Goal: Transaction & Acquisition: Purchase product/service

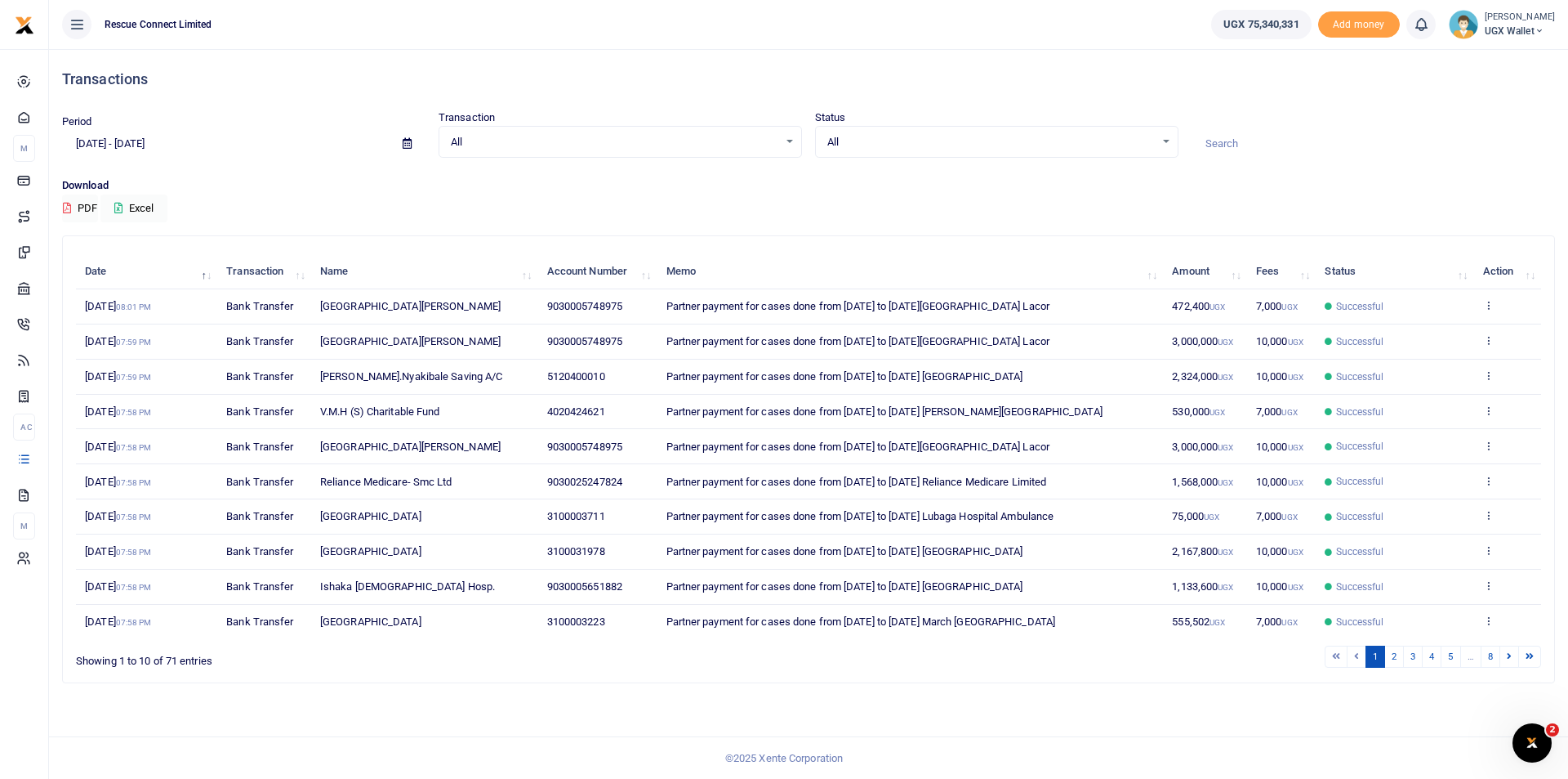
click at [1233, 144] on input at bounding box center [1373, 143] width 363 height 28
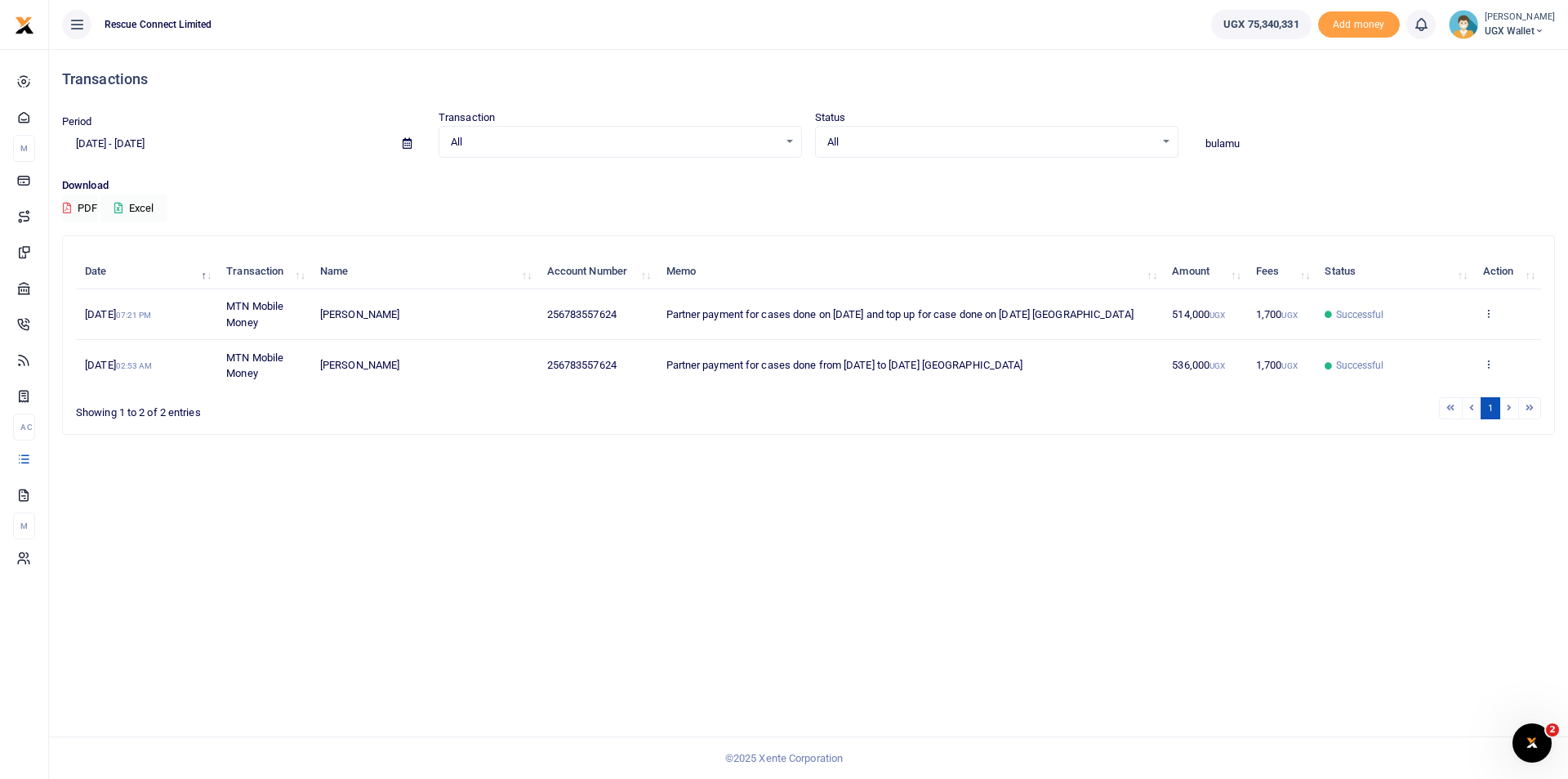
type input "bulamu"
click at [1490, 318] on icon at bounding box center [1488, 313] width 10 height 11
click at [1421, 379] on link "Send again" at bounding box center [1428, 378] width 129 height 23
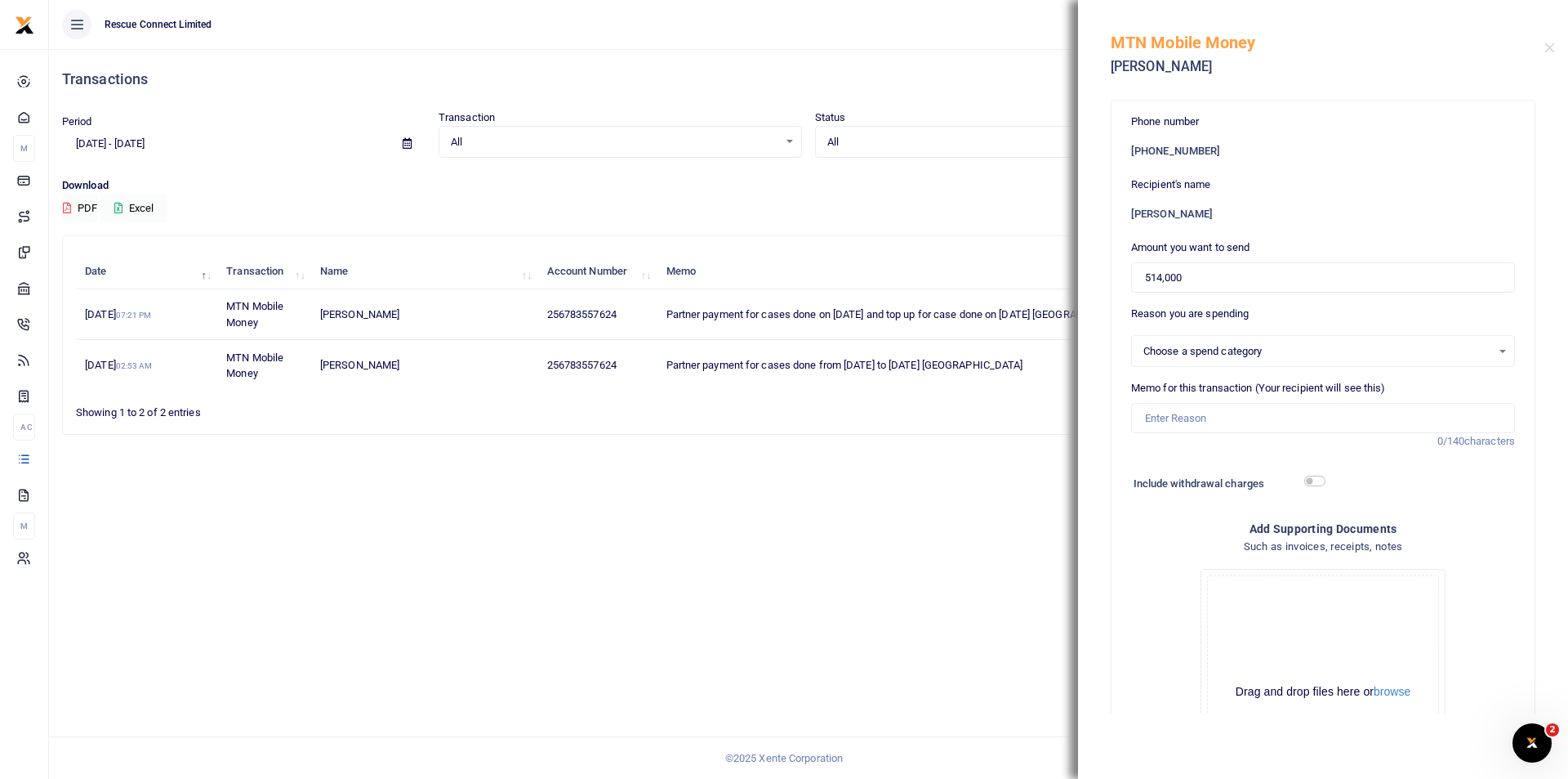
select select
drag, startPoint x: 1183, startPoint y: 273, endPoint x: 1132, endPoint y: 277, distance: 51.2
click at [1132, 277] on input "514,000" at bounding box center [1323, 277] width 384 height 31
paste input "00"
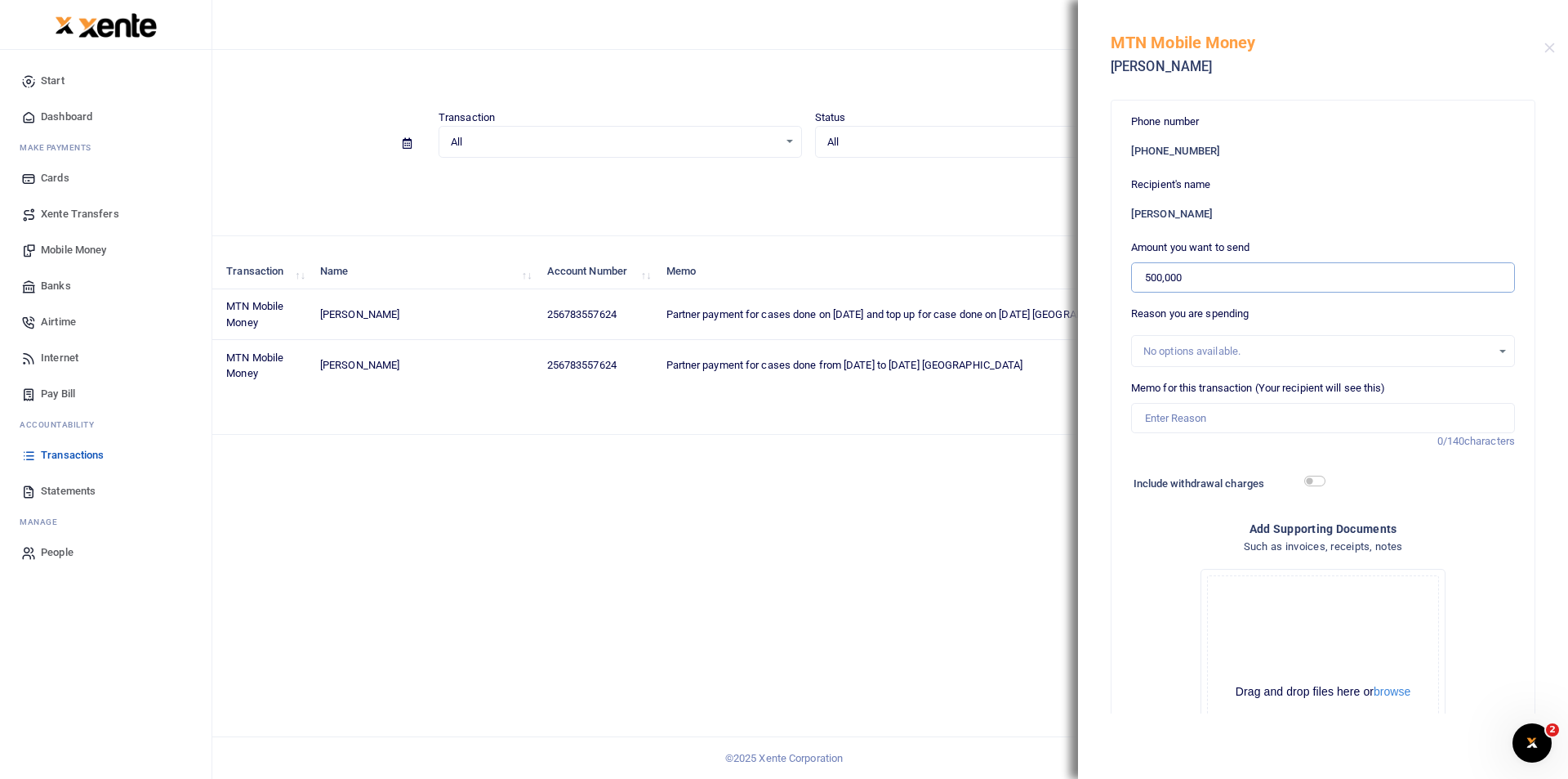
type input "500,000"
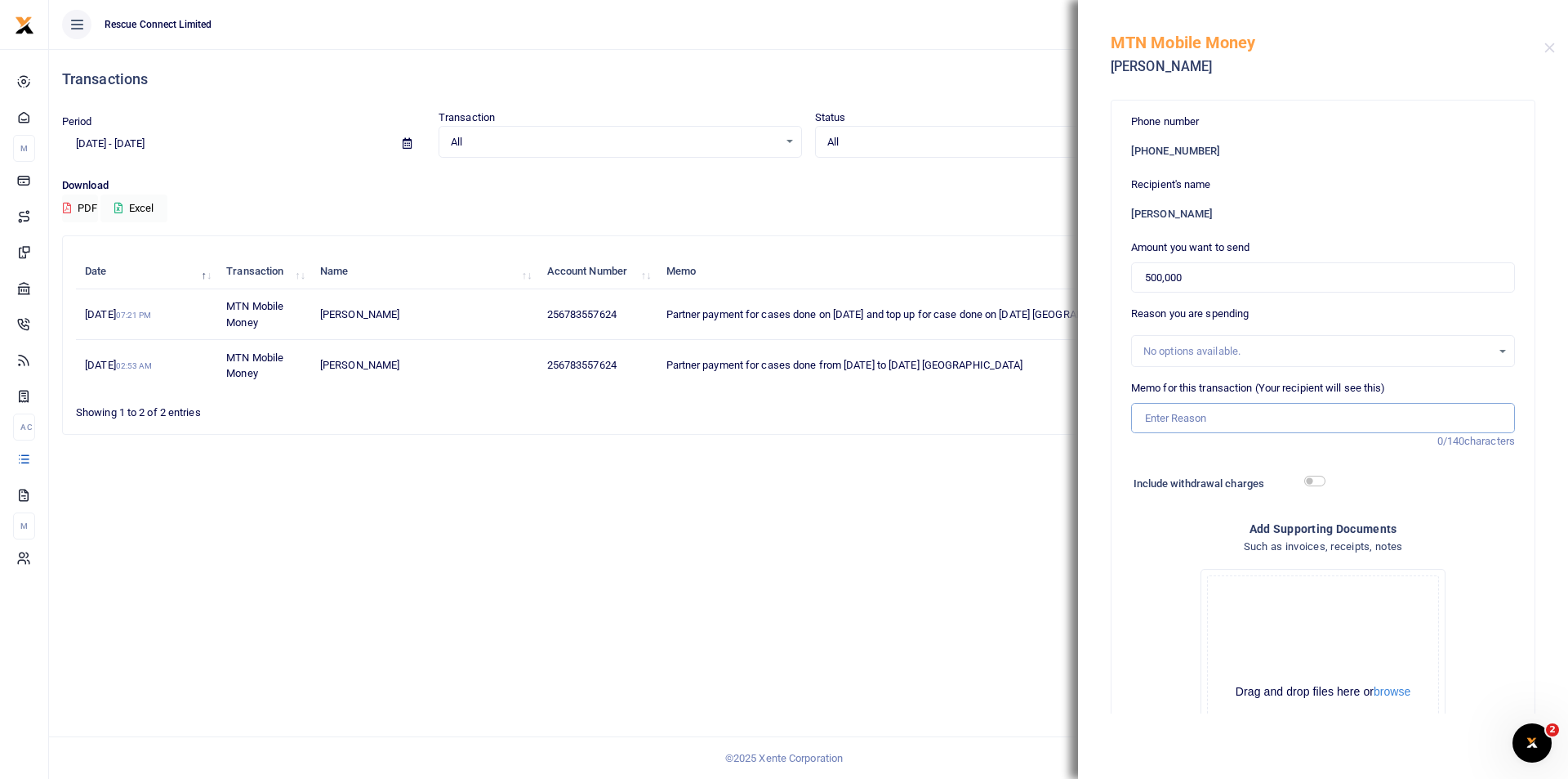
click at [1229, 428] on input "Memo for this transaction (Your recipient will see this)" at bounding box center [1323, 419] width 384 height 31
paste input "Partner payment for cases done from 1st Sept to 7th Sept St. Mary's Hospital La…"
click at [1282, 416] on input "Partner payment for cases done from 1st Sept to 7th Sept St. Mary's Hospital La…" at bounding box center [1323, 419] width 384 height 31
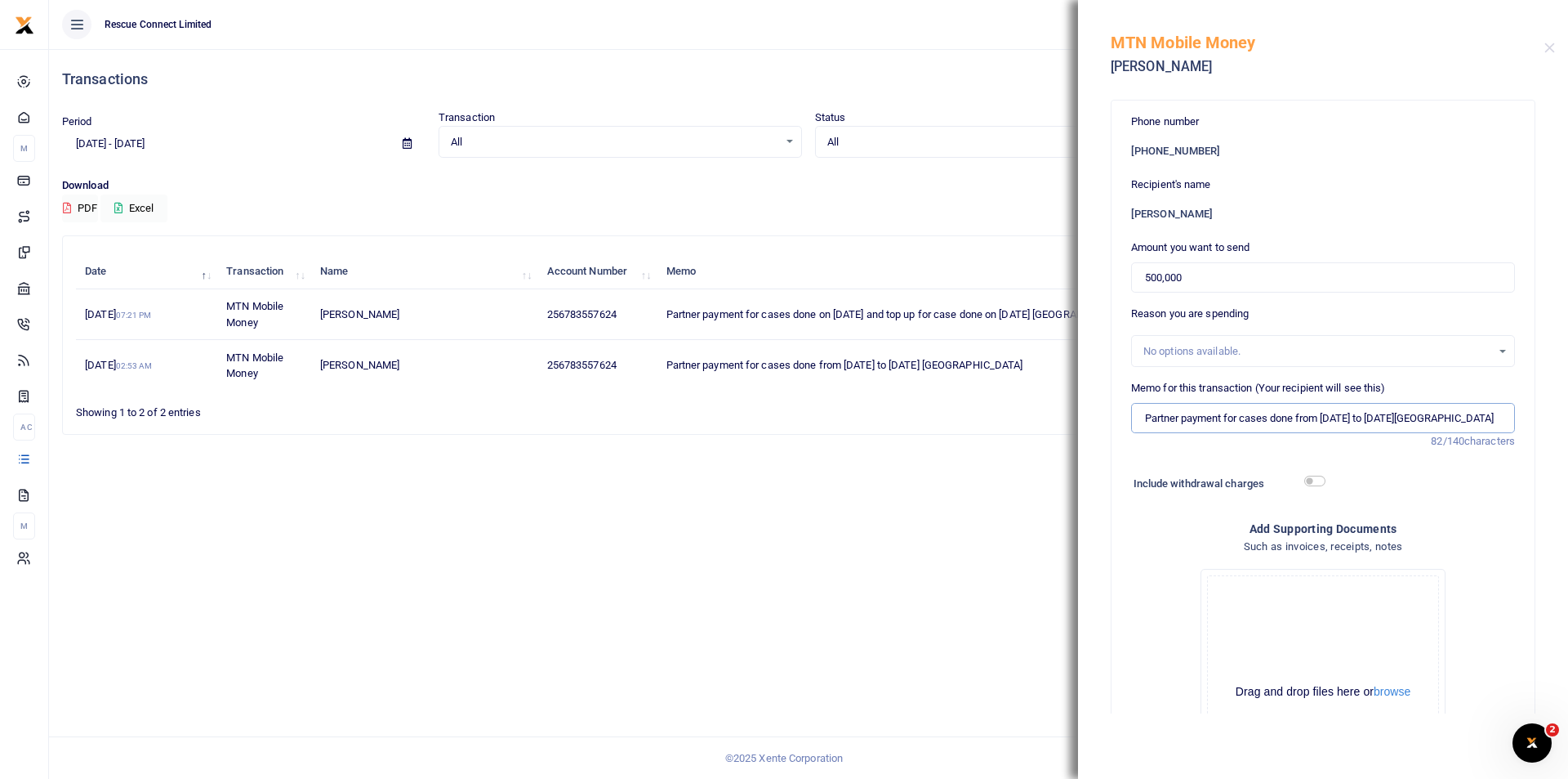
click at [1363, 421] on input "Partner payment for cases done from 8th Sept to 7th Sept St. Mary's Hospital La…" at bounding box center [1323, 419] width 384 height 31
click at [1353, 420] on input "Partner payment for cases done from 8th Sept to 7th Sept St. Mary's Hospital La…" at bounding box center [1323, 419] width 384 height 31
drag, startPoint x: 1395, startPoint y: 419, endPoint x: 1566, endPoint y: 408, distance: 171.4
click at [1566, 408] on div "Phone number +256 783557624 Recipient's name Blasio Kabugo Amount you want to s…" at bounding box center [1323, 401] width 490 height 623
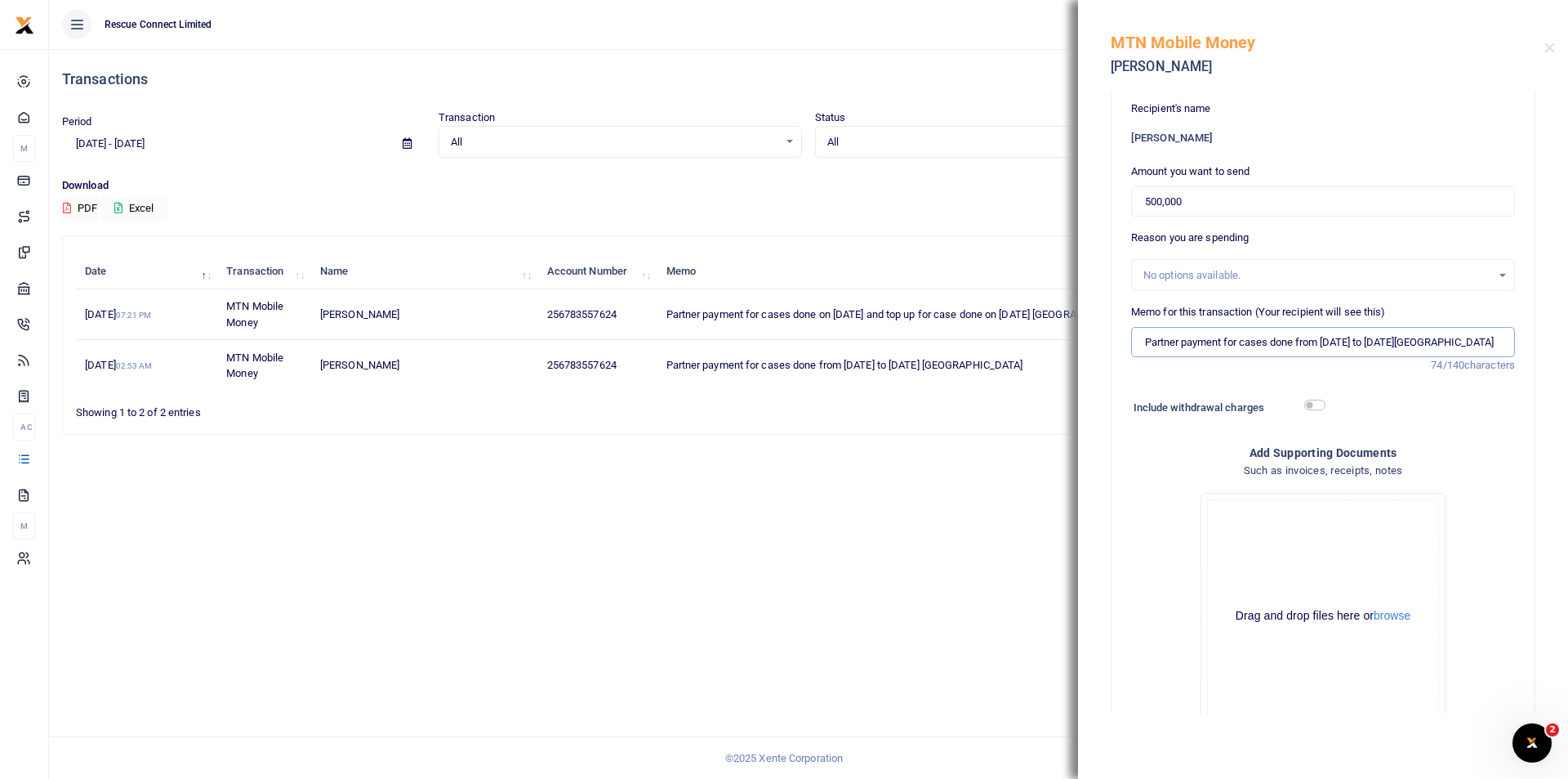
scroll to position [192, 0]
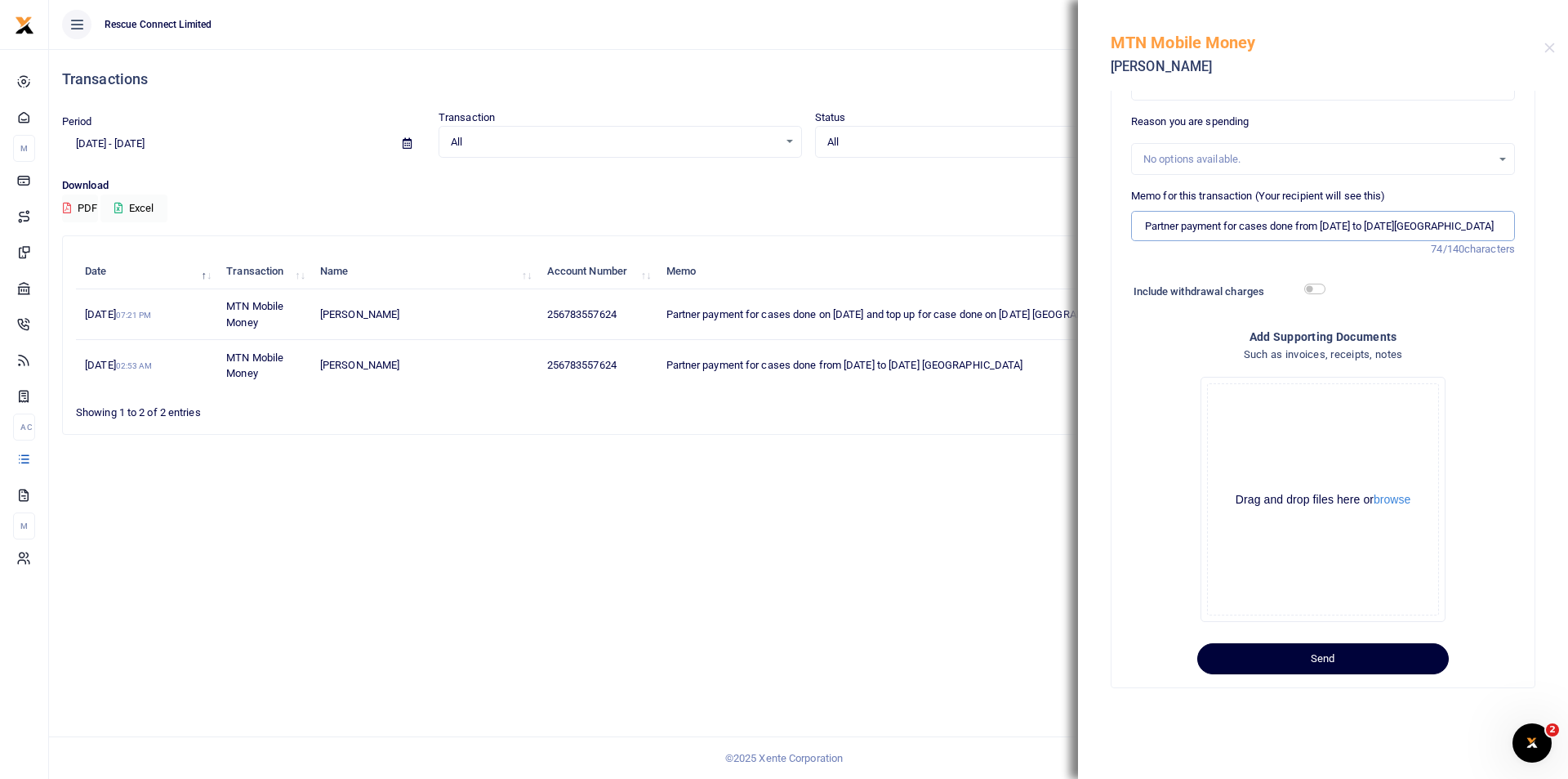
type input "Partner payment for cases done from 8th Sept to 14th Sept Bulamu Hospital"
click at [1283, 662] on button "Send" at bounding box center [1323, 658] width 252 height 31
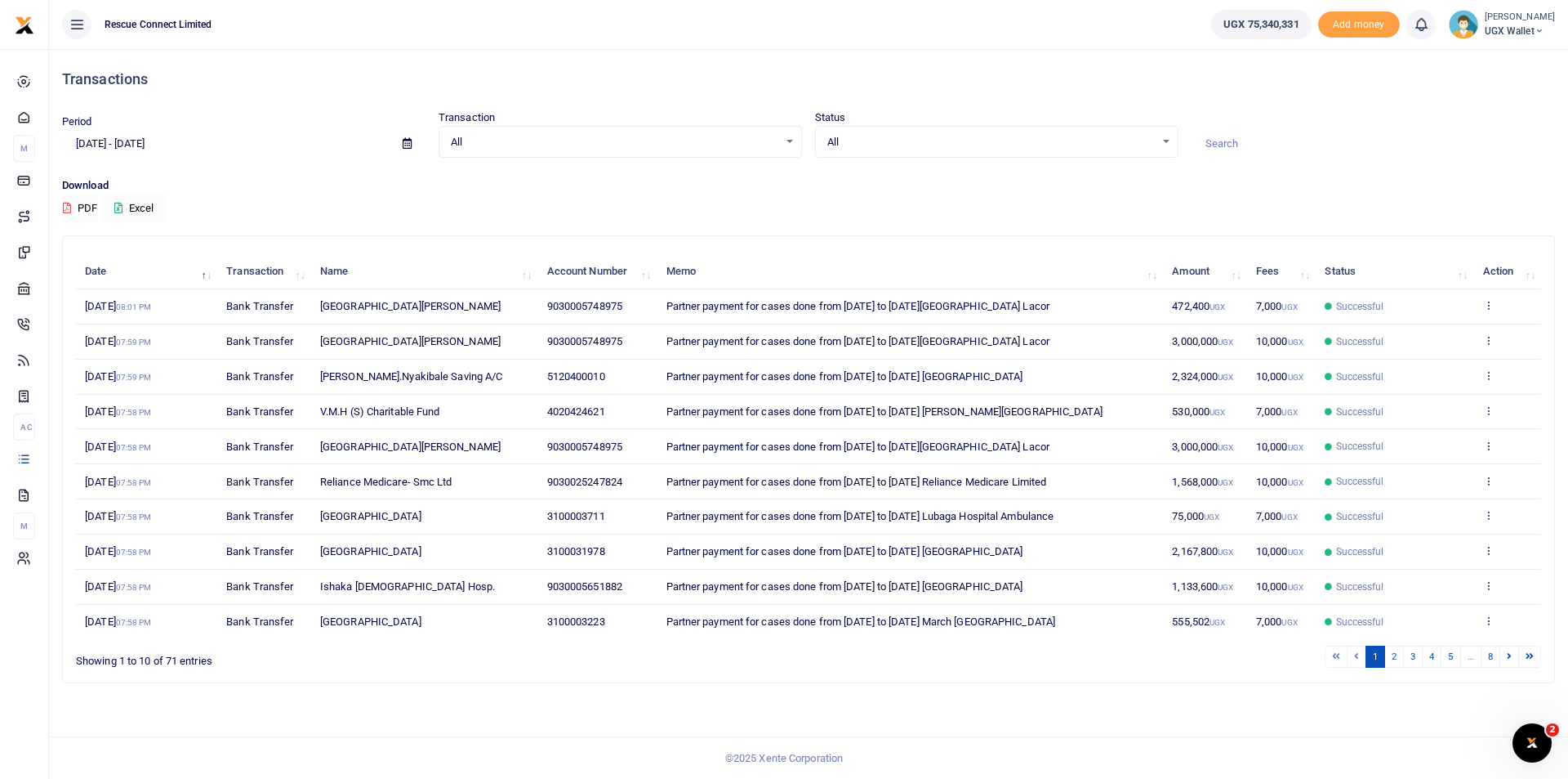
click at [1225, 140] on input at bounding box center [1373, 143] width 363 height 28
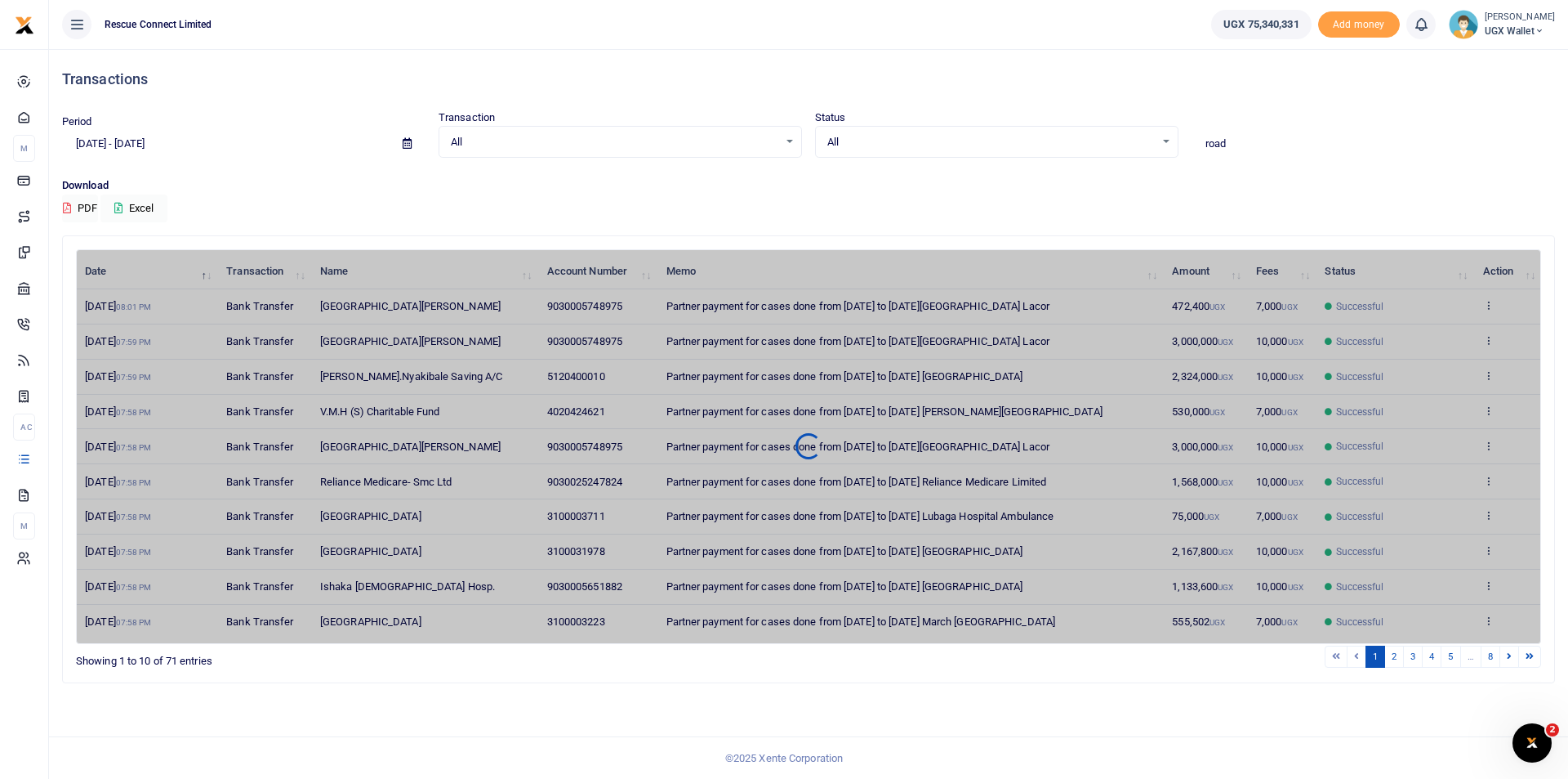
type input "ROAD SAFETY"
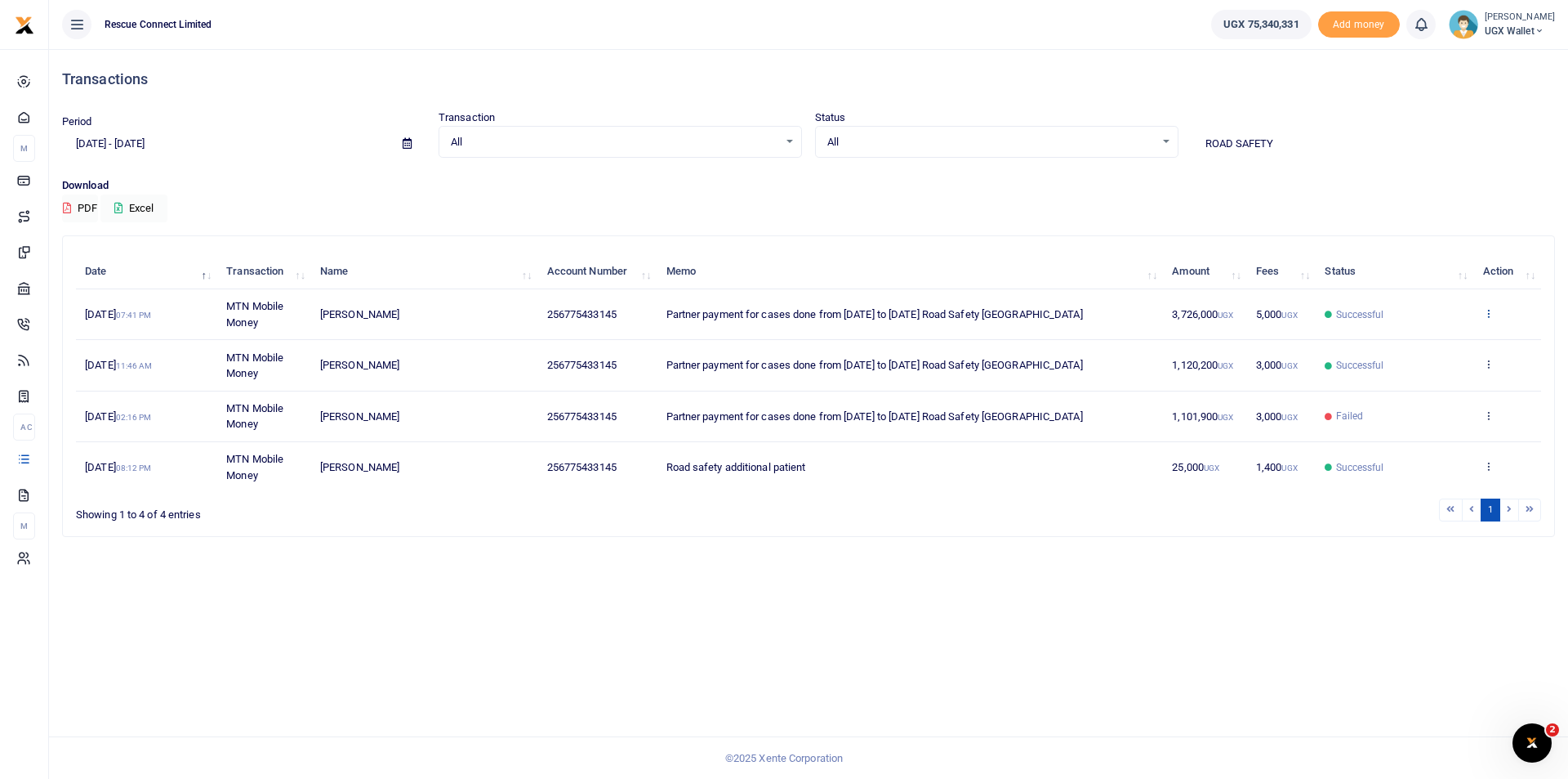
click at [1489, 313] on icon at bounding box center [1488, 313] width 10 height 11
click at [1435, 375] on link "Send again" at bounding box center [1428, 378] width 129 height 23
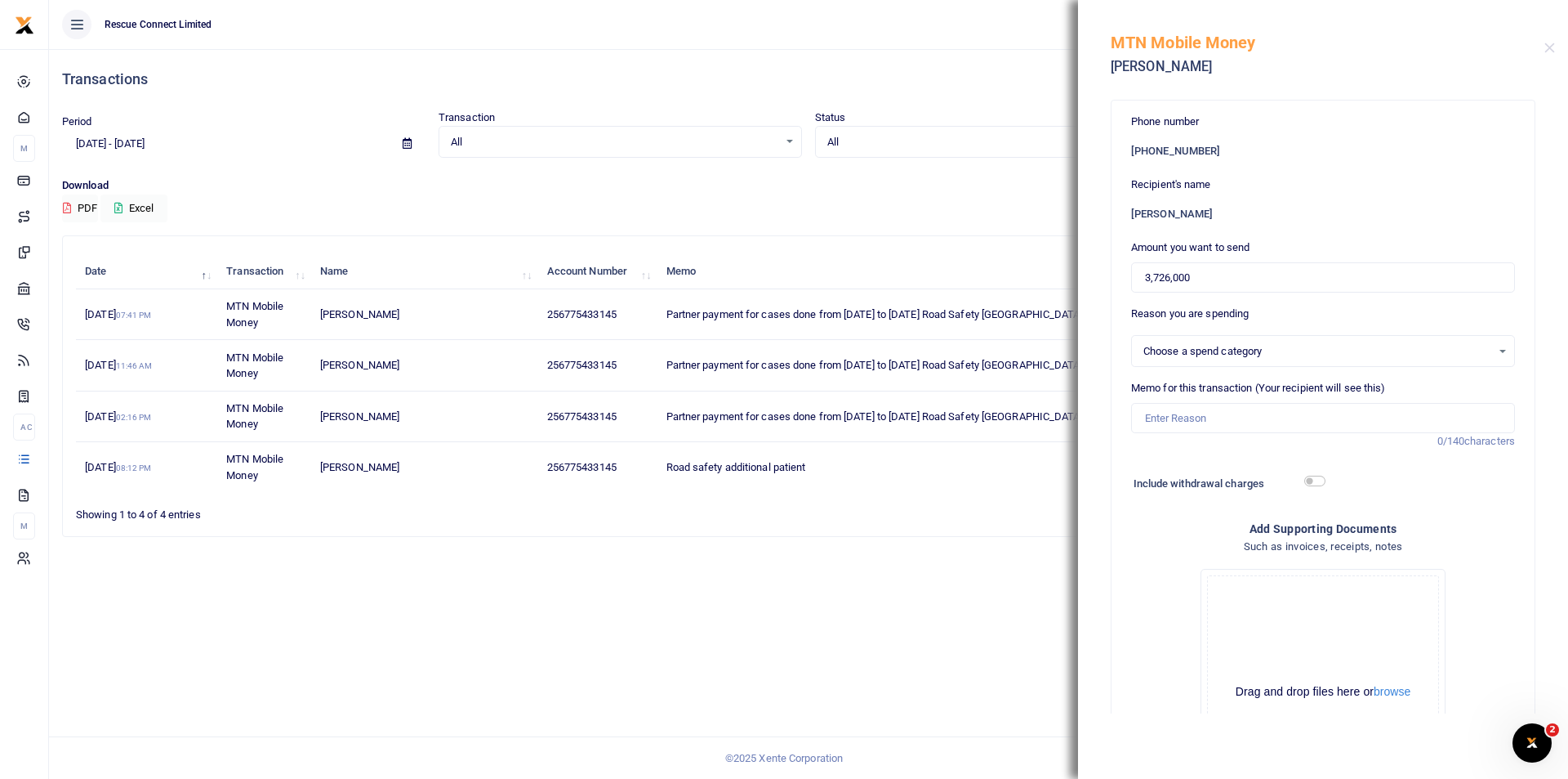
select select
drag, startPoint x: 1203, startPoint y: 277, endPoint x: 1126, endPoint y: 277, distance: 77.0
click at [1126, 277] on div "Phone number +256 775433145 Recipient's name Sam Tomson Mwesigwa Amount you wan…" at bounding box center [1323, 489] width 423 height 778
paste input "900,6"
type input "3,900,600"
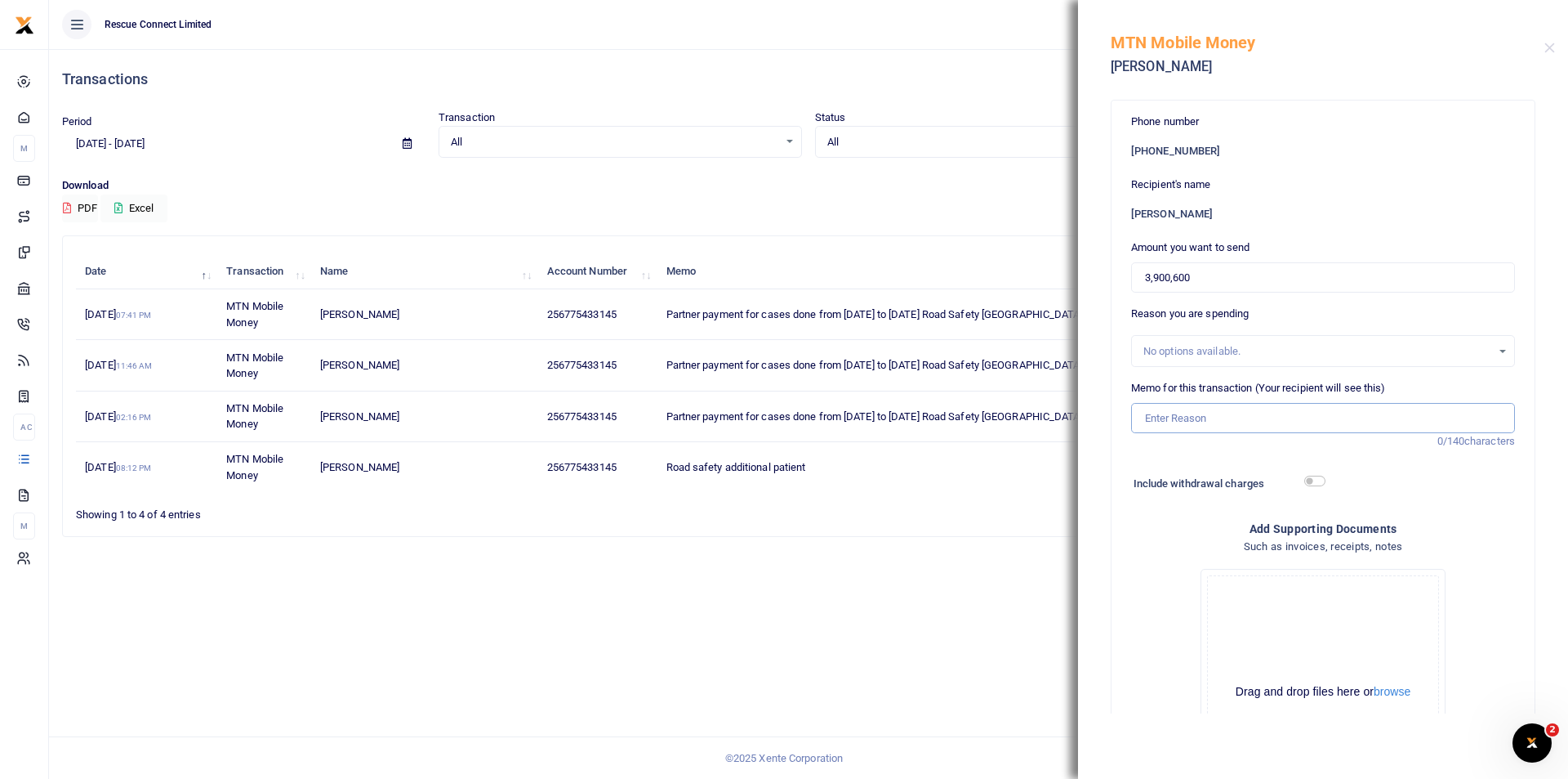
click at [1167, 408] on input "Memo for this transaction (Your recipient will see this)" at bounding box center [1323, 419] width 384 height 31
click at [1158, 420] on input "Memo for this transaction (Your recipient will see this)" at bounding box center [1323, 419] width 384 height 31
paste input "Partner payment for cases done from 8th Sept to 14th Sept Comboni Hospital"
drag, startPoint x: 1401, startPoint y: 420, endPoint x: 1568, endPoint y: 420, distance: 167.0
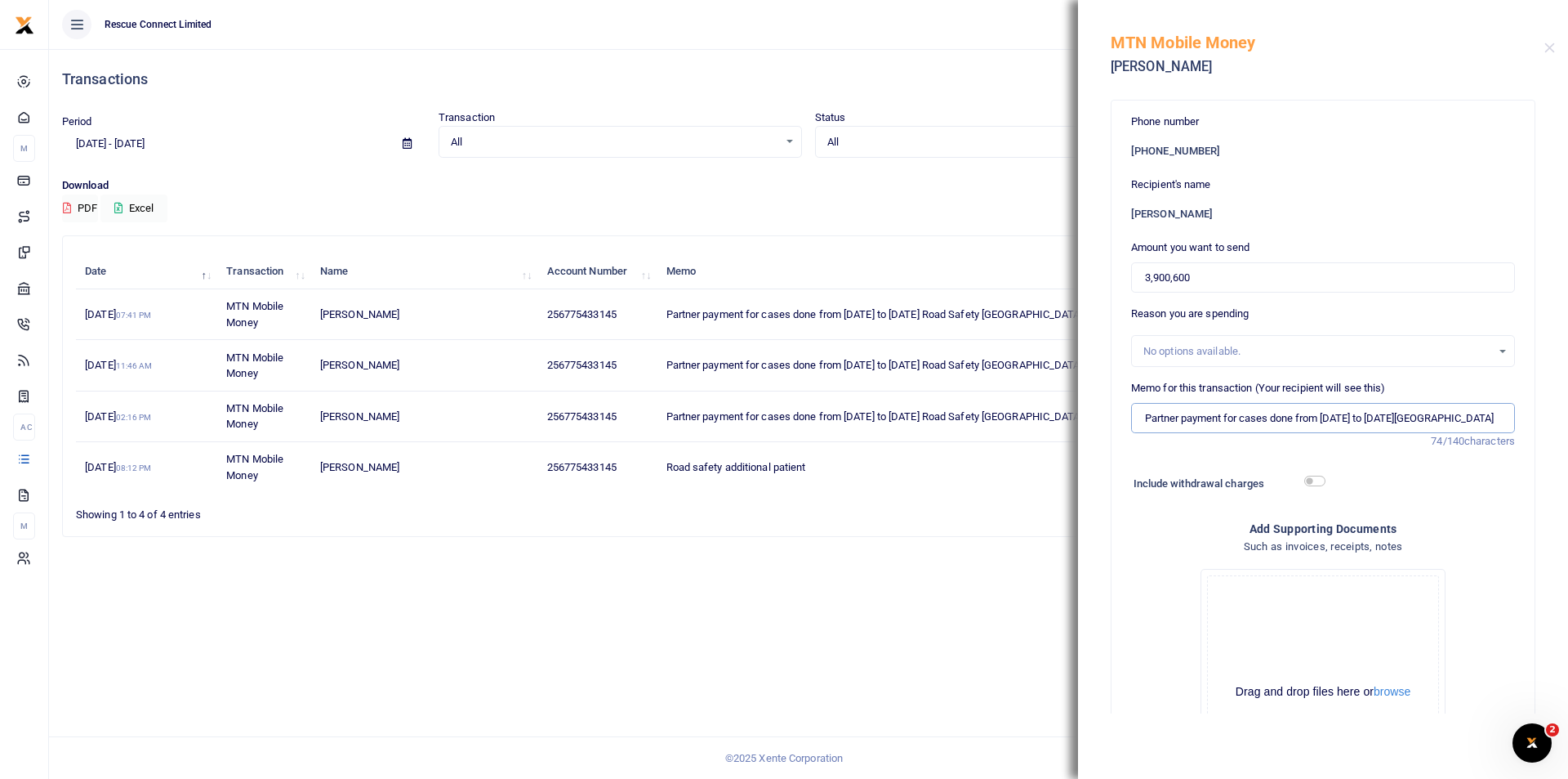
click at [1568, 420] on div "Phone number +256 775433145 Recipient's name Sam Tomson Mwesigwa Amount you wan…" at bounding box center [1323, 401] width 490 height 623
type input "Partner payment for cases done from 8th Sept to 14th Sept Road Safety Ambulance"
click at [1014, 551] on div "Transactions Period 08/19/2025 - 09/17/2025 Transaction All Select an option...…" at bounding box center [808, 413] width 1519 height 729
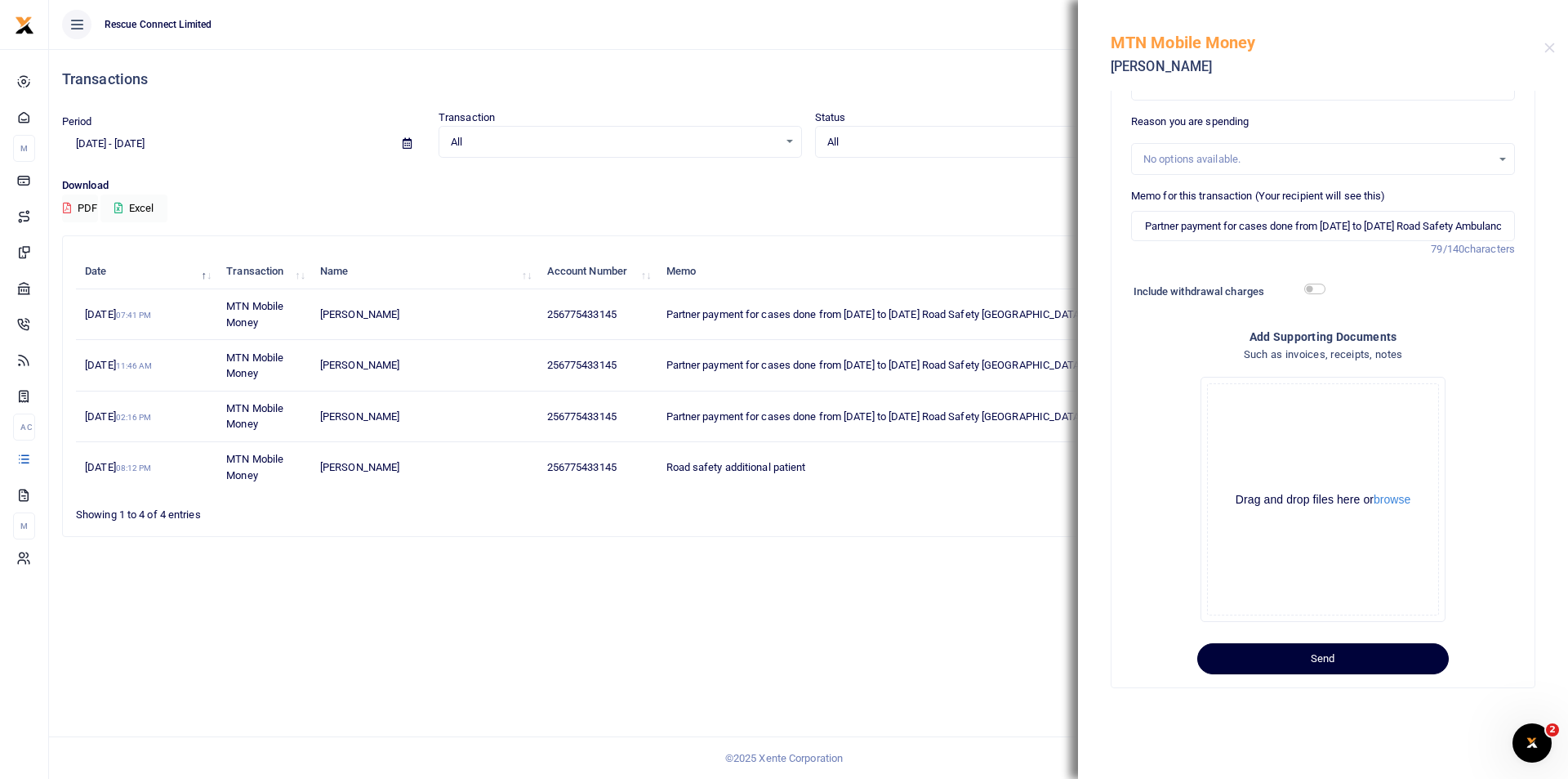
click at [1333, 660] on button "Send" at bounding box center [1323, 658] width 252 height 31
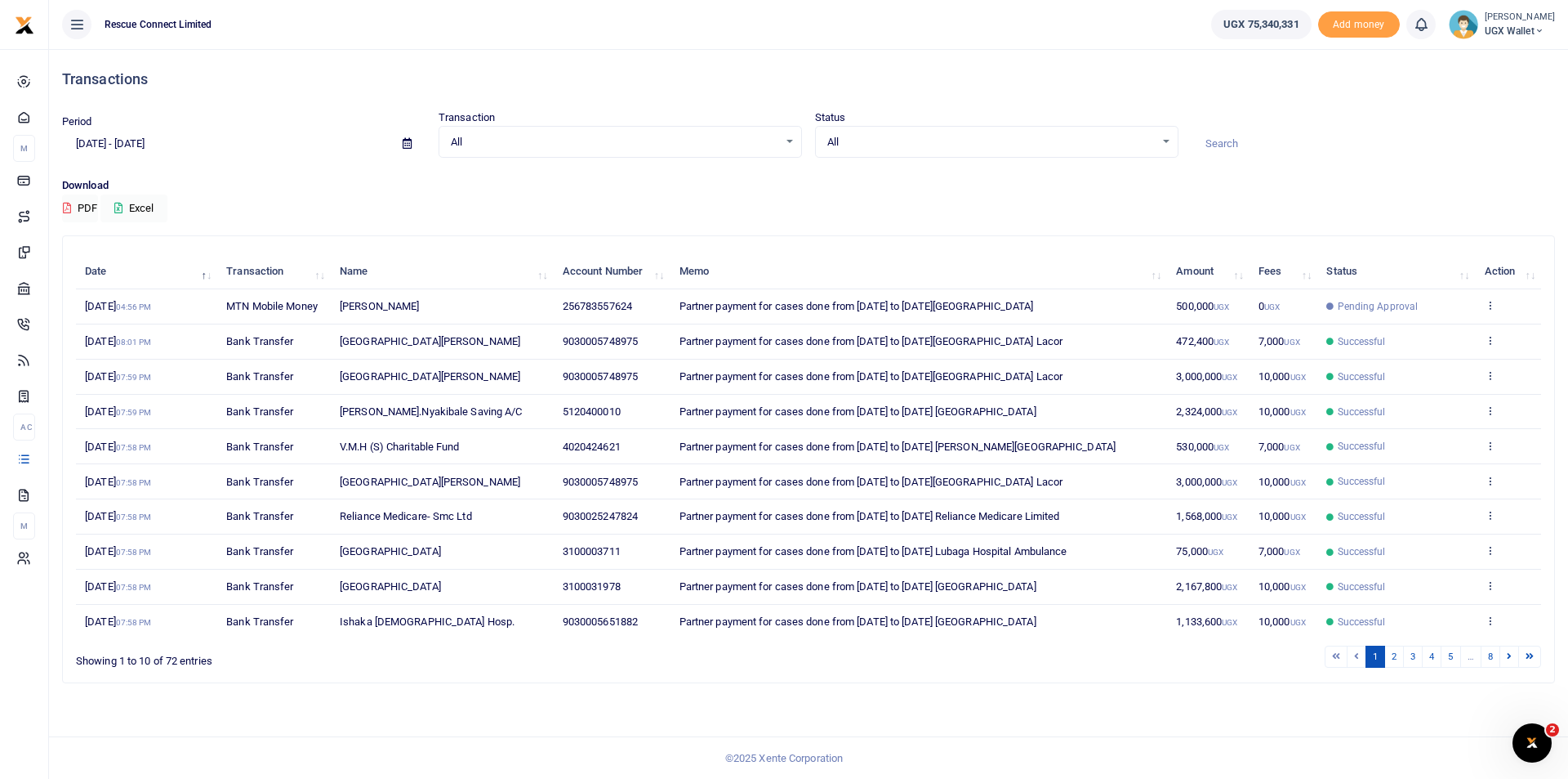
click at [1264, 146] on input at bounding box center [1373, 143] width 363 height 28
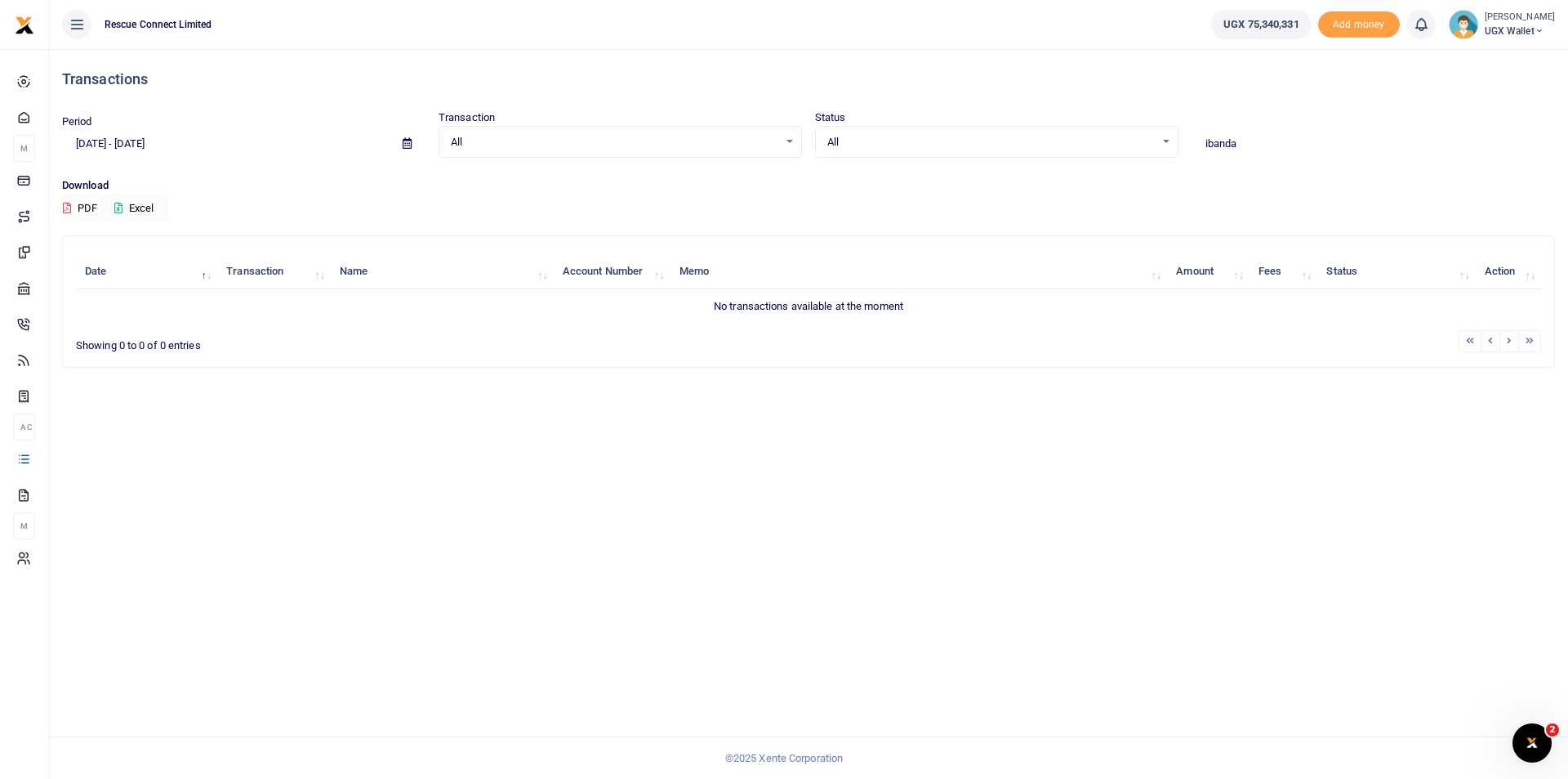
type input "ibanda"
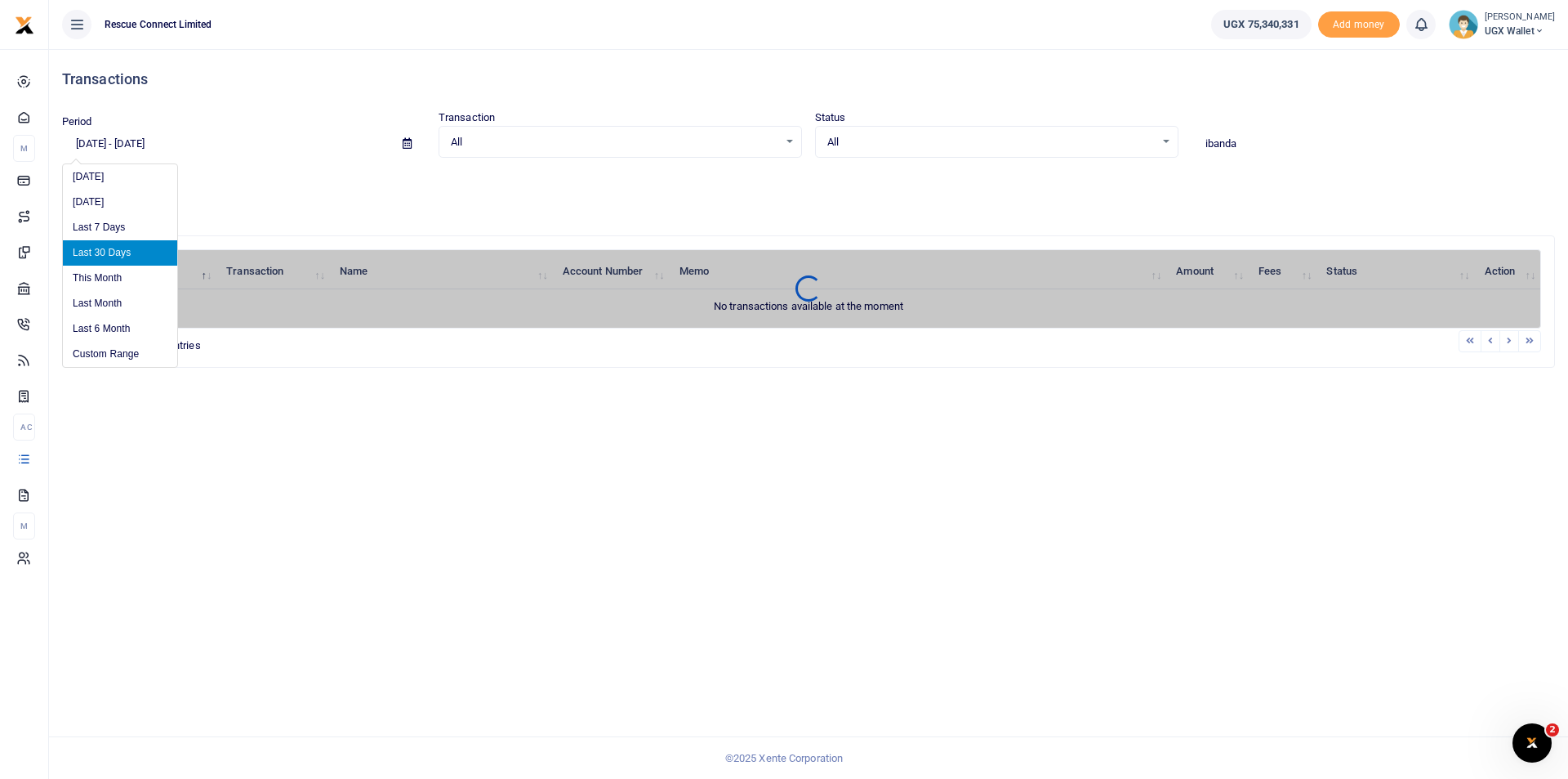
click at [208, 147] on input "08/19/2025 - 09/17/2025" at bounding box center [226, 143] width 328 height 28
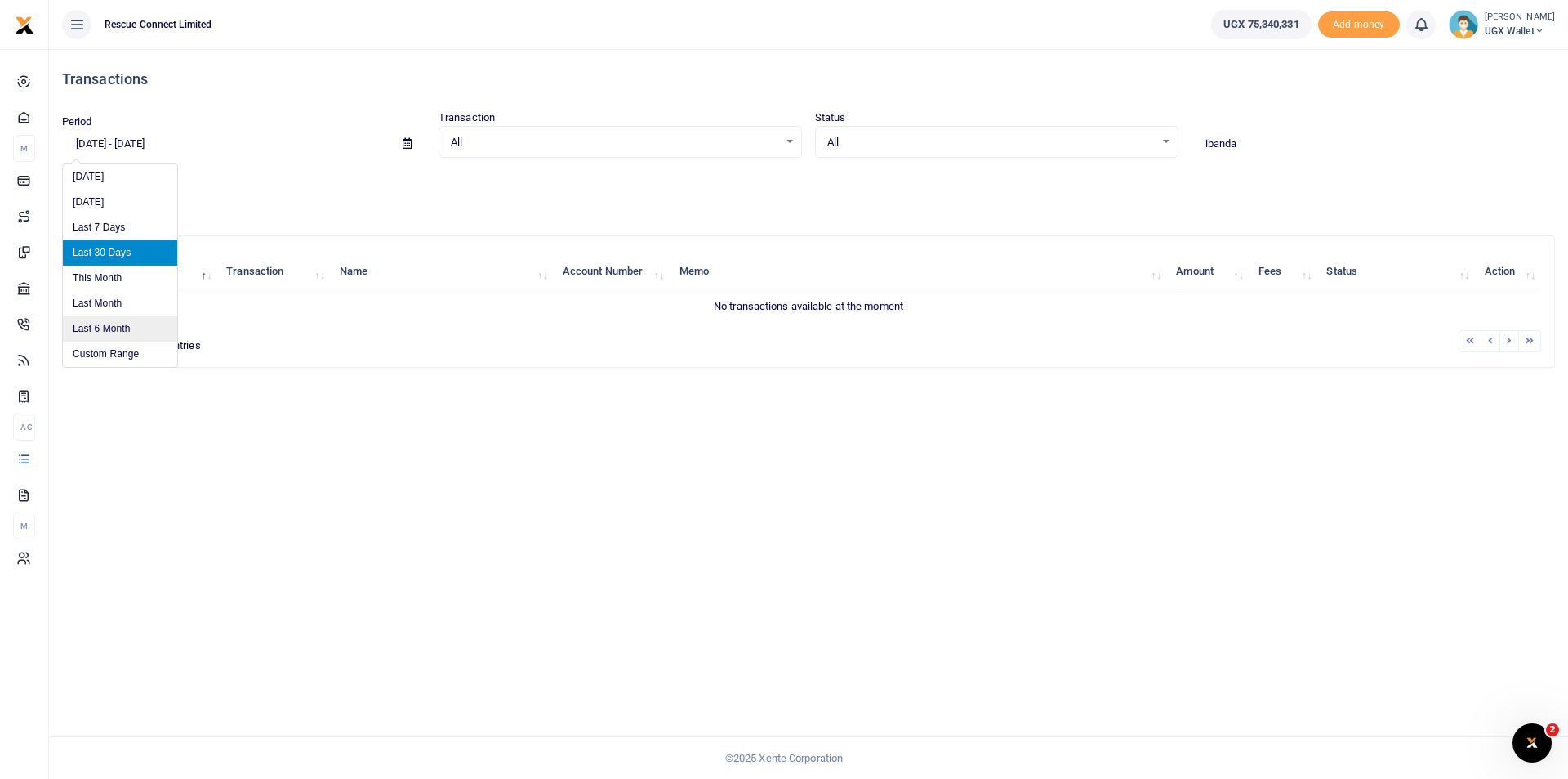
click at [105, 329] on li "Last 6 Month" at bounding box center [120, 329] width 114 height 26
type input "03/17/2025 - 09/17/2025"
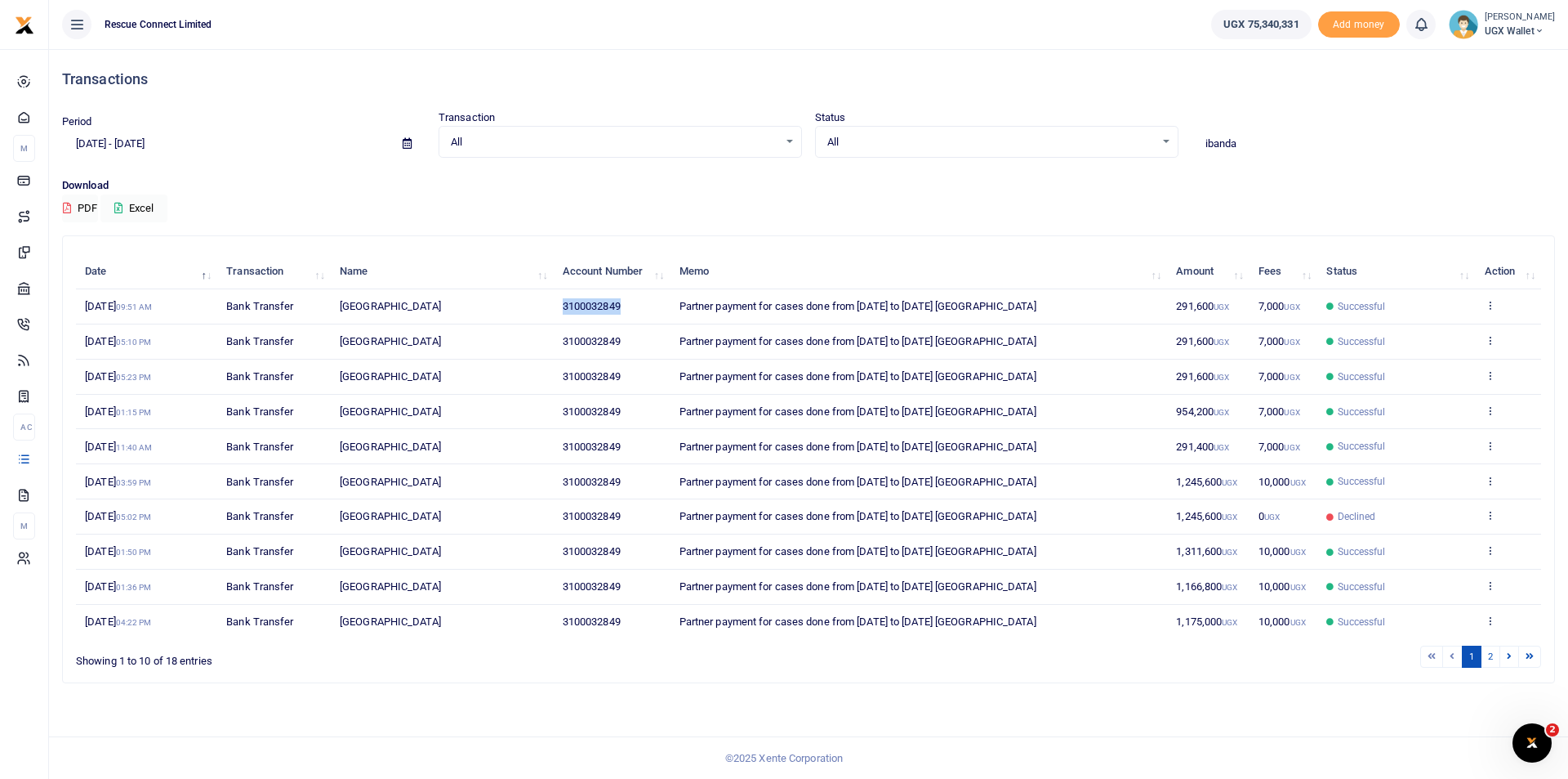
copy span "3100032849"
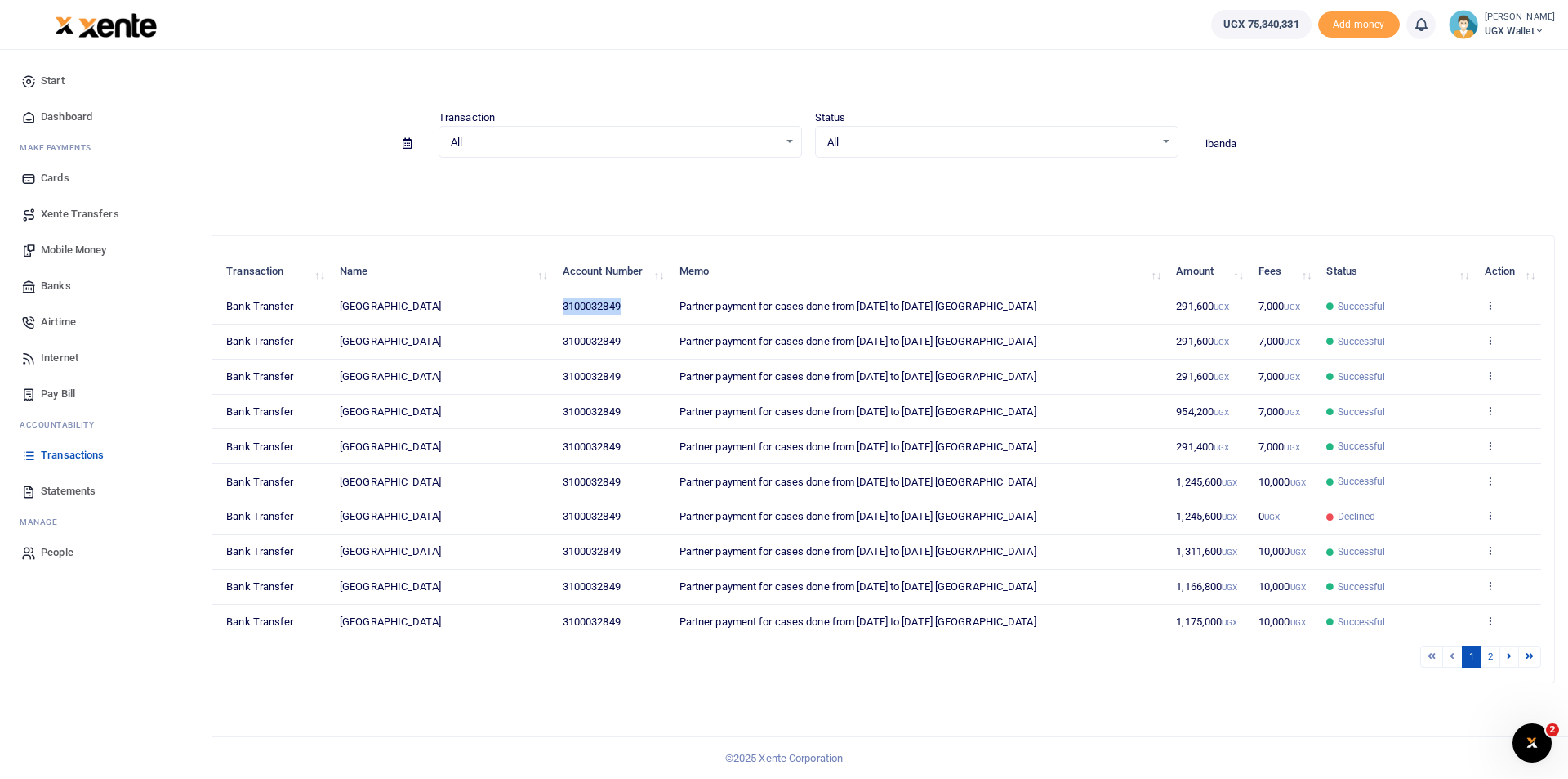
drag, startPoint x: 626, startPoint y: 312, endPoint x: 40, endPoint y: 467, distance: 606.2
click at [546, 323] on tr "13th Aug 2025 09:51 AM Bank Transfer Ibanda Hospital 3100032849 Partner payment…" at bounding box center [809, 306] width 1466 height 35
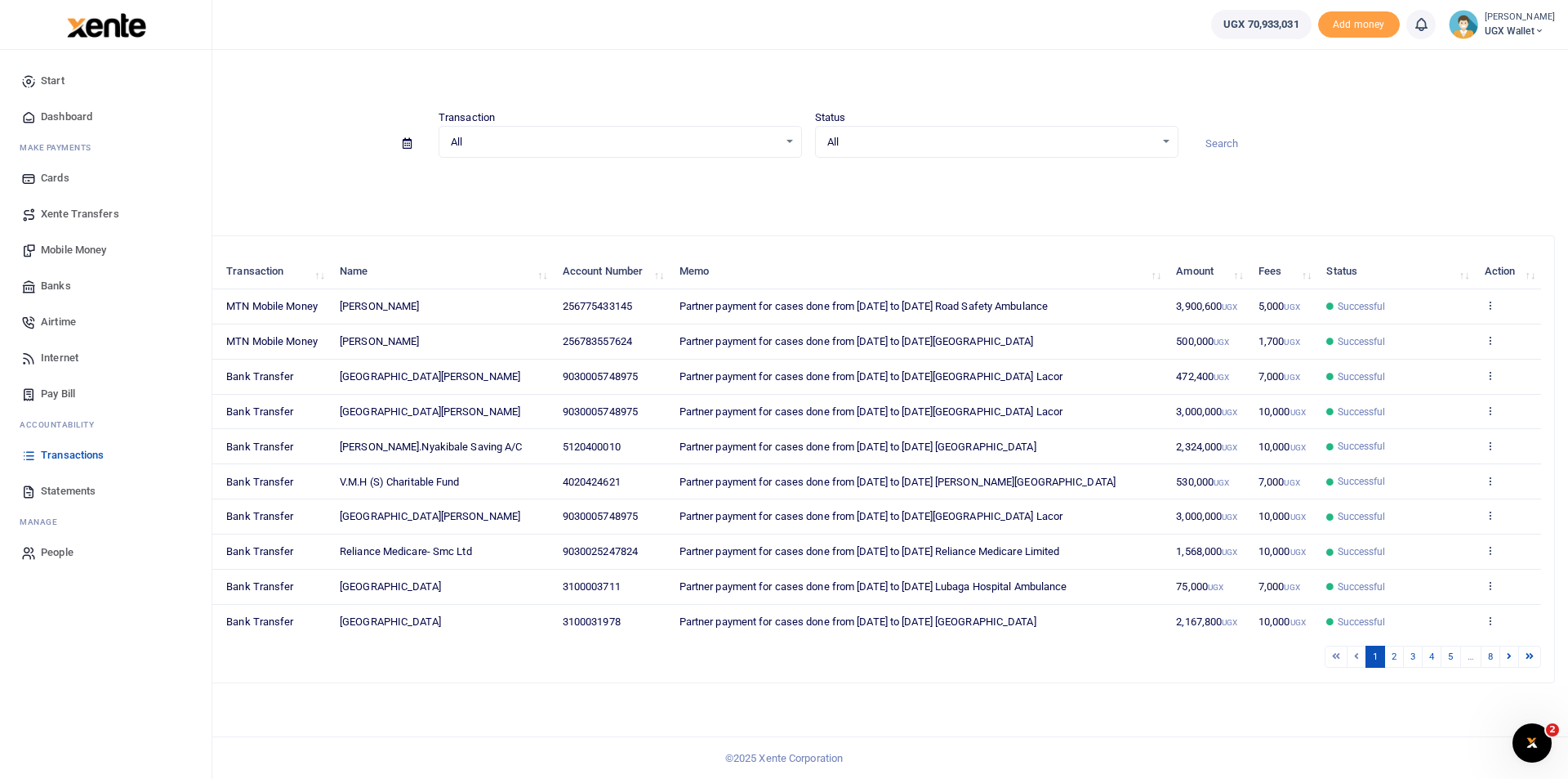
click at [63, 285] on span "Banks" at bounding box center [56, 285] width 31 height 16
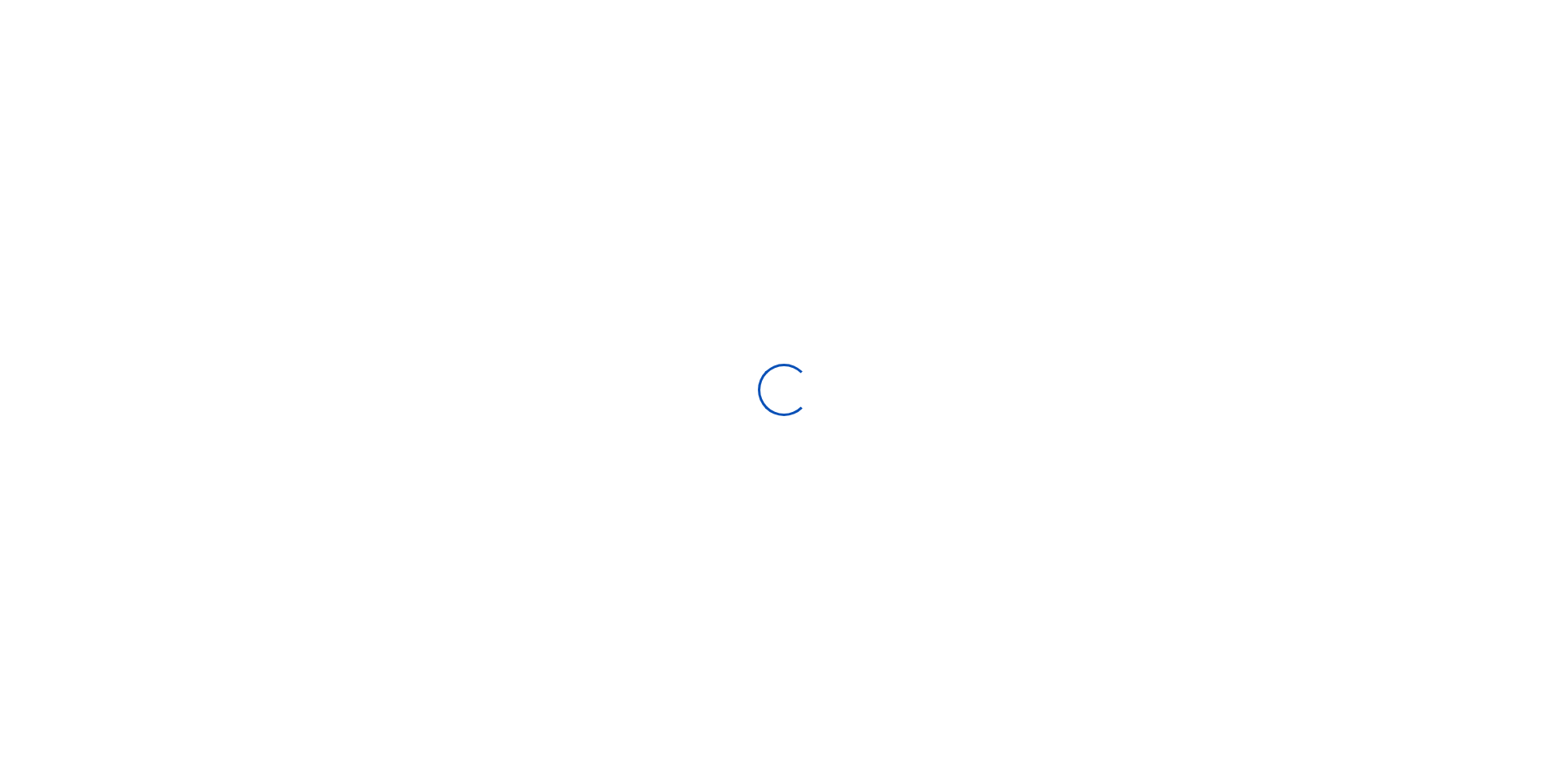
select select
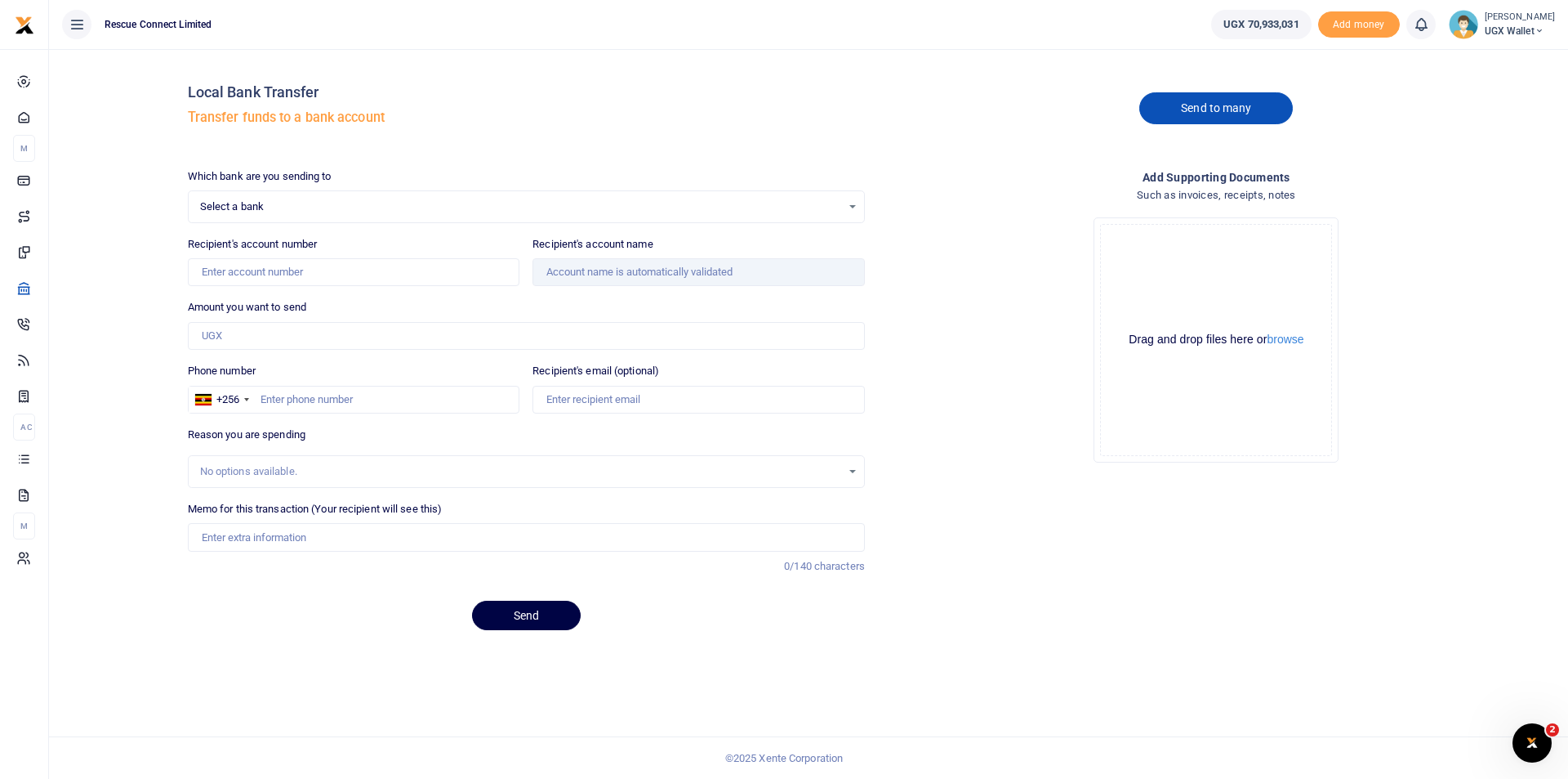
click at [1173, 102] on link "Send to many" at bounding box center [1216, 108] width 153 height 31
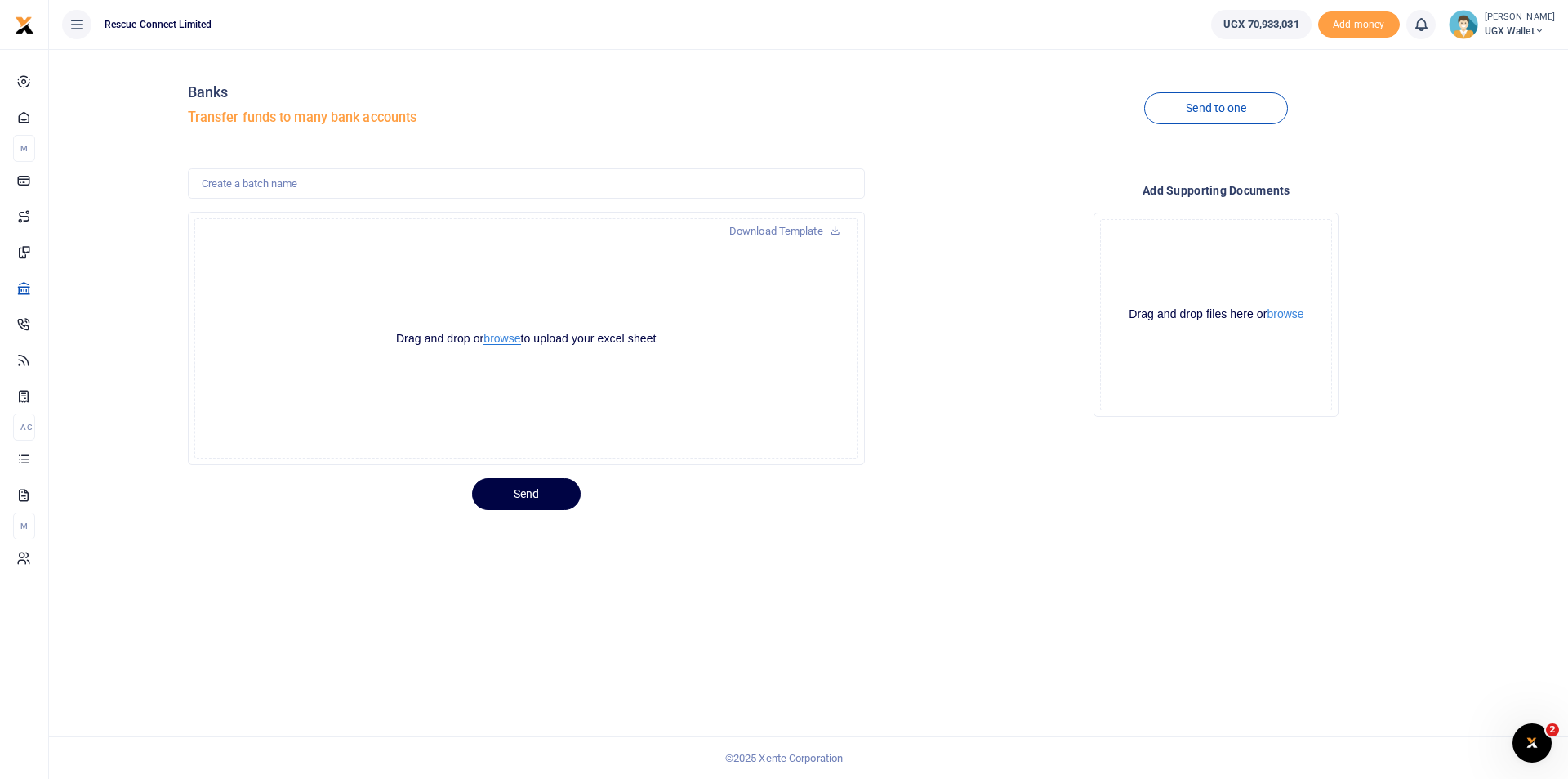
click at [499, 345] on button "browse" at bounding box center [501, 338] width 37 height 12
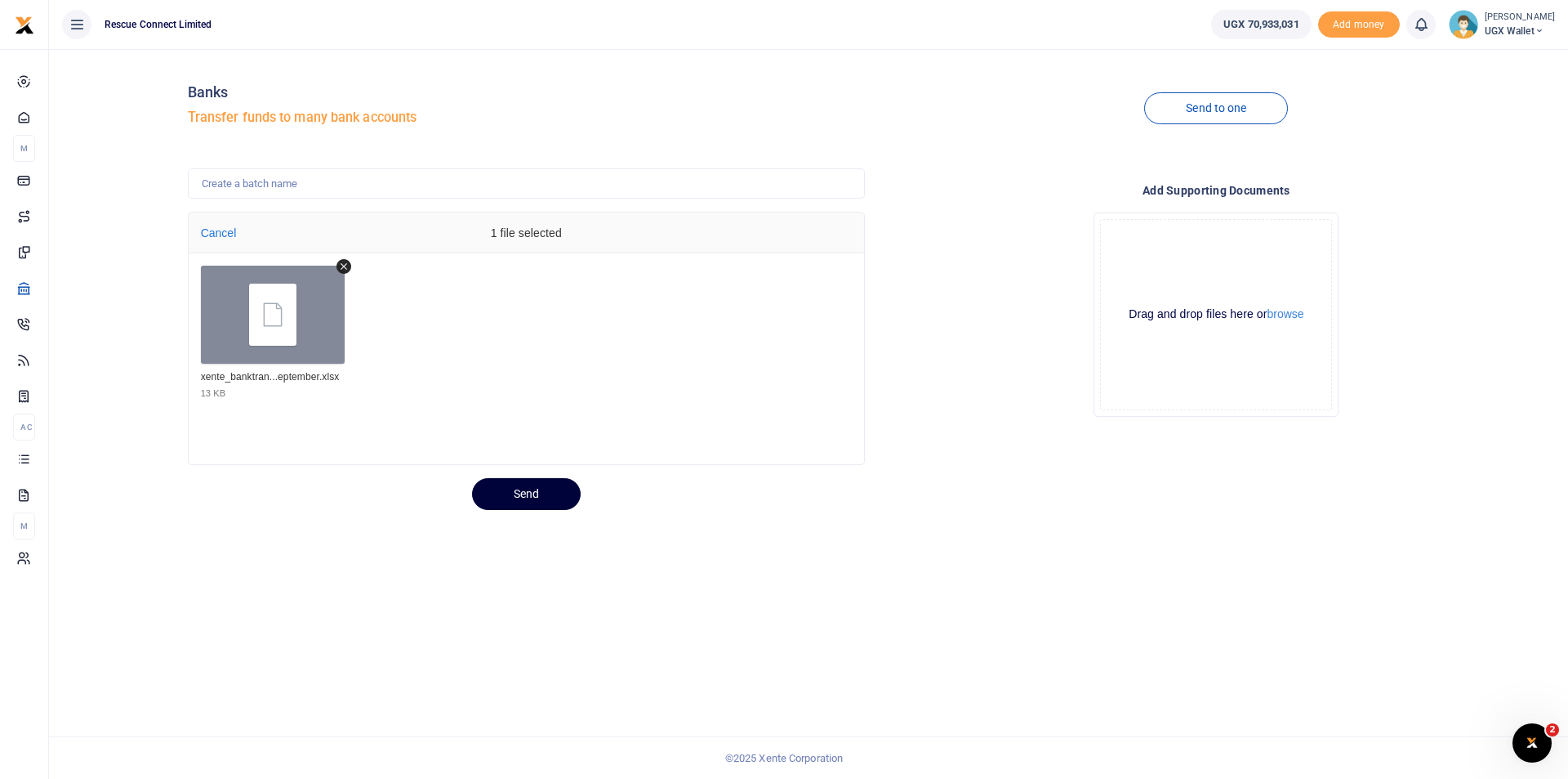
click at [527, 499] on button "Send" at bounding box center [526, 493] width 109 height 31
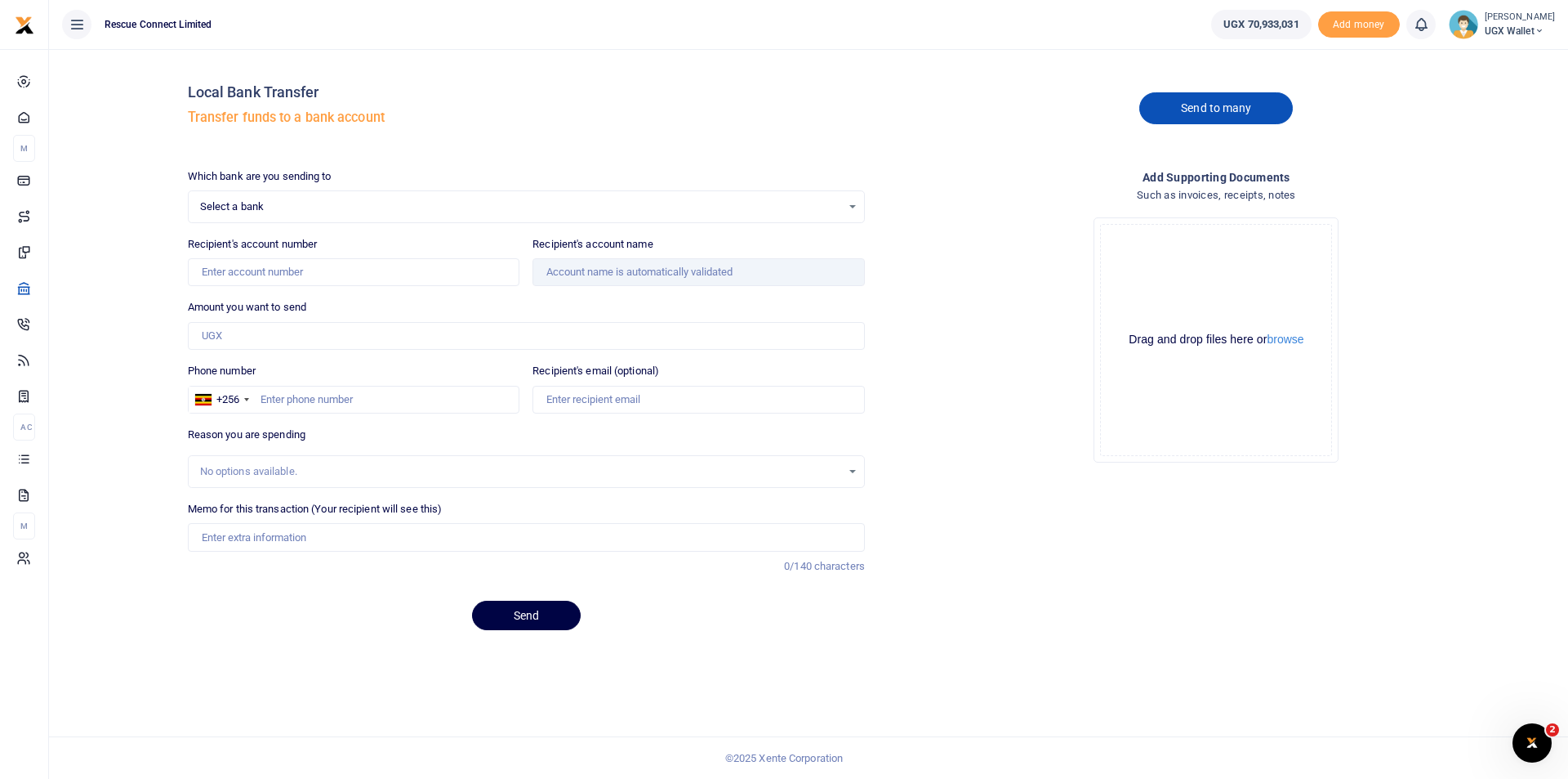
click at [1204, 102] on link "Send to many" at bounding box center [1216, 108] width 153 height 31
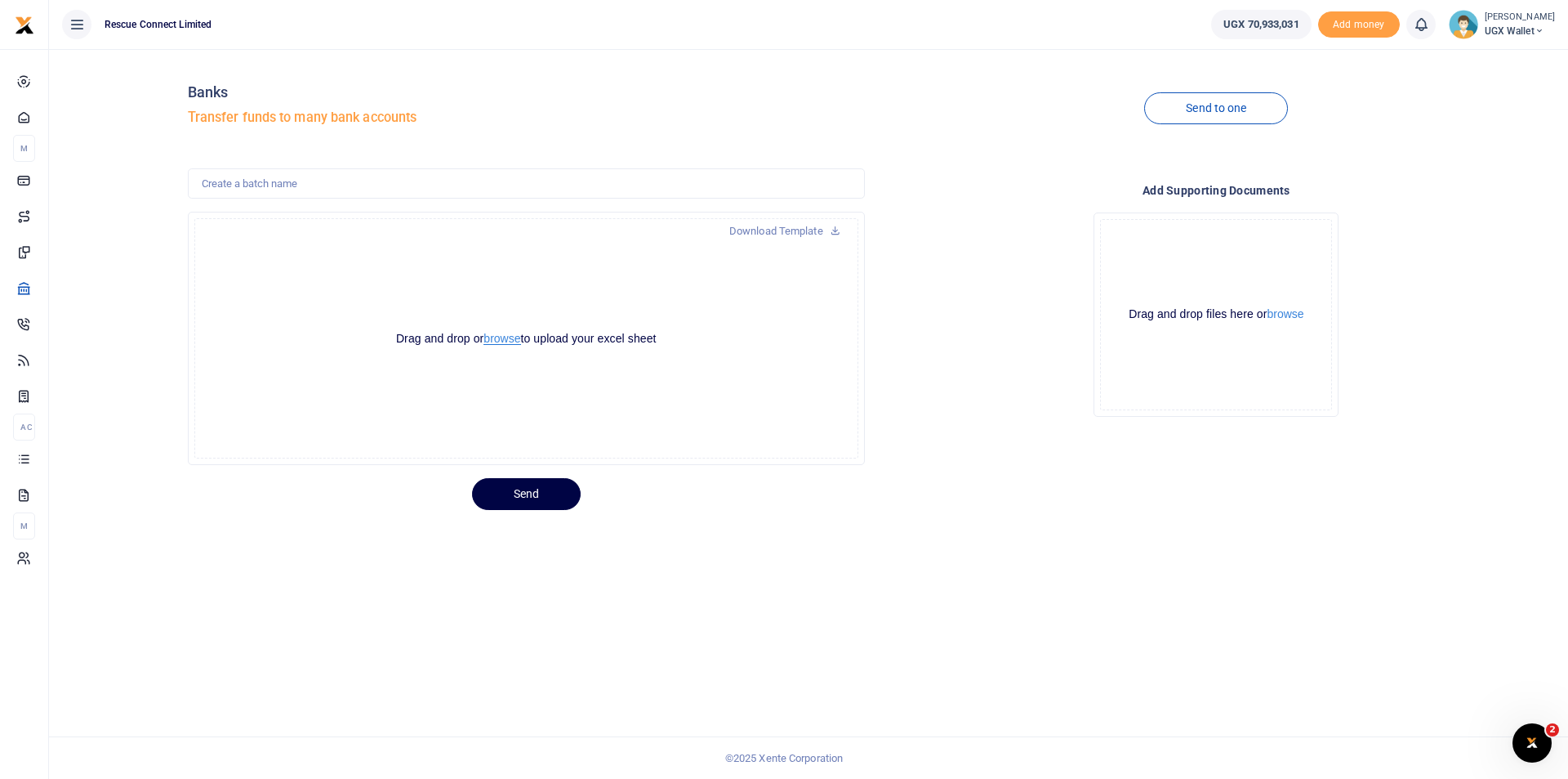
click at [508, 341] on button "browse" at bounding box center [501, 338] width 37 height 12
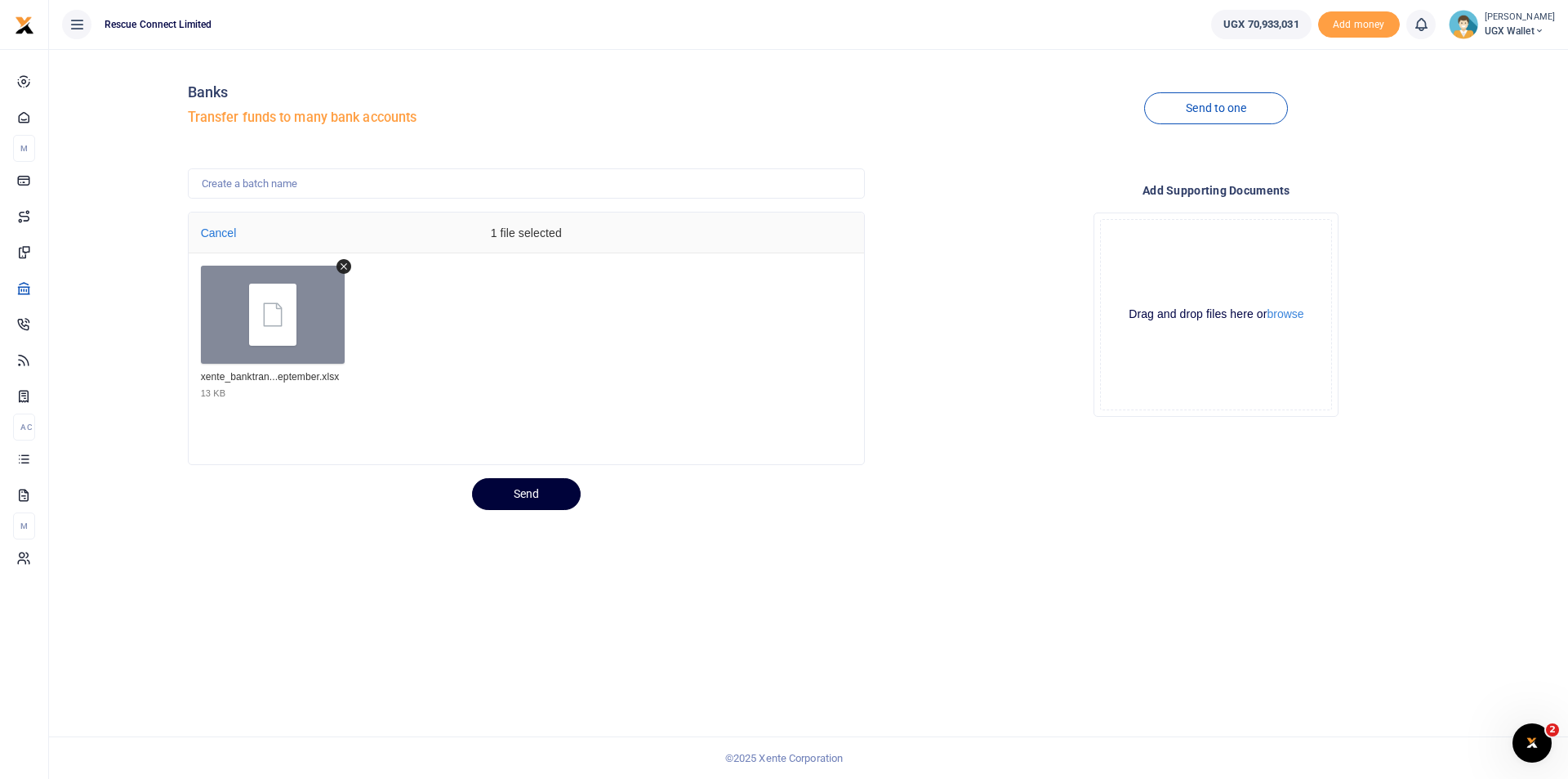
click at [506, 494] on button "Send" at bounding box center [526, 493] width 109 height 31
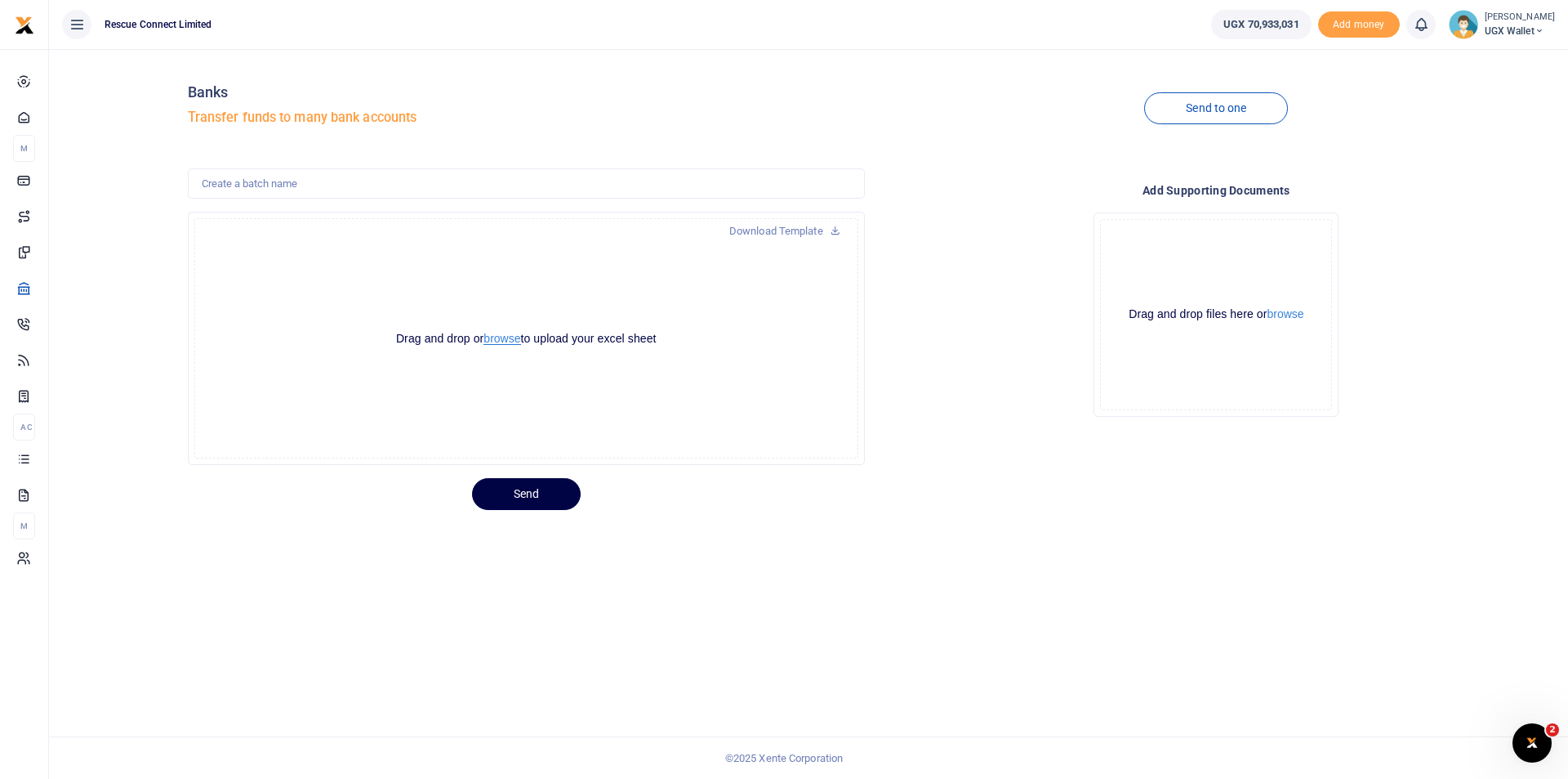
click at [490, 340] on button "browse" at bounding box center [501, 338] width 37 height 12
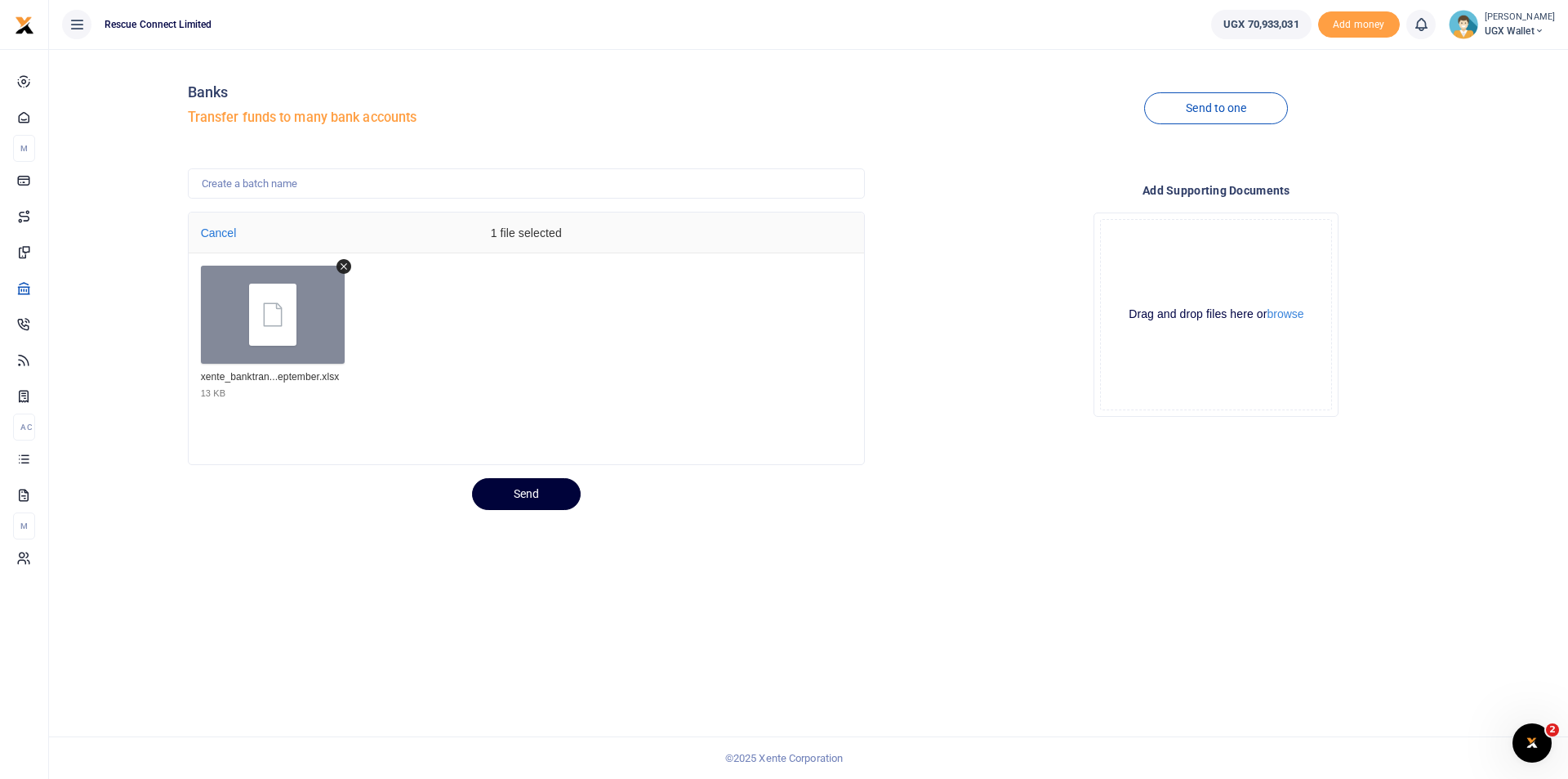
click at [525, 496] on button "Send" at bounding box center [526, 493] width 109 height 31
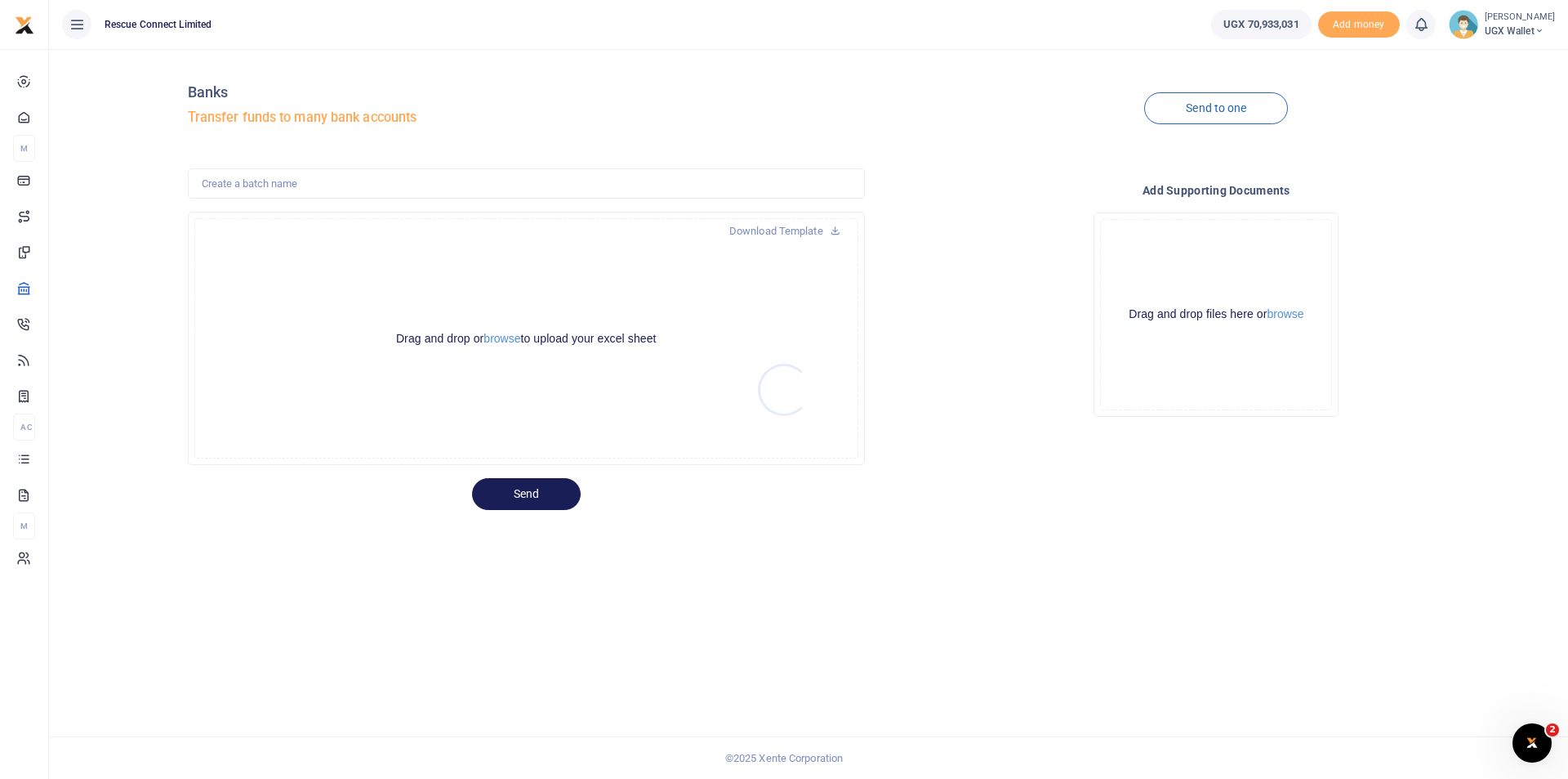
click at [511, 343] on div at bounding box center [784, 389] width 1568 height 779
click at [505, 340] on button "browse" at bounding box center [501, 338] width 37 height 12
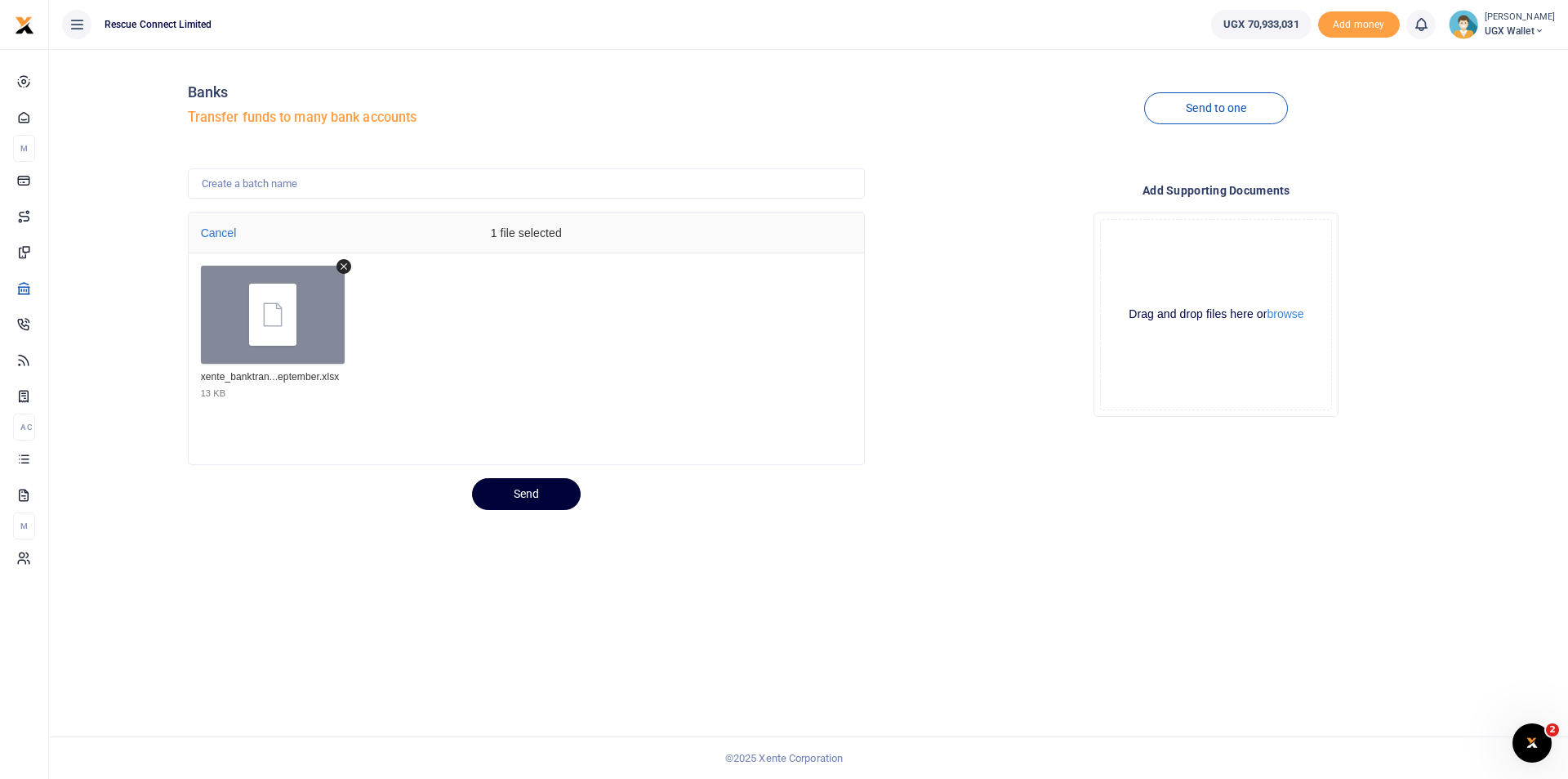
click at [517, 495] on button "Send" at bounding box center [526, 493] width 109 height 31
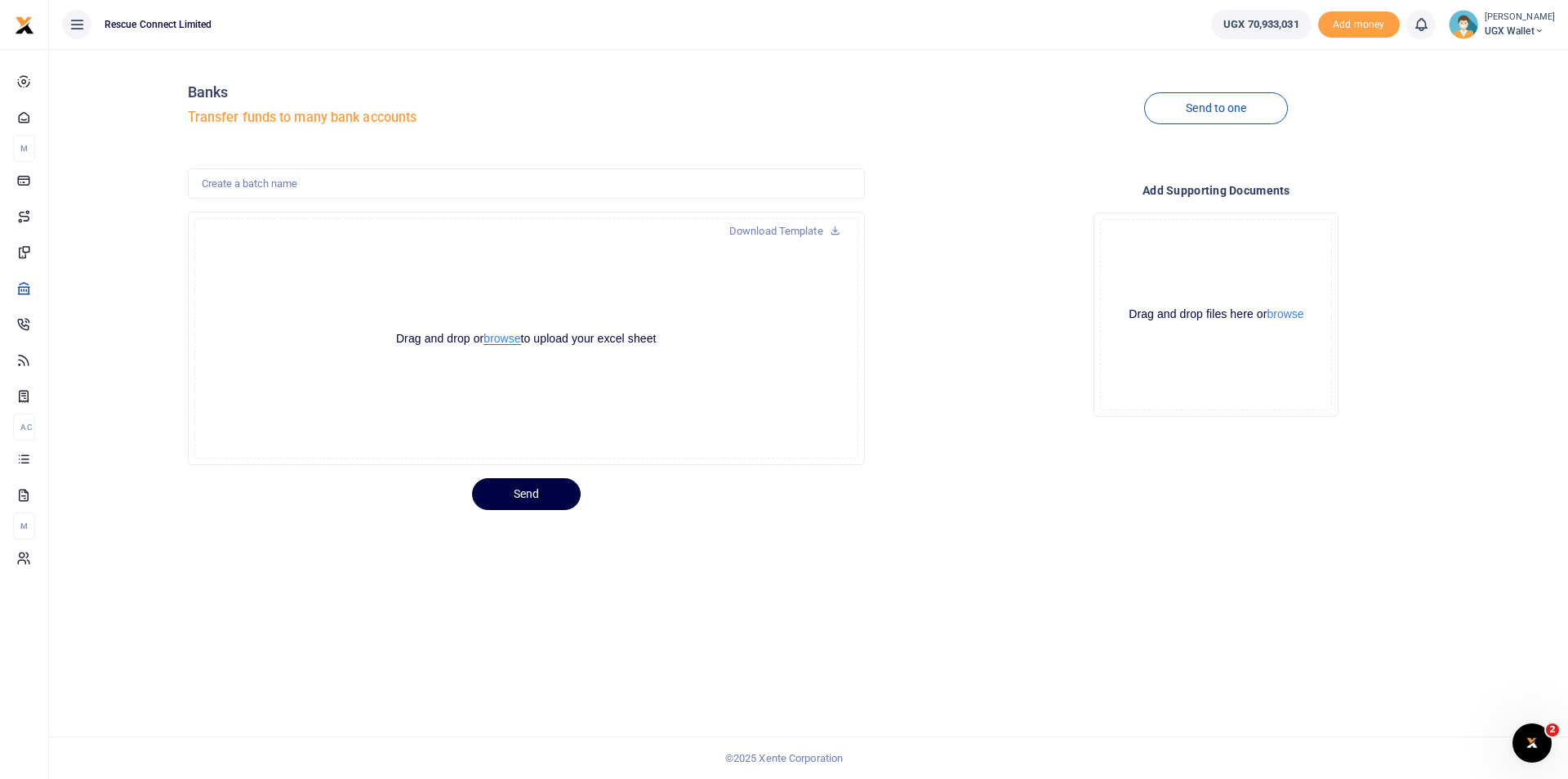
click at [499, 333] on button "browse" at bounding box center [501, 338] width 37 height 12
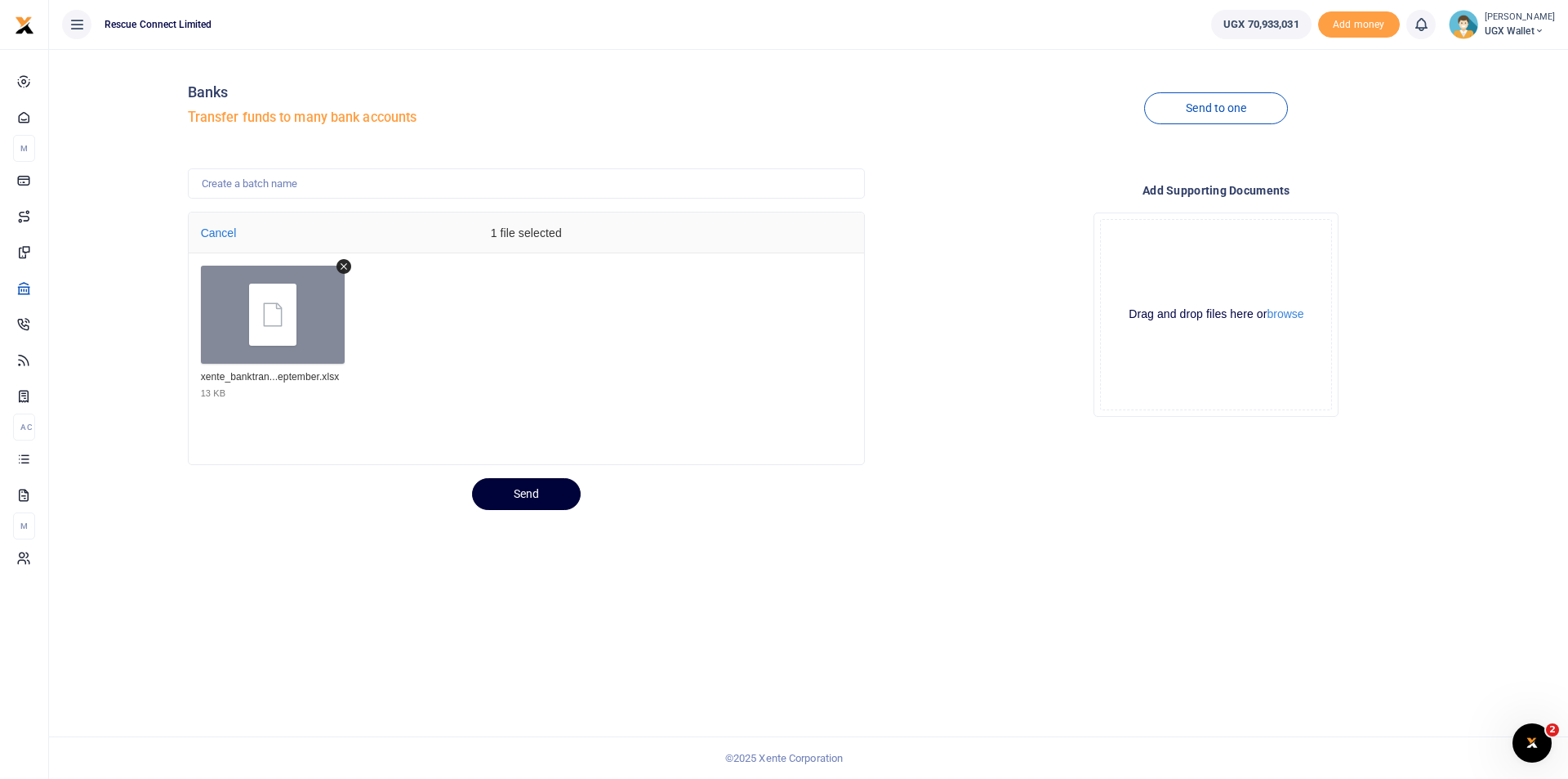
click at [542, 489] on button "Send" at bounding box center [526, 493] width 109 height 31
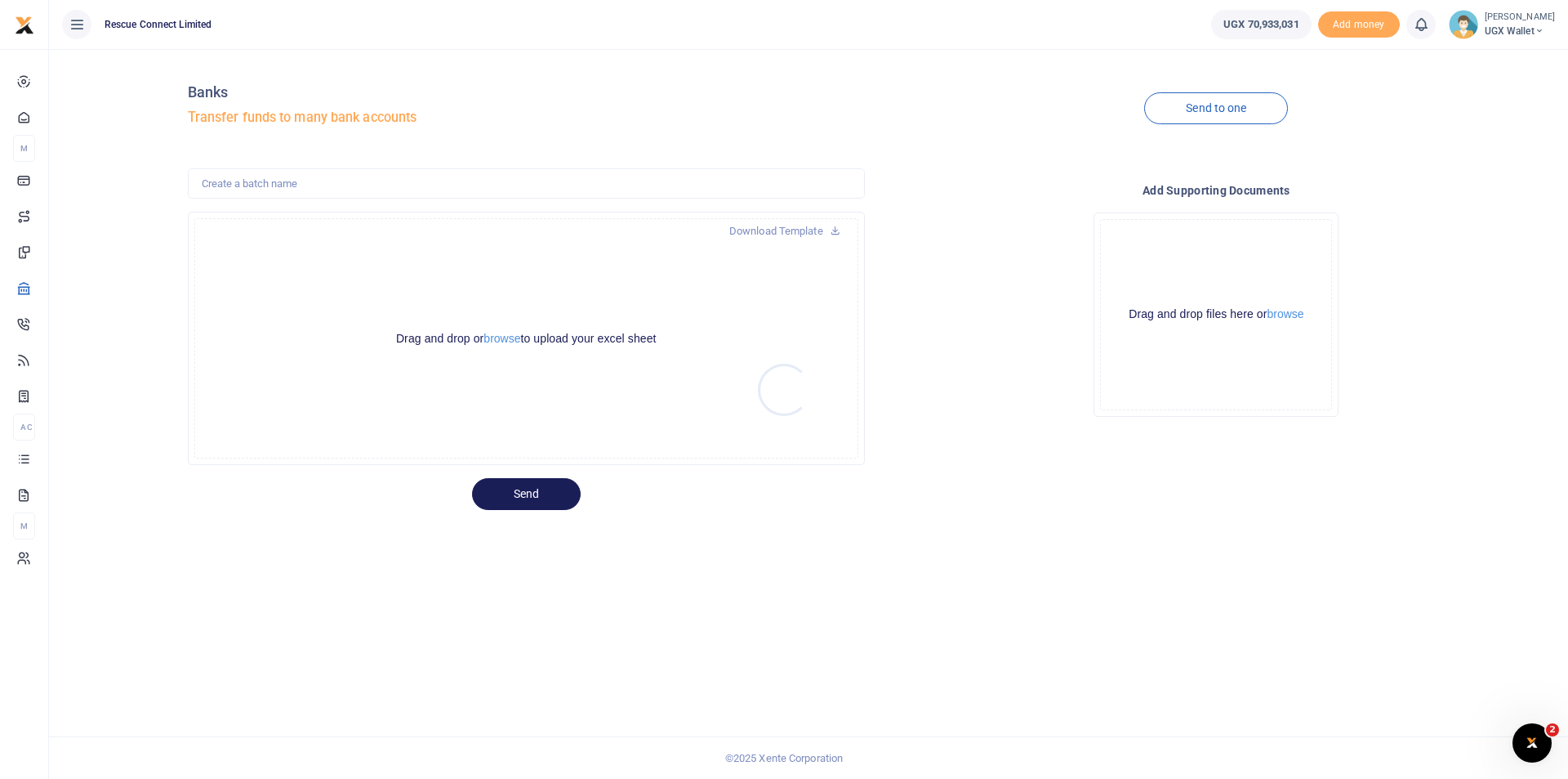
click at [492, 340] on div at bounding box center [784, 389] width 1568 height 779
click at [504, 343] on button "browse" at bounding box center [501, 338] width 37 height 12
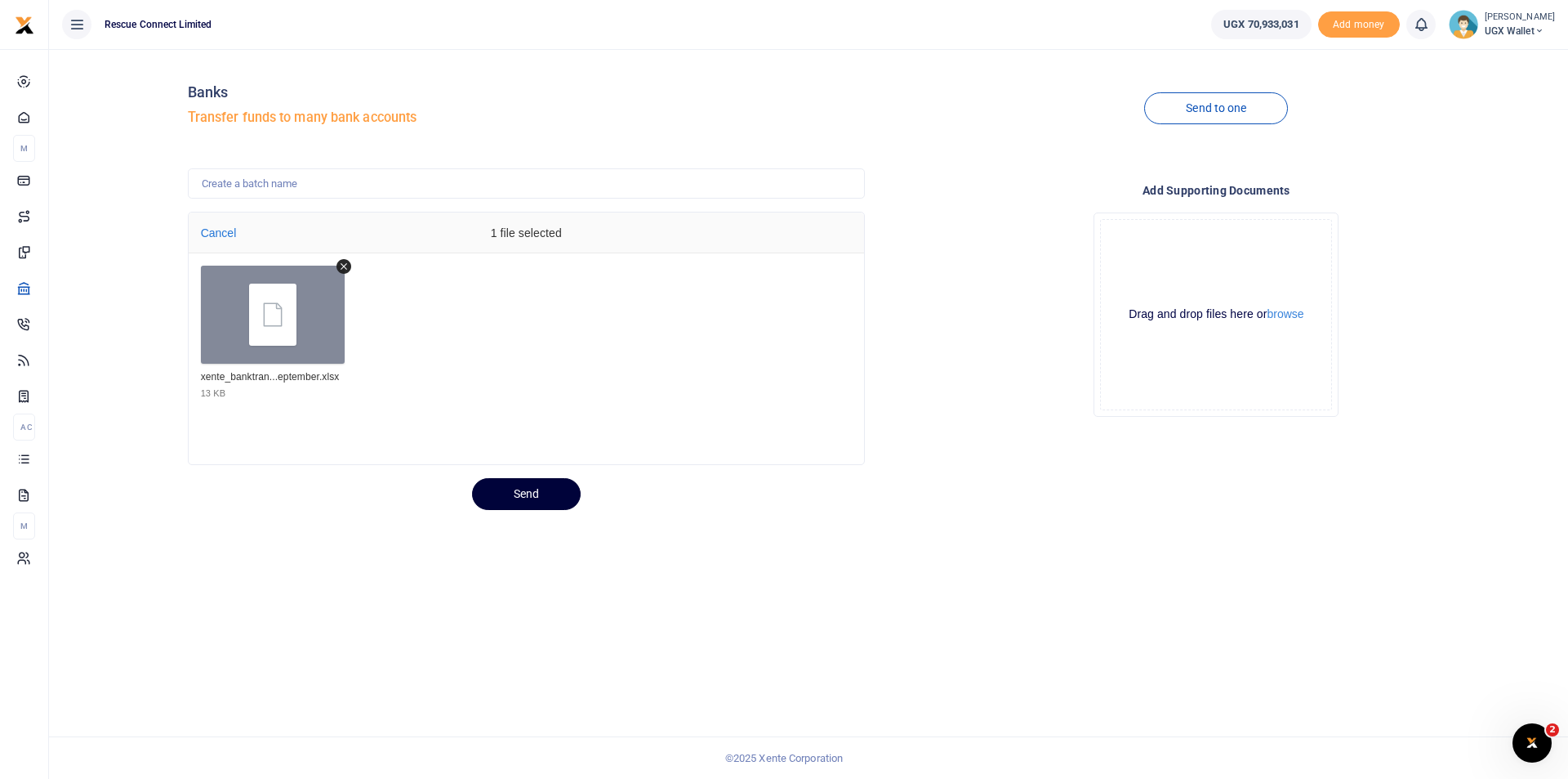
click at [540, 493] on button "Send" at bounding box center [526, 493] width 109 height 31
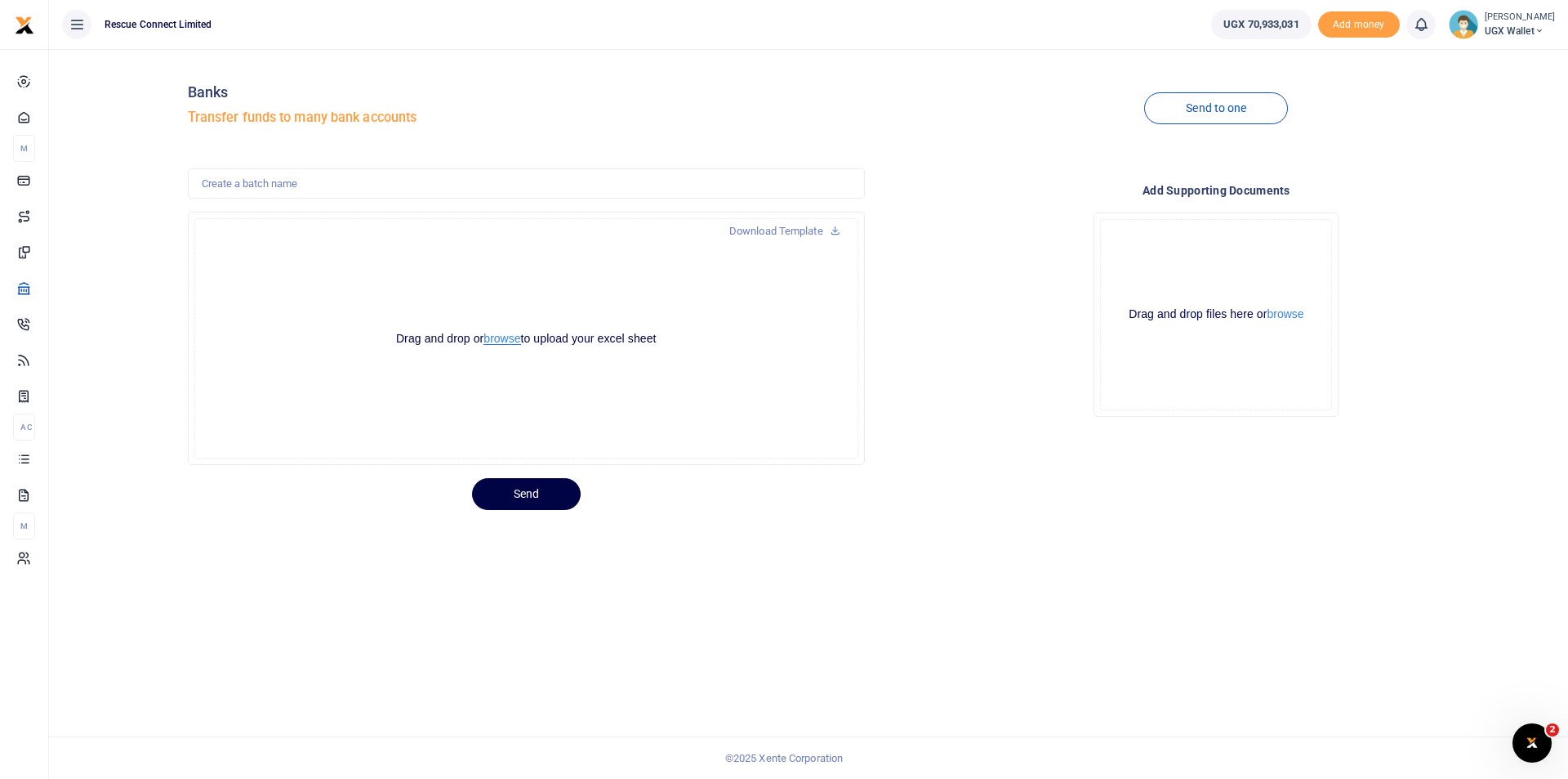
click at [495, 338] on button "browse" at bounding box center [501, 338] width 37 height 12
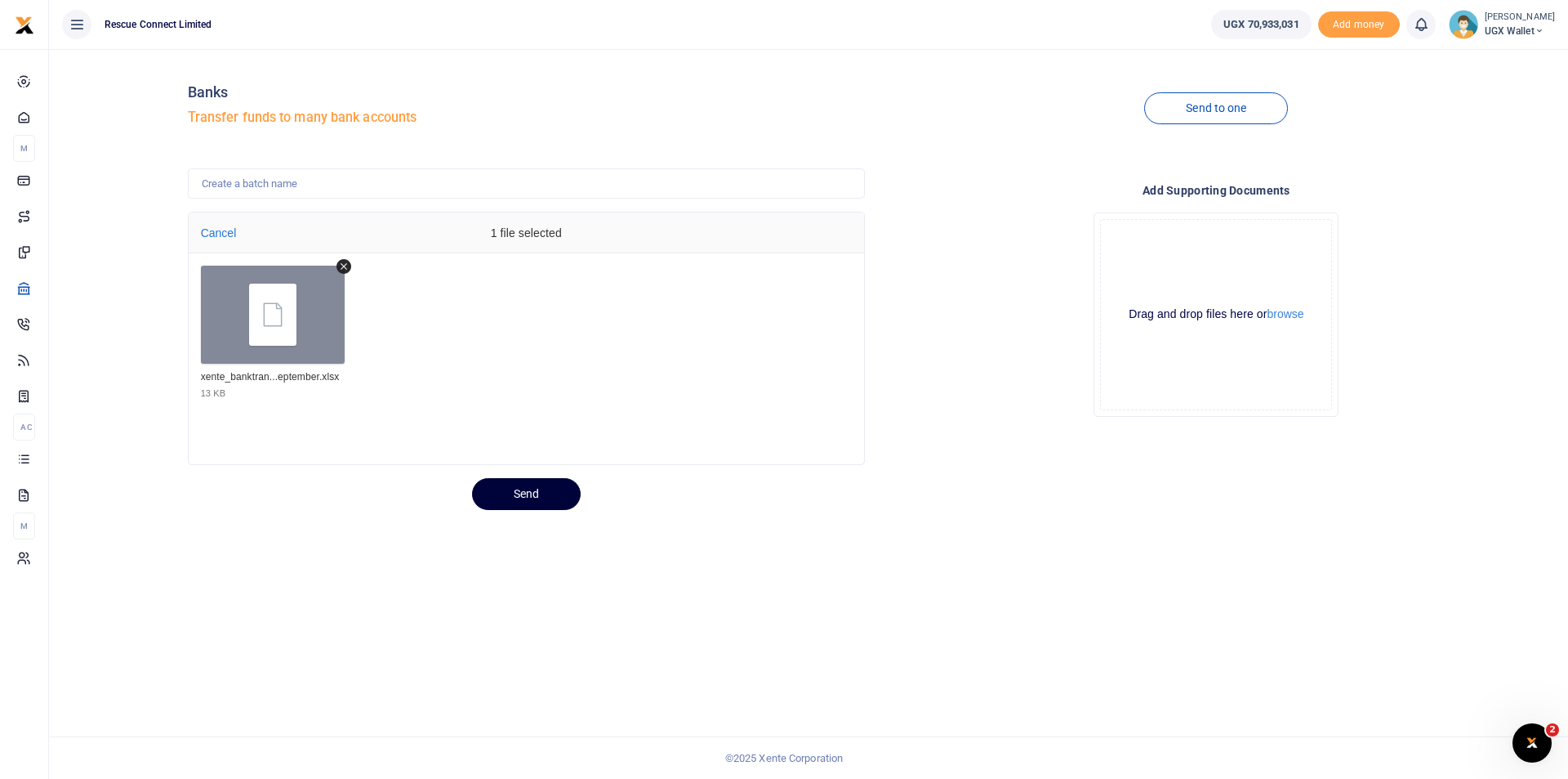
click at [550, 493] on button "Send" at bounding box center [526, 493] width 109 height 31
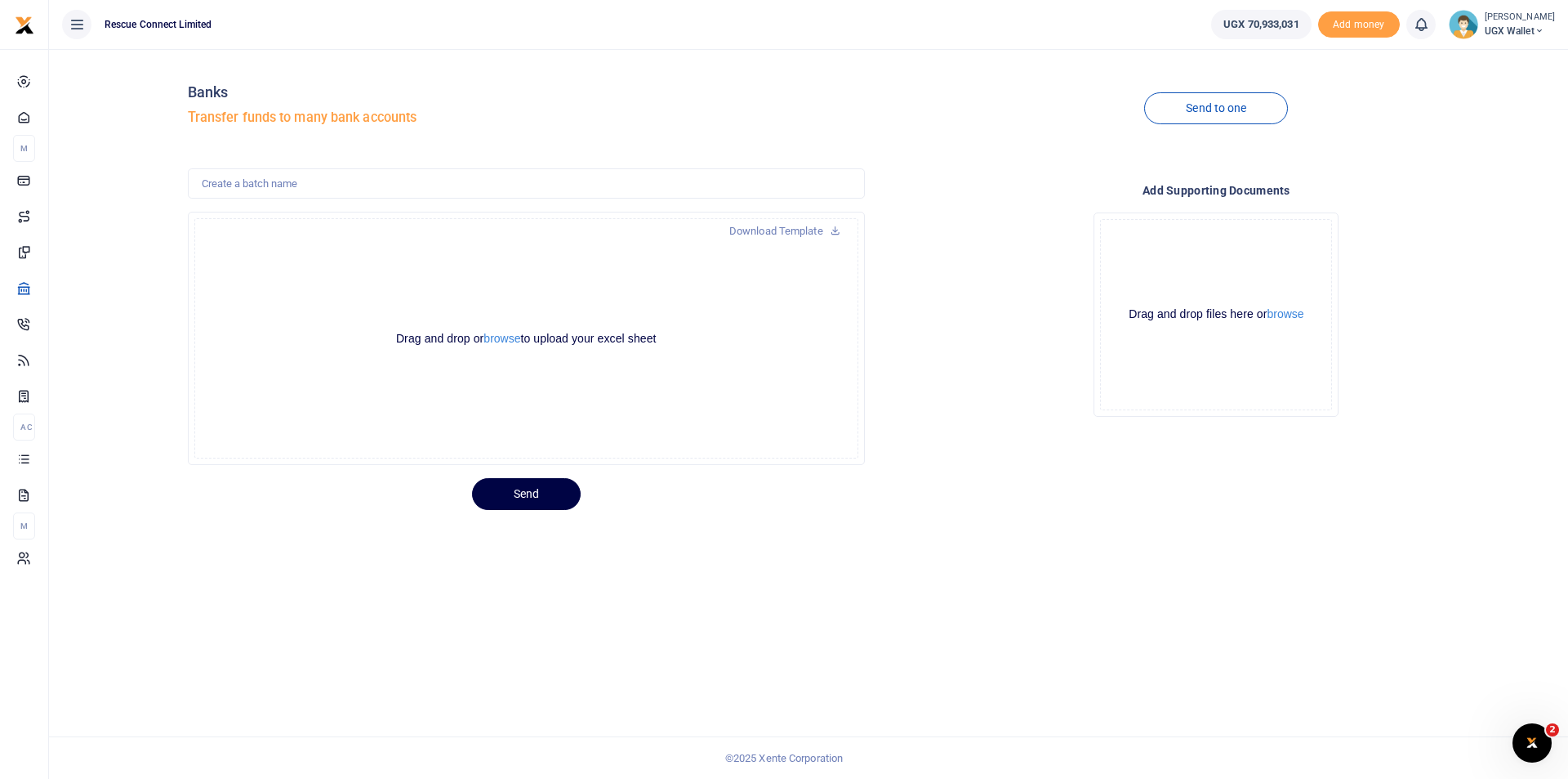
click at [502, 342] on div at bounding box center [784, 389] width 1568 height 779
click at [502, 342] on button "browse" at bounding box center [501, 338] width 37 height 12
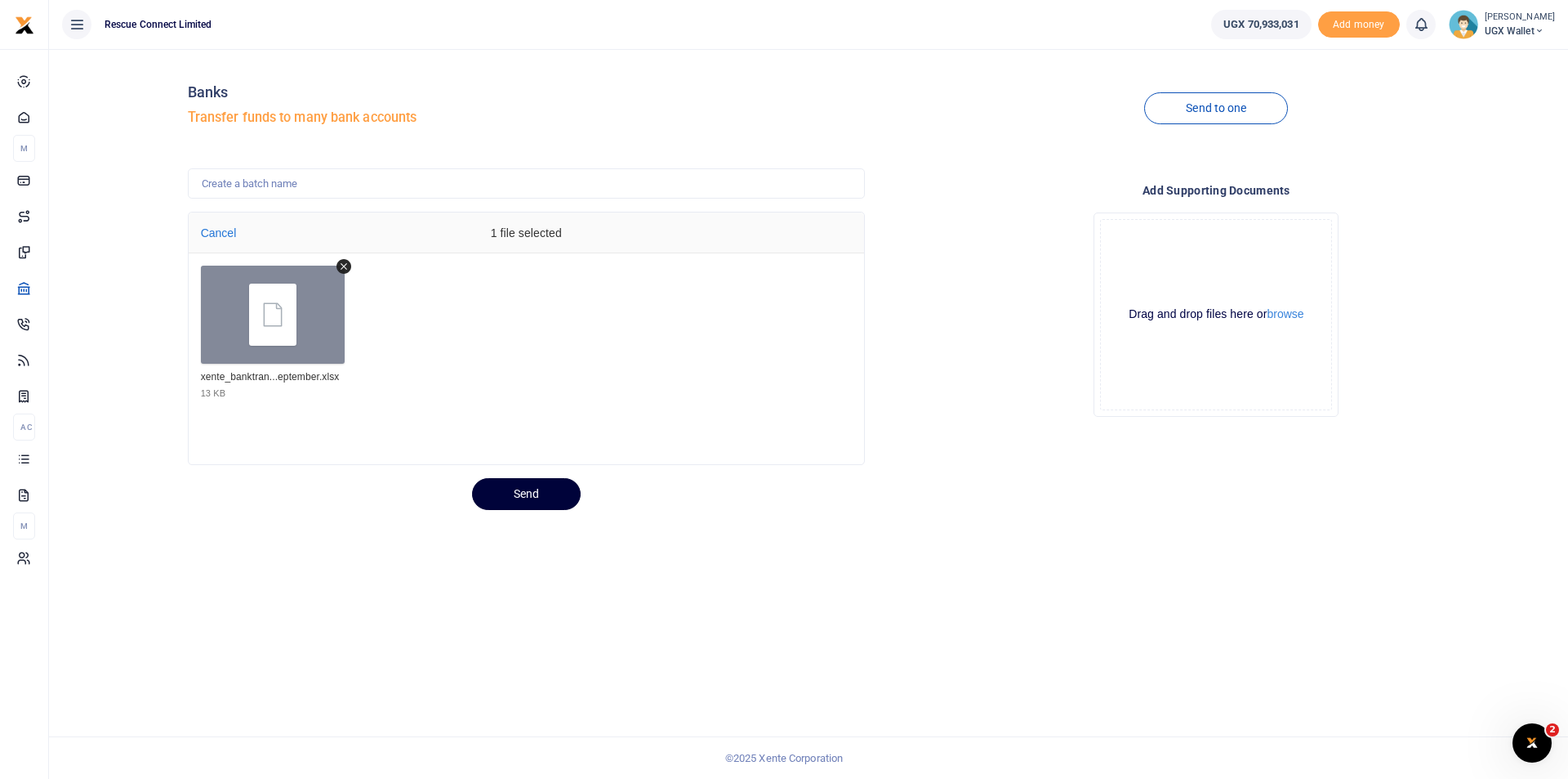
click at [539, 502] on button "Send" at bounding box center [526, 493] width 109 height 31
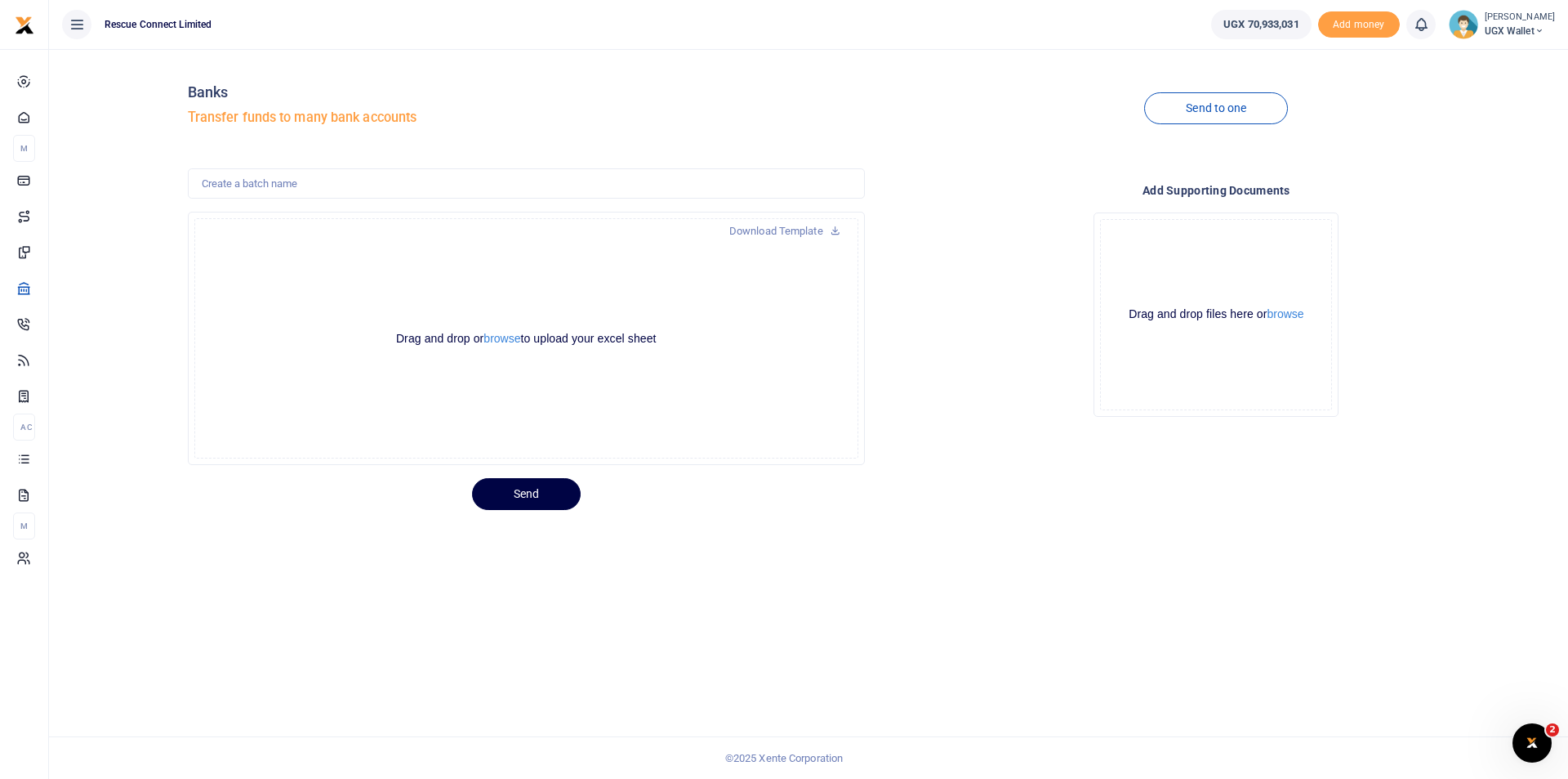
click at [1535, 30] on icon at bounding box center [1539, 31] width 10 height 11
click at [1465, 240] on link "Logout" at bounding box center [1497, 238] width 143 height 23
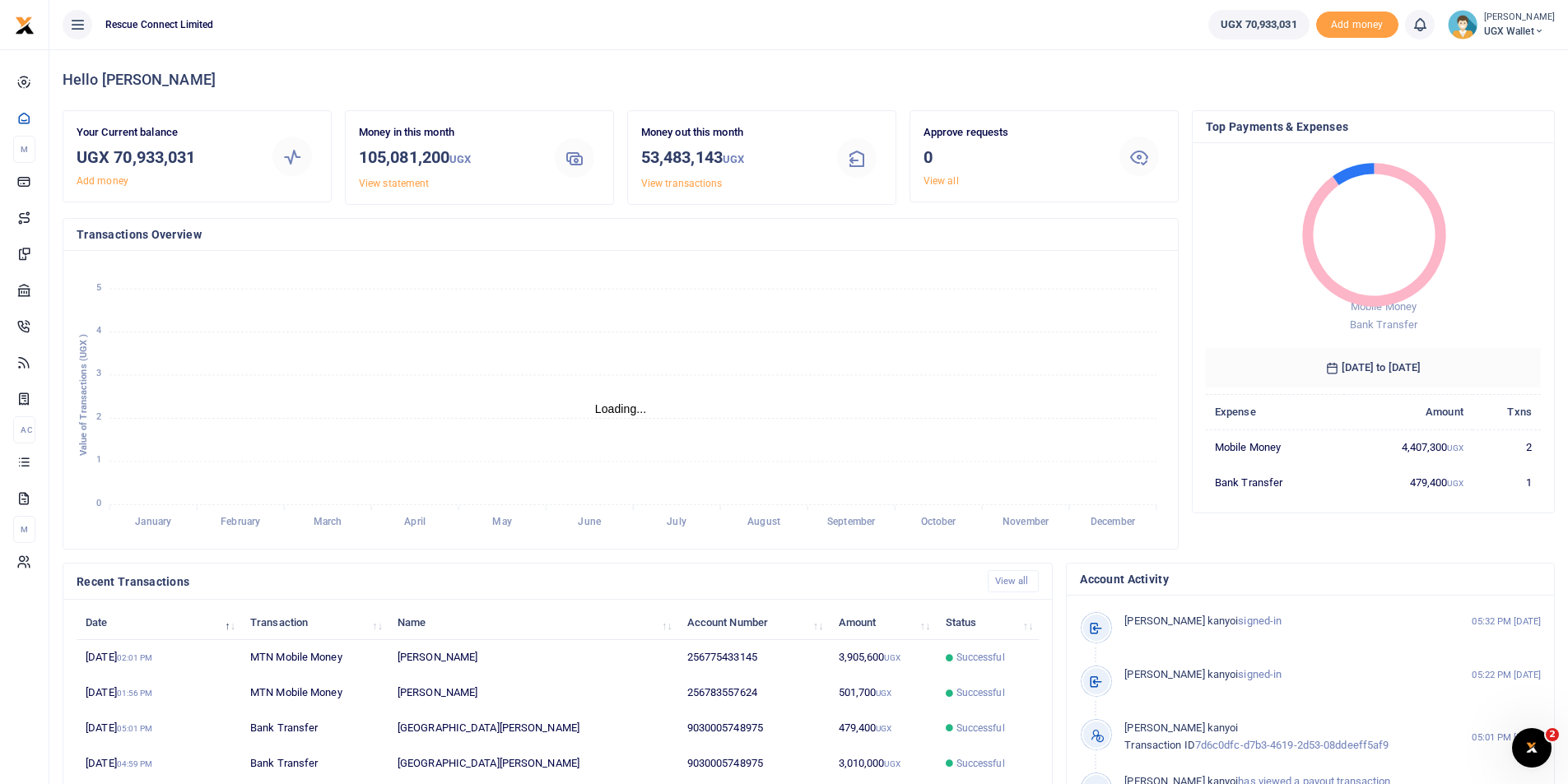
scroll to position [13, 13]
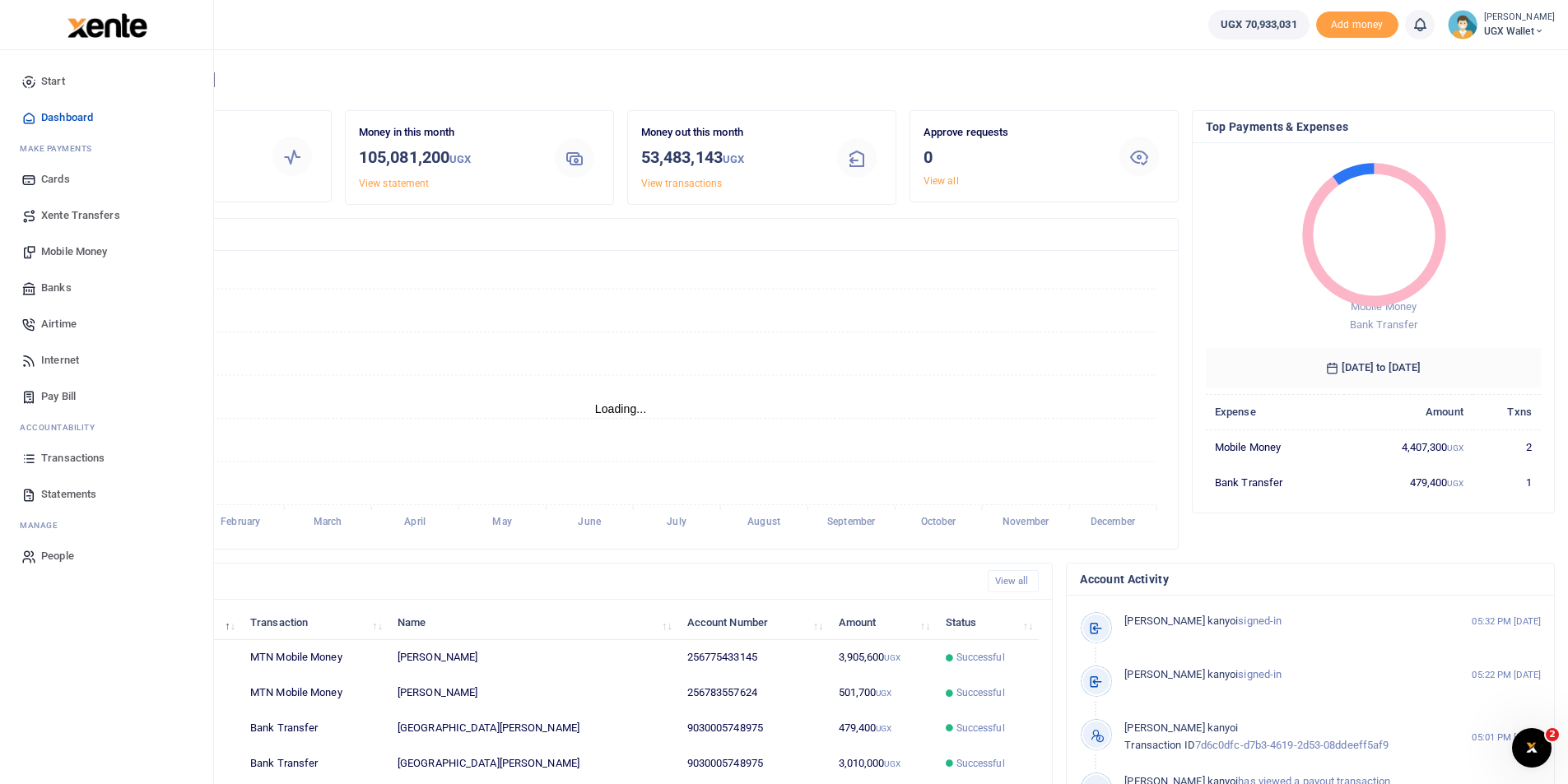
click at [54, 283] on span "Banks" at bounding box center [57, 287] width 31 height 16
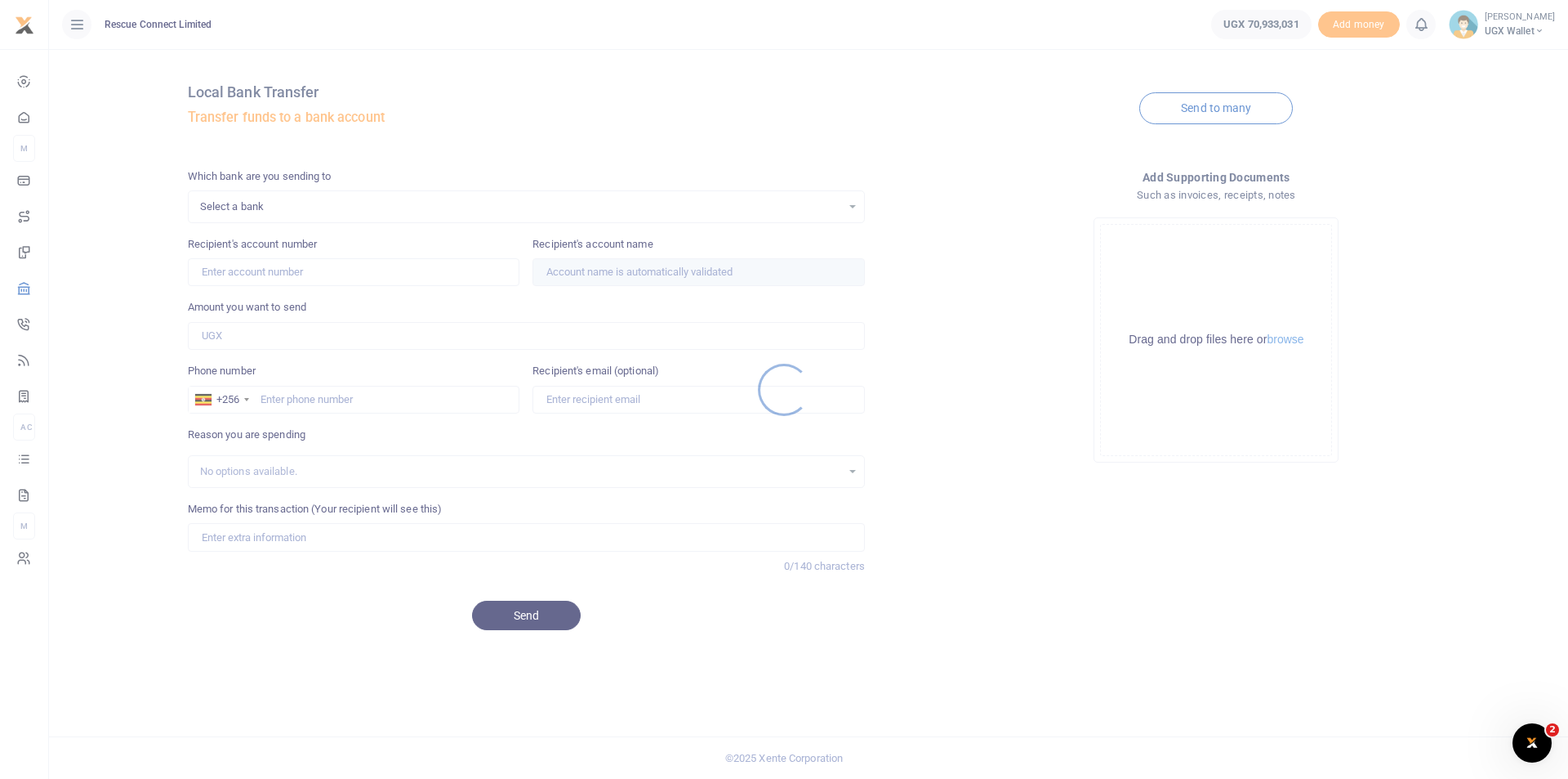
click at [1224, 110] on div at bounding box center [784, 389] width 1568 height 779
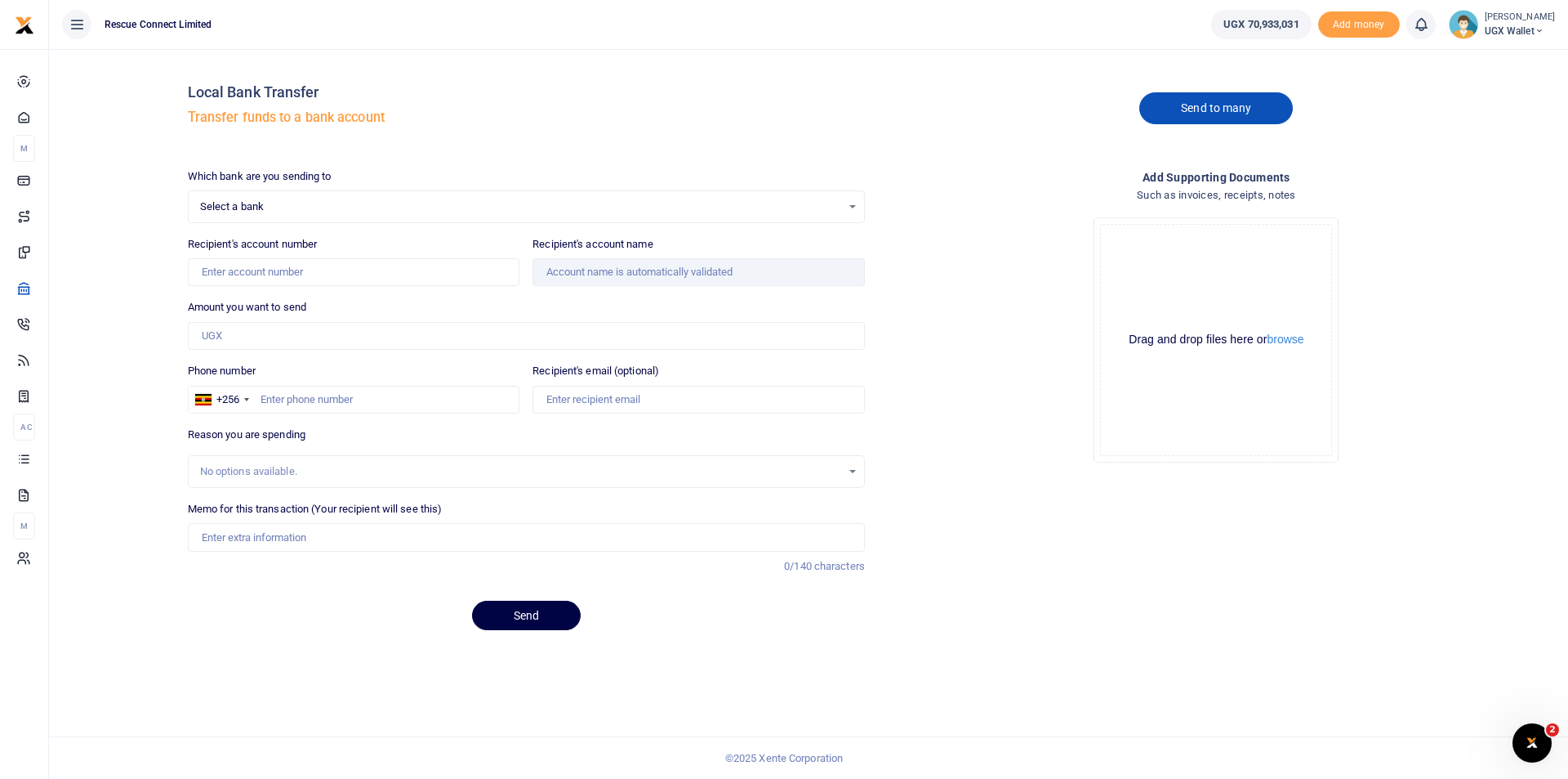
click at [1216, 112] on link "Send to many" at bounding box center [1216, 108] width 153 height 31
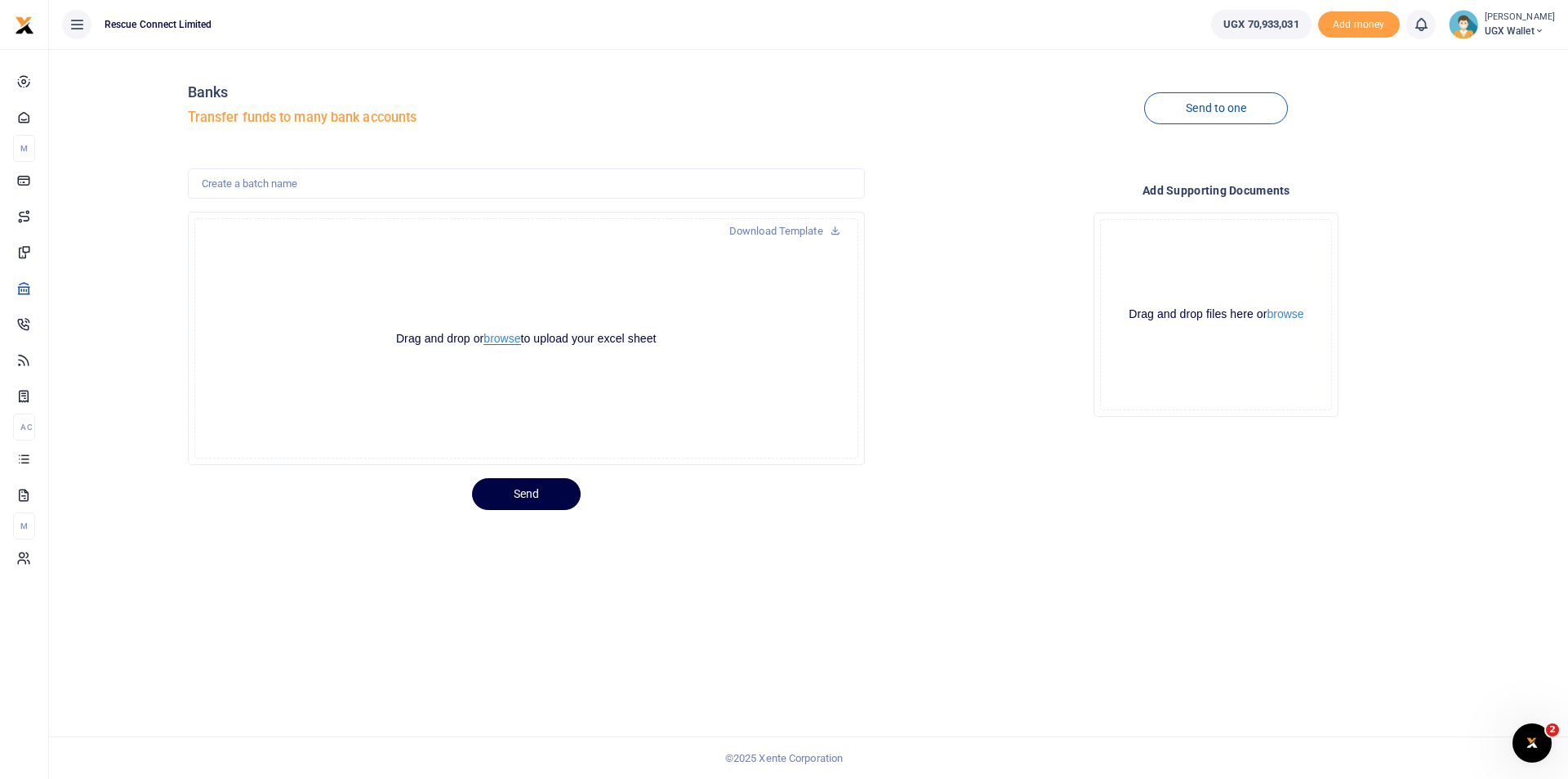
click at [500, 340] on button "browse" at bounding box center [501, 338] width 37 height 12
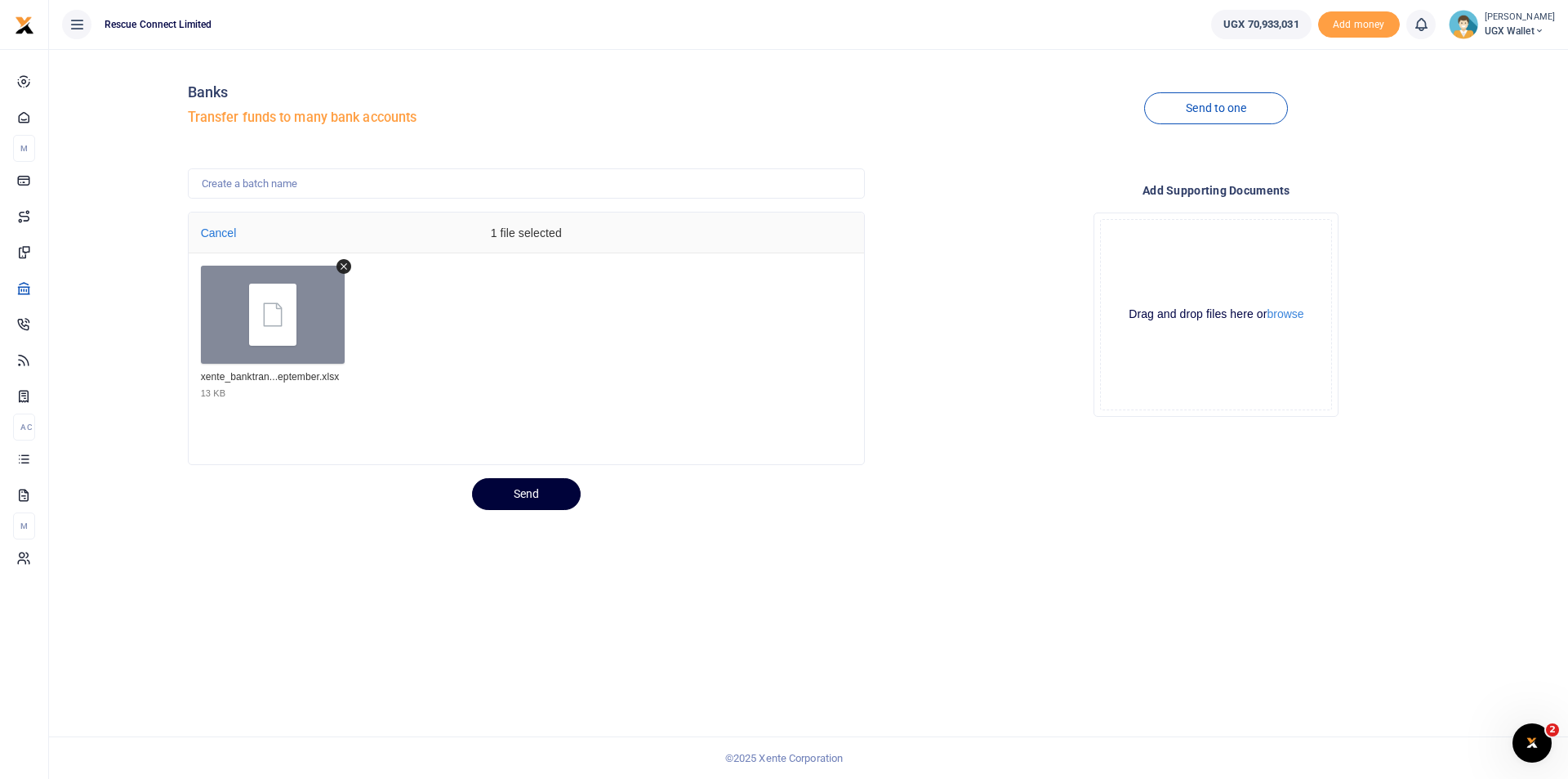
click at [545, 494] on button "Send" at bounding box center [526, 493] width 109 height 31
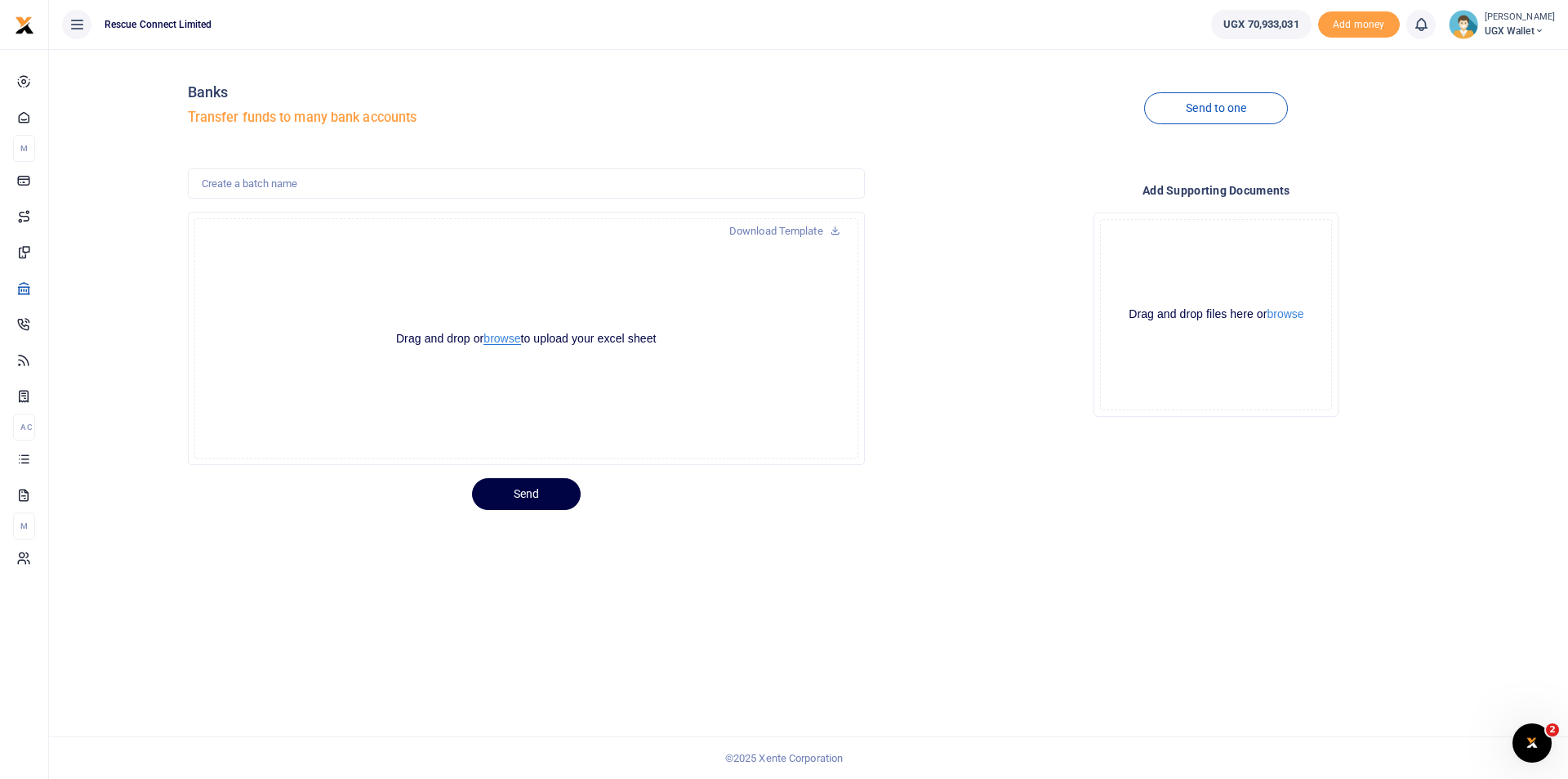
click at [502, 337] on button "browse" at bounding box center [501, 338] width 37 height 12
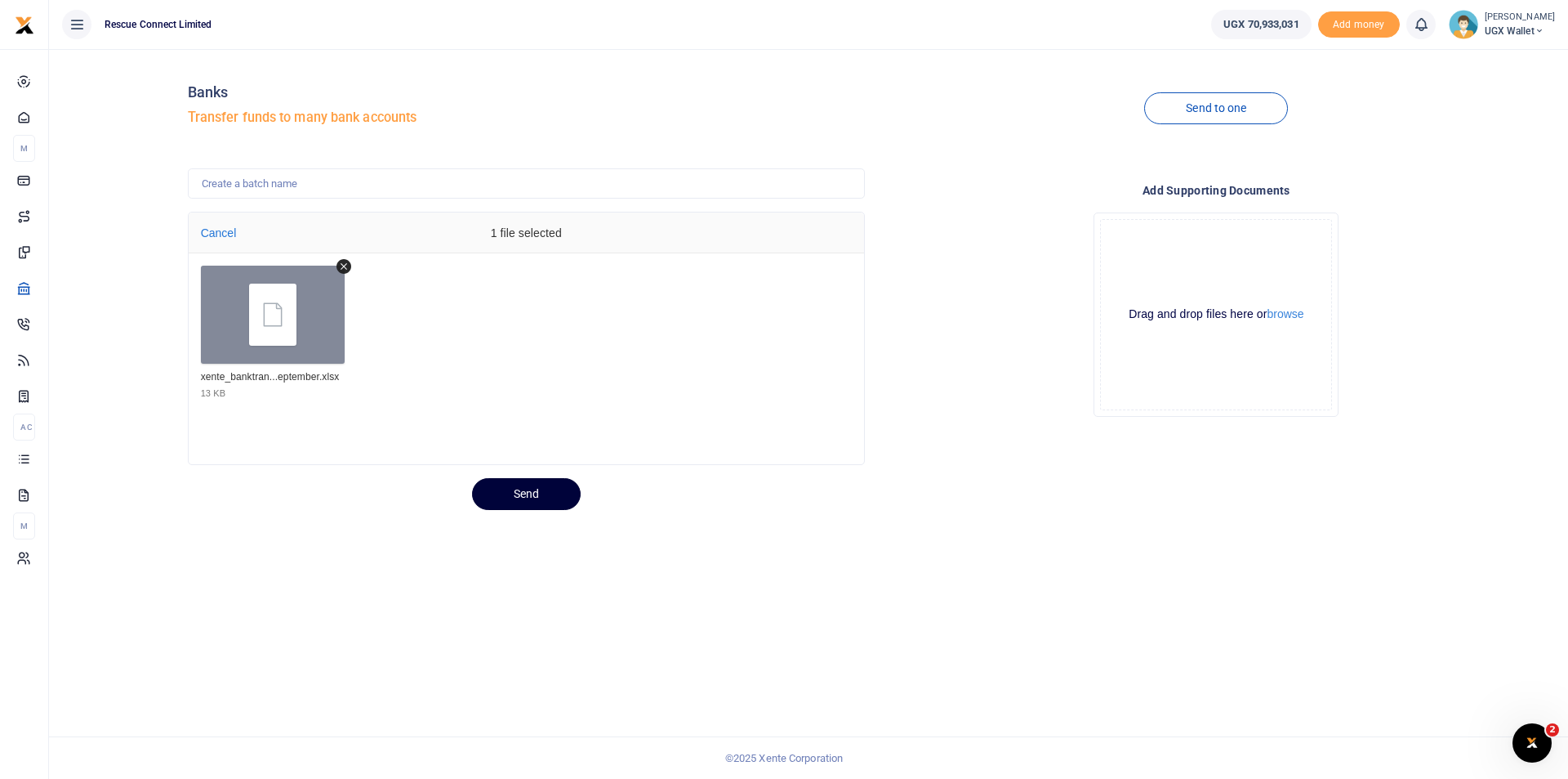
click at [521, 494] on button "Send" at bounding box center [526, 493] width 109 height 31
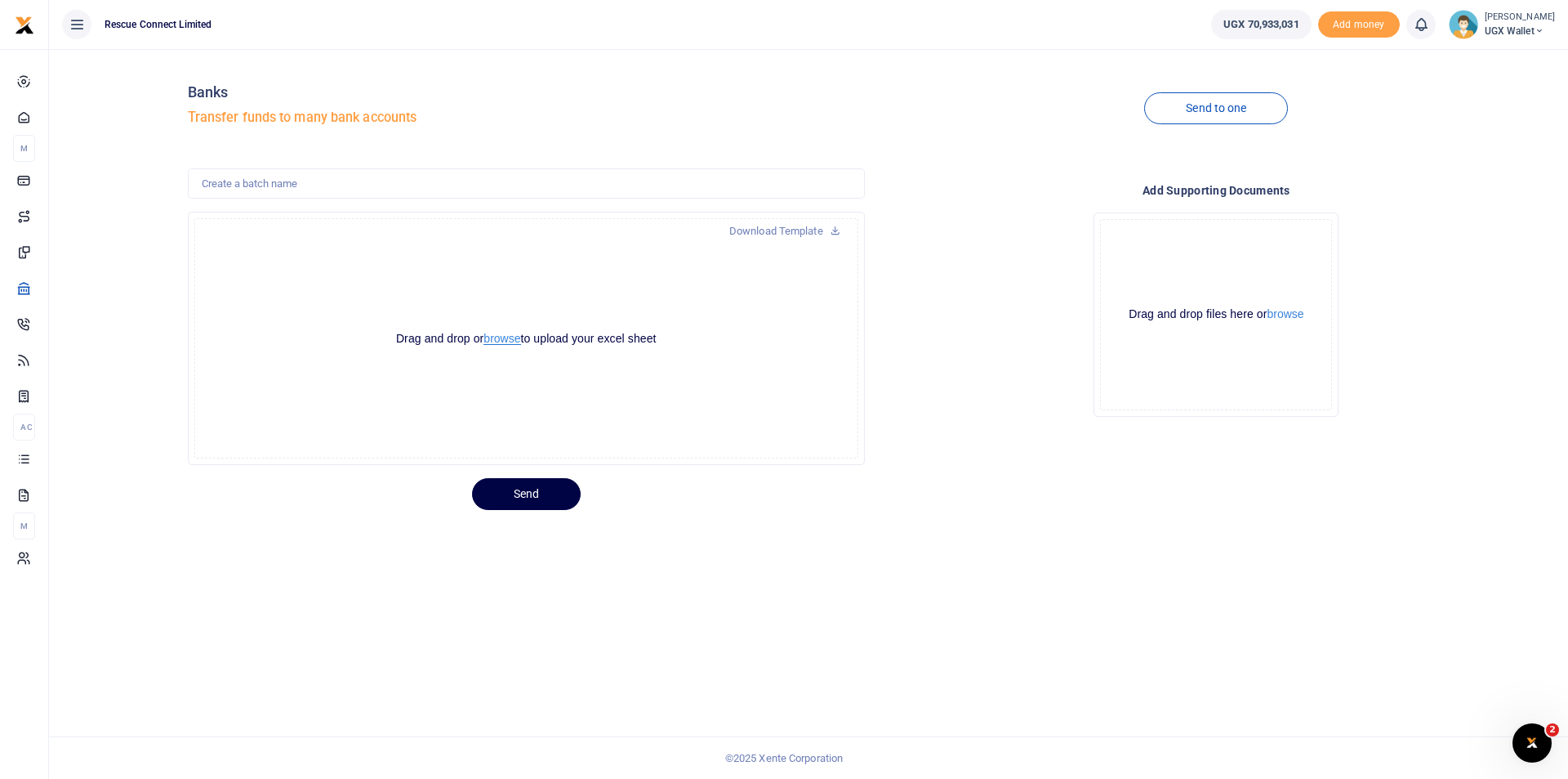
click at [506, 339] on button "browse" at bounding box center [501, 338] width 37 height 12
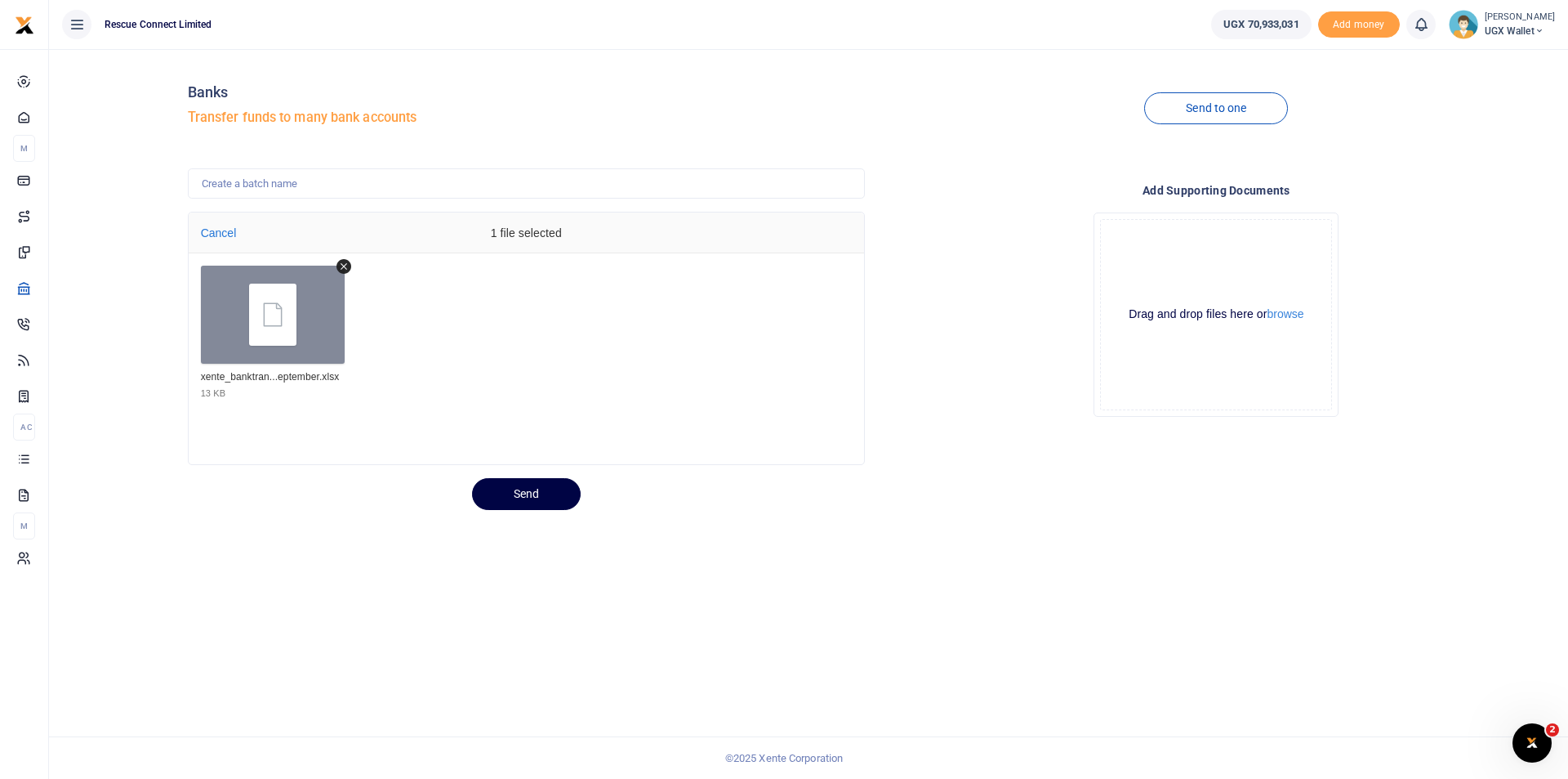
click at [521, 511] on div "Banks Transfer funds to many bank accounts Send to one Download Template Drop y…" at bounding box center [808, 413] width 1519 height 729
click at [522, 493] on button "Send" at bounding box center [526, 493] width 109 height 31
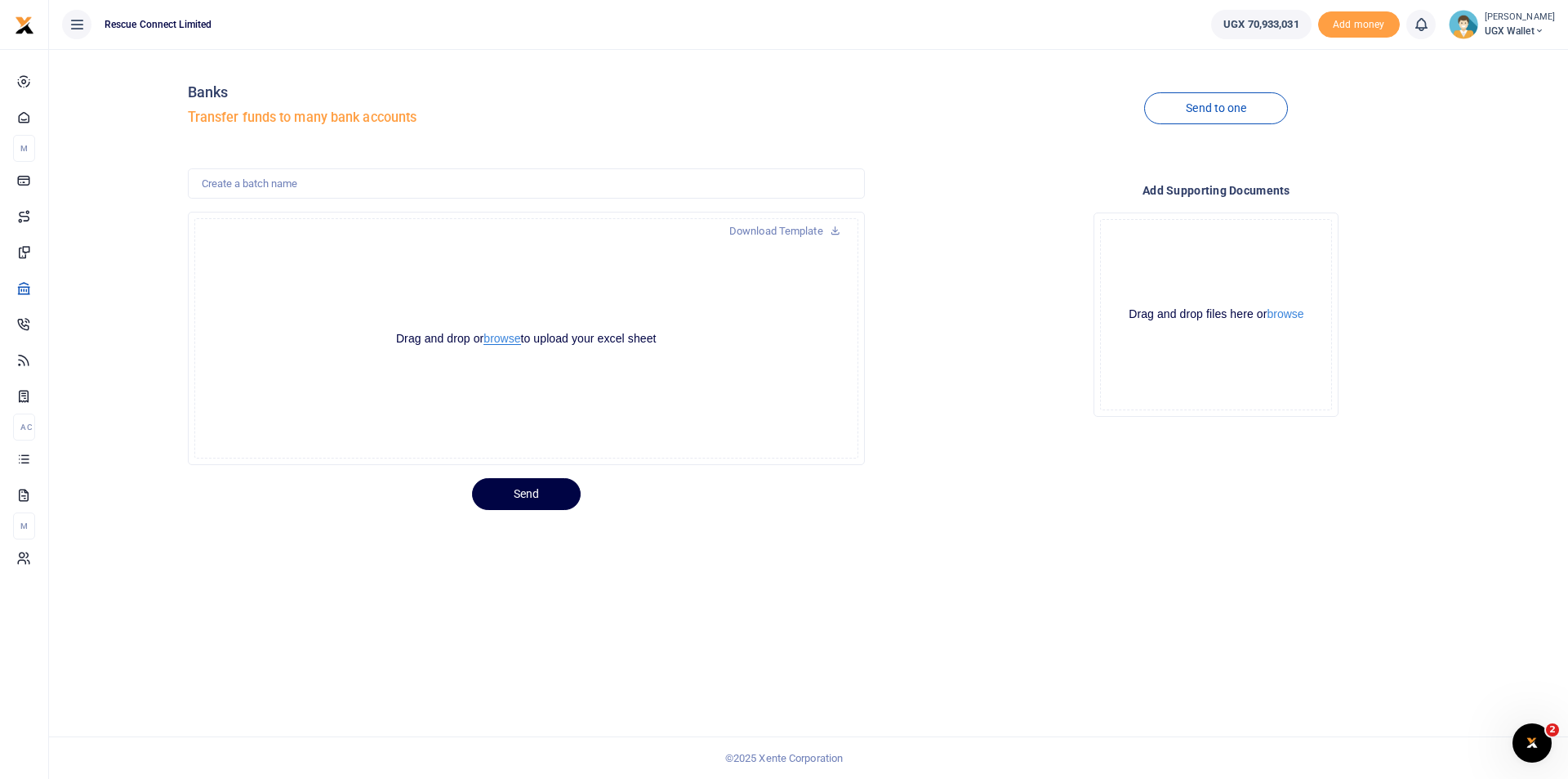
click at [511, 339] on button "browse" at bounding box center [501, 338] width 37 height 12
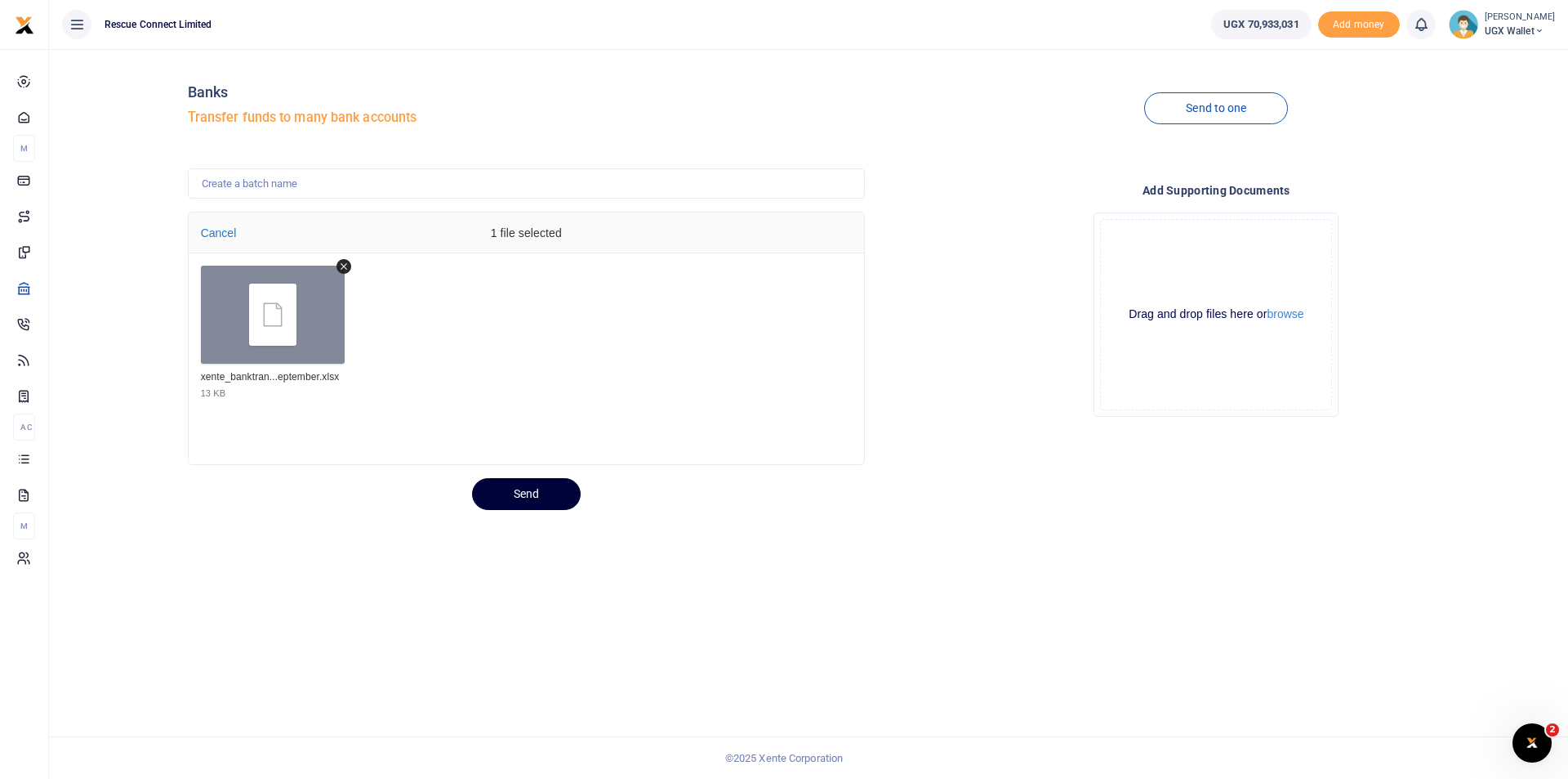
click at [540, 502] on button "Send" at bounding box center [526, 493] width 109 height 31
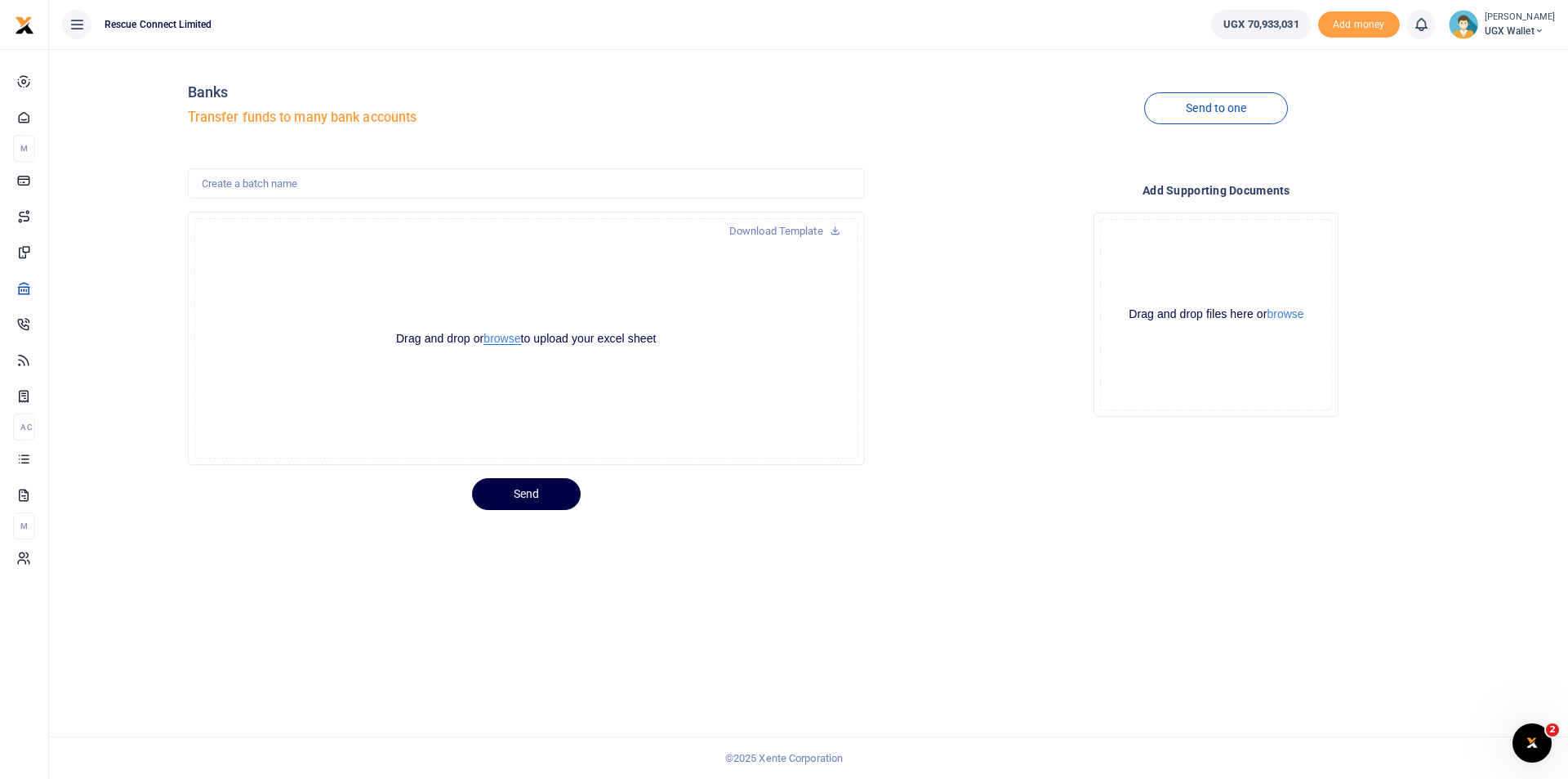
click at [490, 339] on button "browse" at bounding box center [501, 338] width 37 height 12
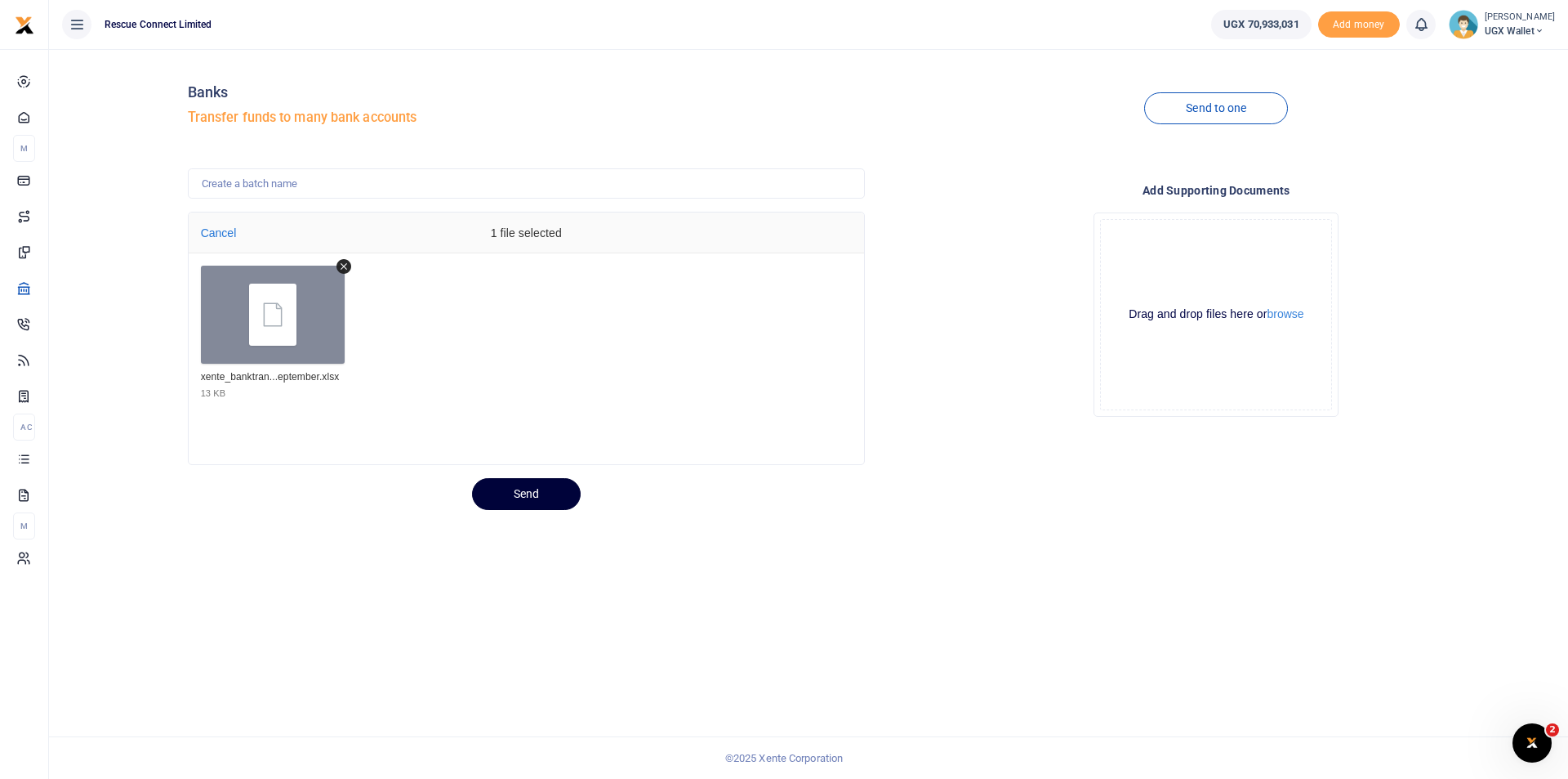
click at [534, 490] on button "Send" at bounding box center [526, 493] width 109 height 31
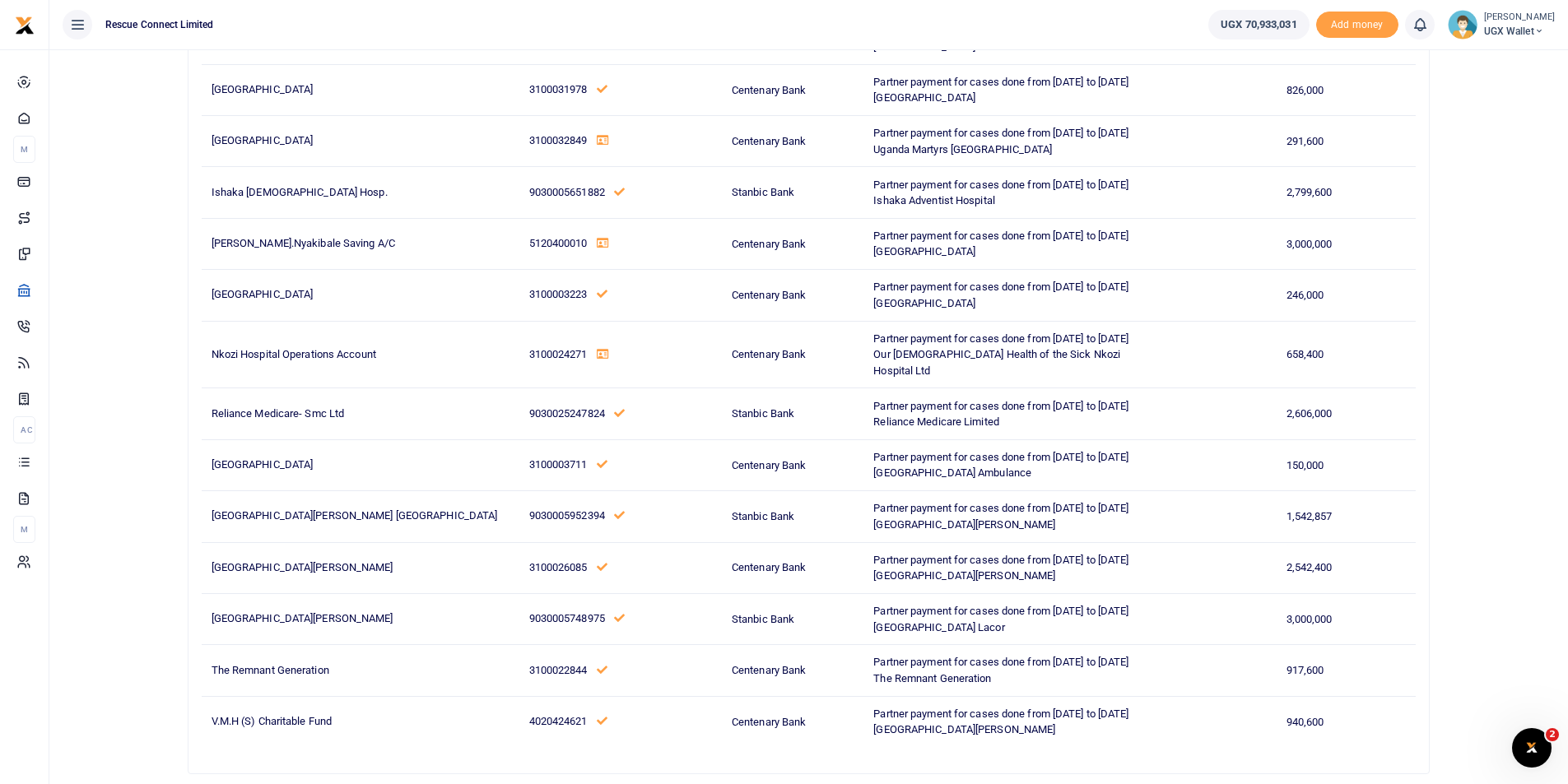
scroll to position [601, 0]
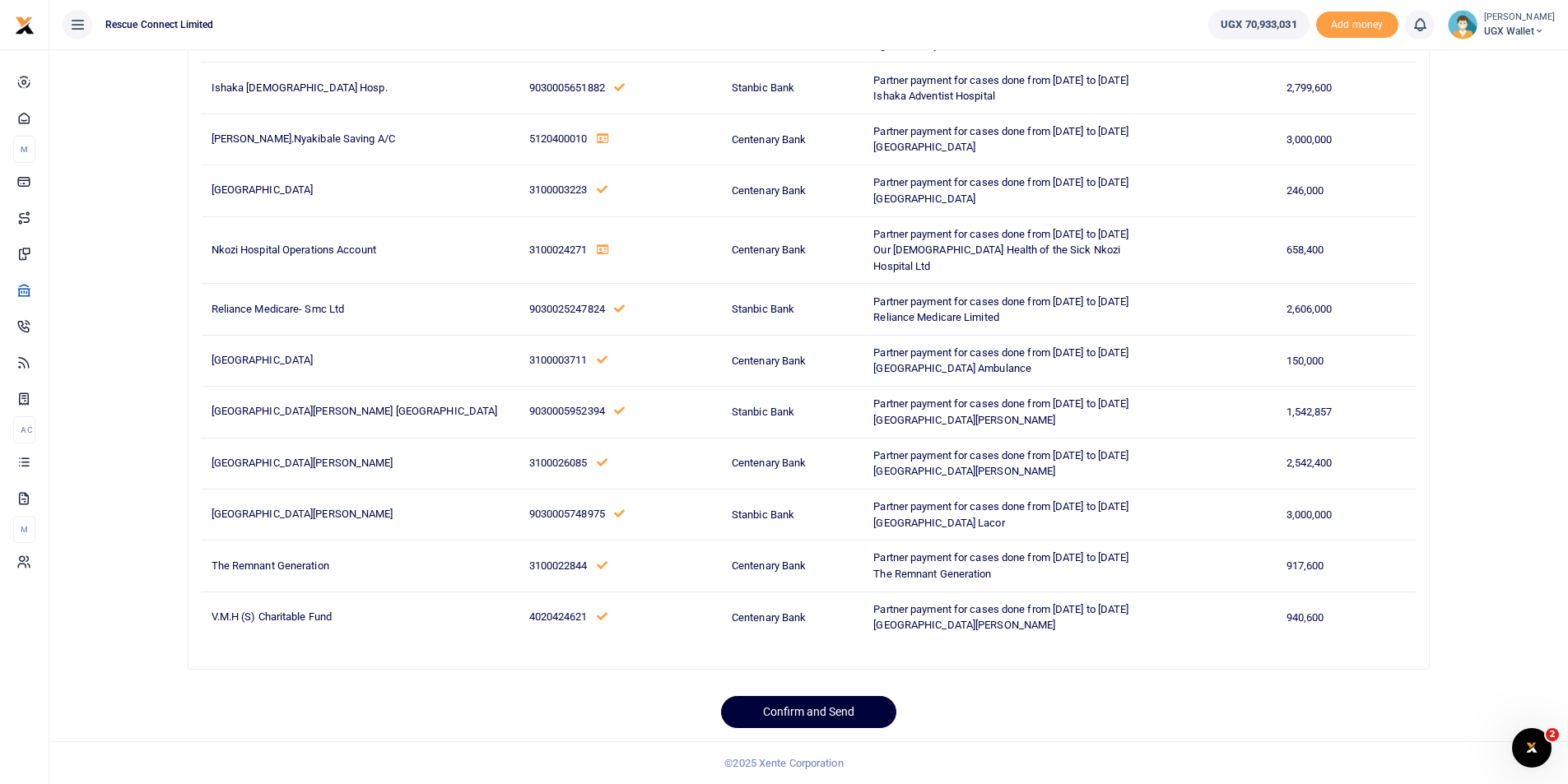
click at [814, 710] on button "Confirm and Send" at bounding box center [808, 711] width 176 height 32
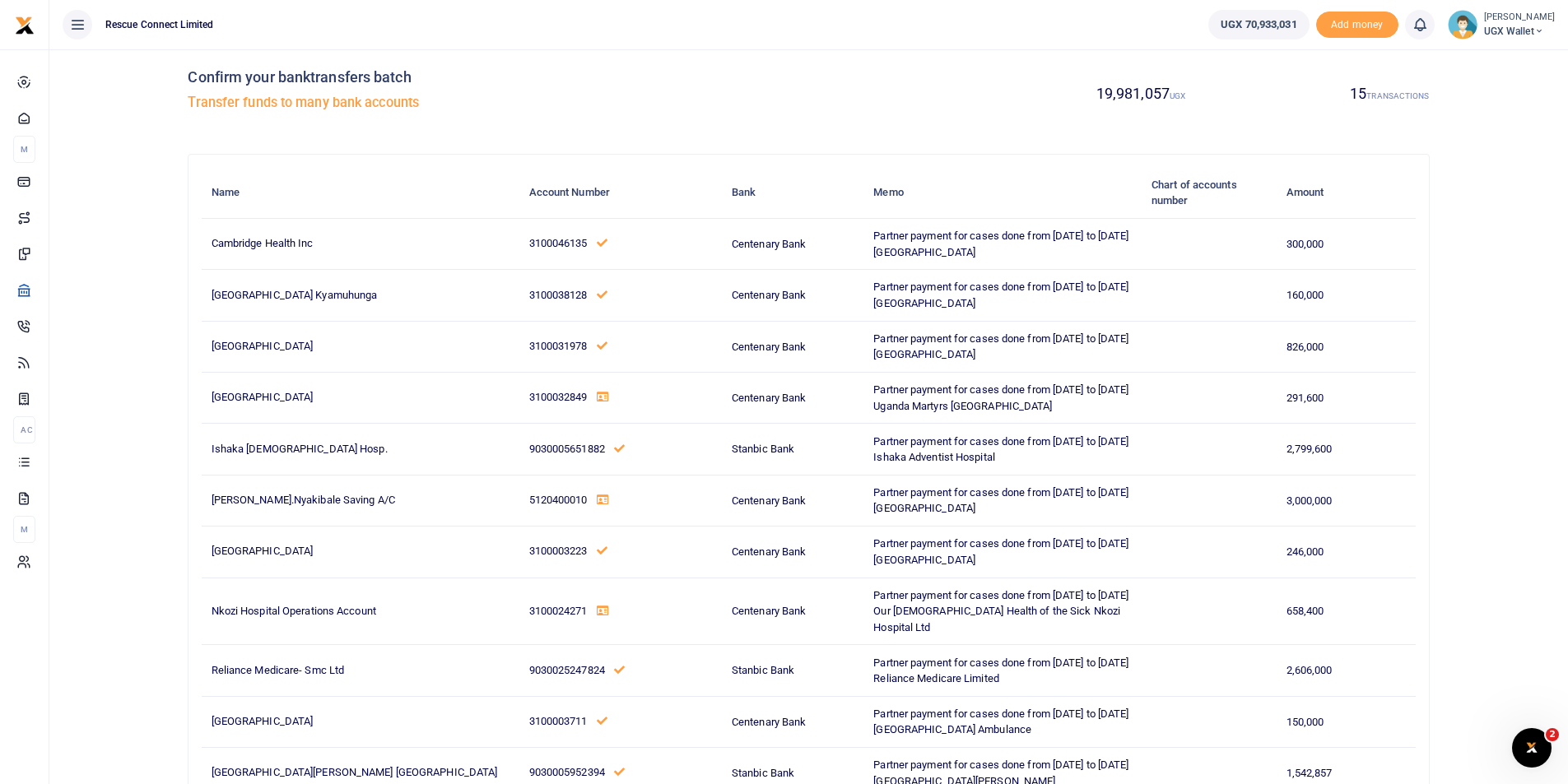
scroll to position [0, 0]
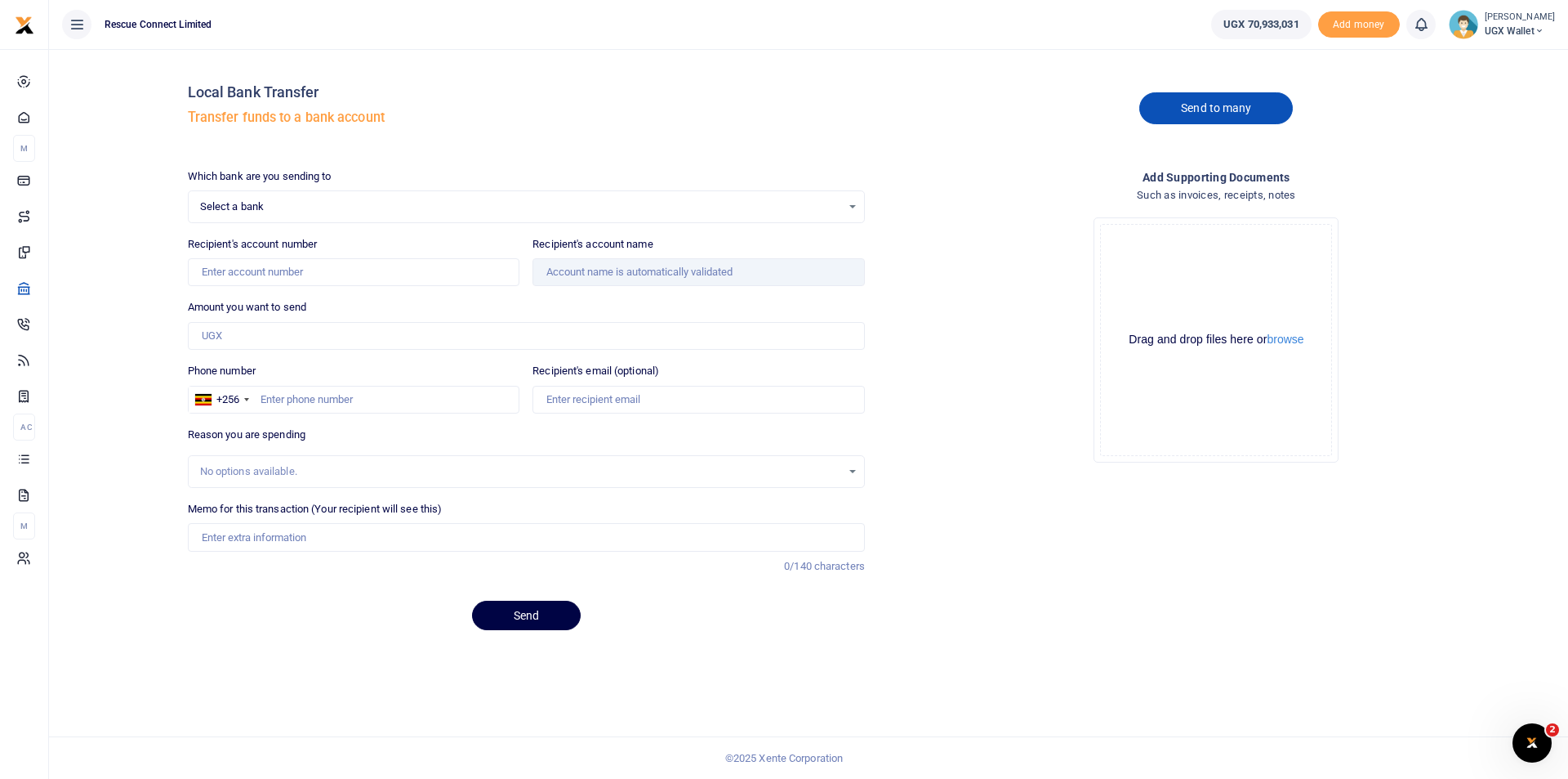
click at [1207, 105] on link "Send to many" at bounding box center [1216, 108] width 153 height 31
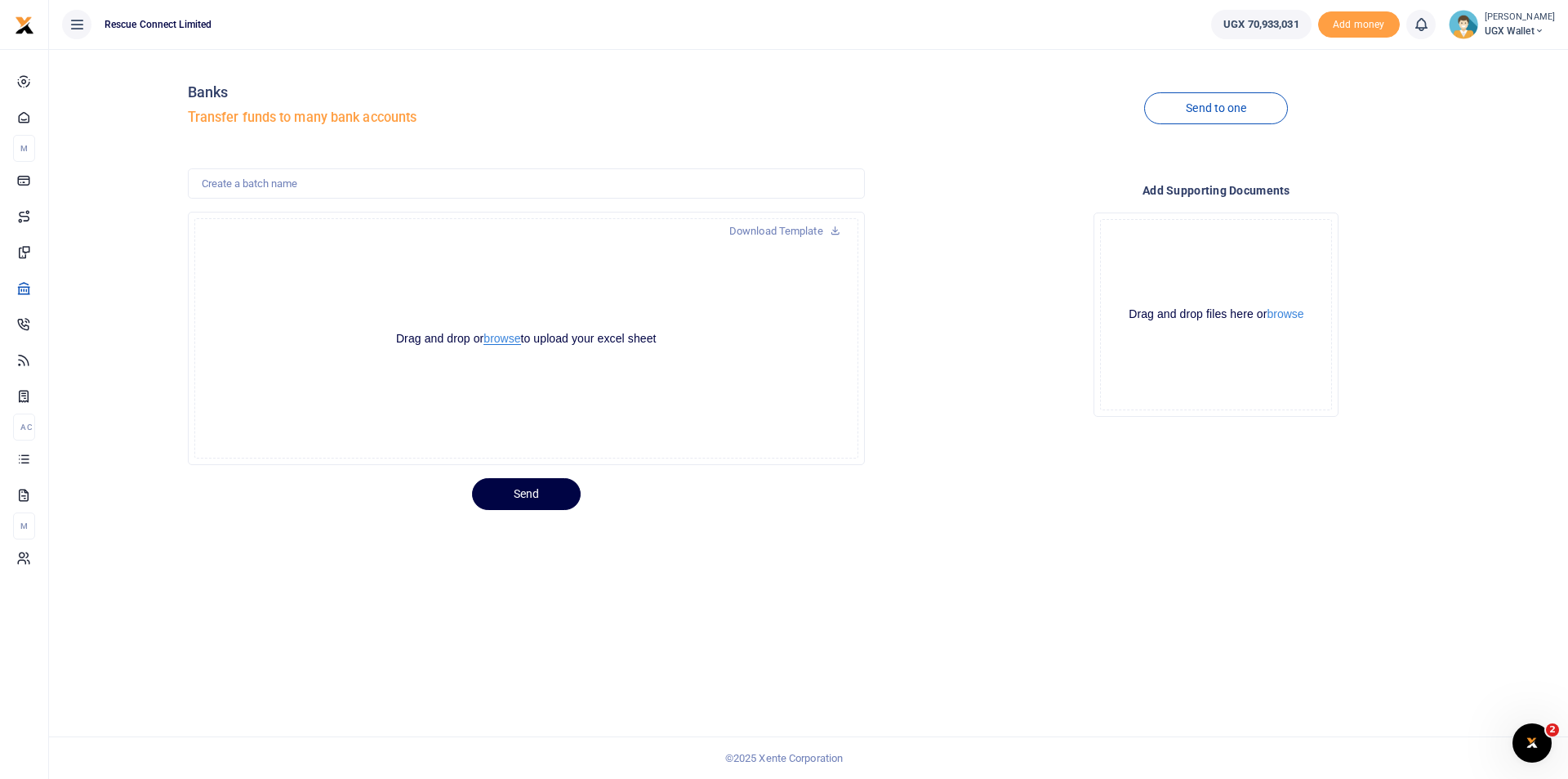
click at [502, 342] on button "browse" at bounding box center [501, 338] width 37 height 12
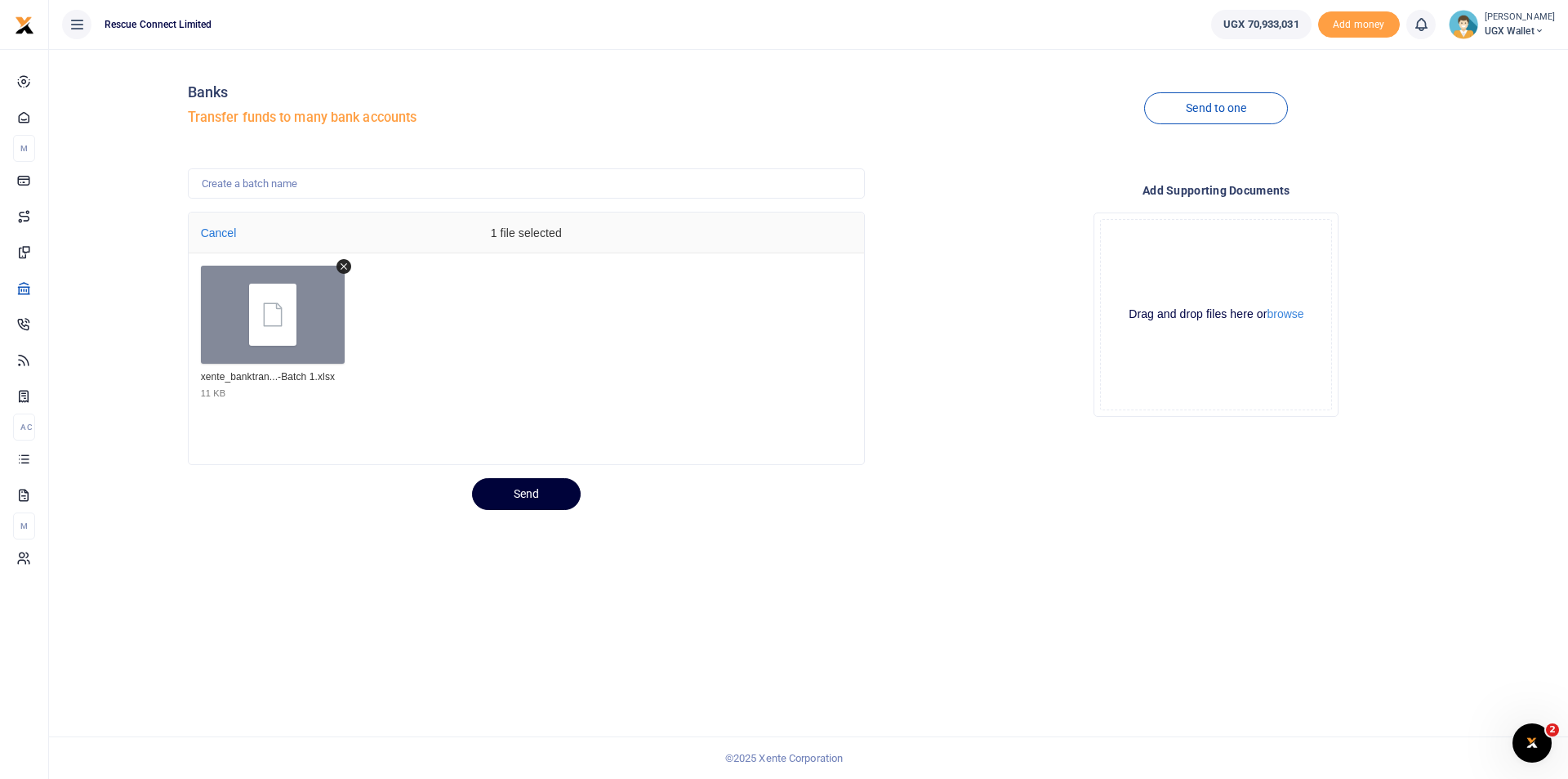
click at [501, 495] on button "Send" at bounding box center [526, 493] width 109 height 31
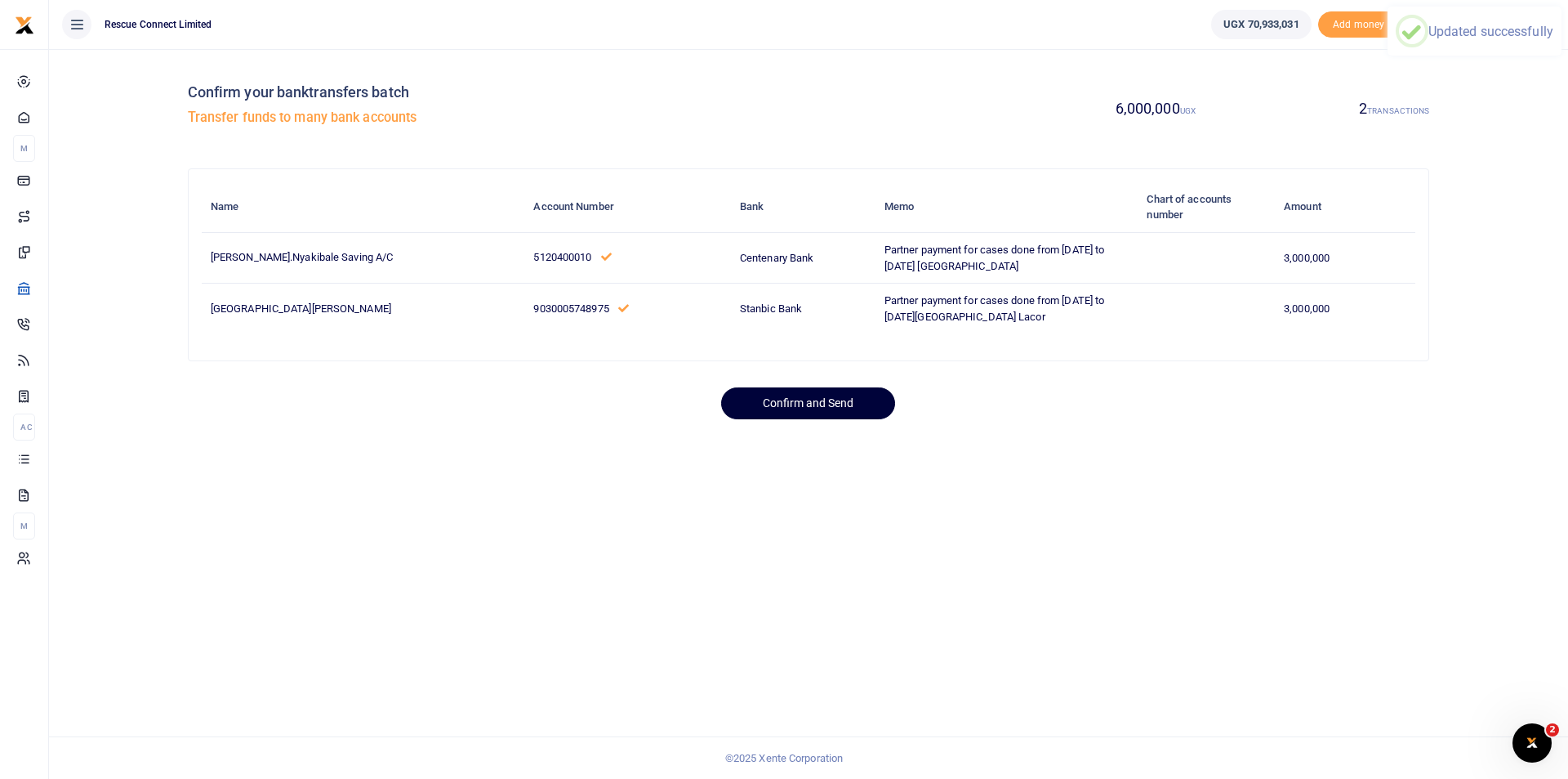
click at [769, 420] on button "Confirm and Send" at bounding box center [808, 402] width 174 height 31
click at [825, 420] on button "Confirm and Send" at bounding box center [808, 402] width 174 height 31
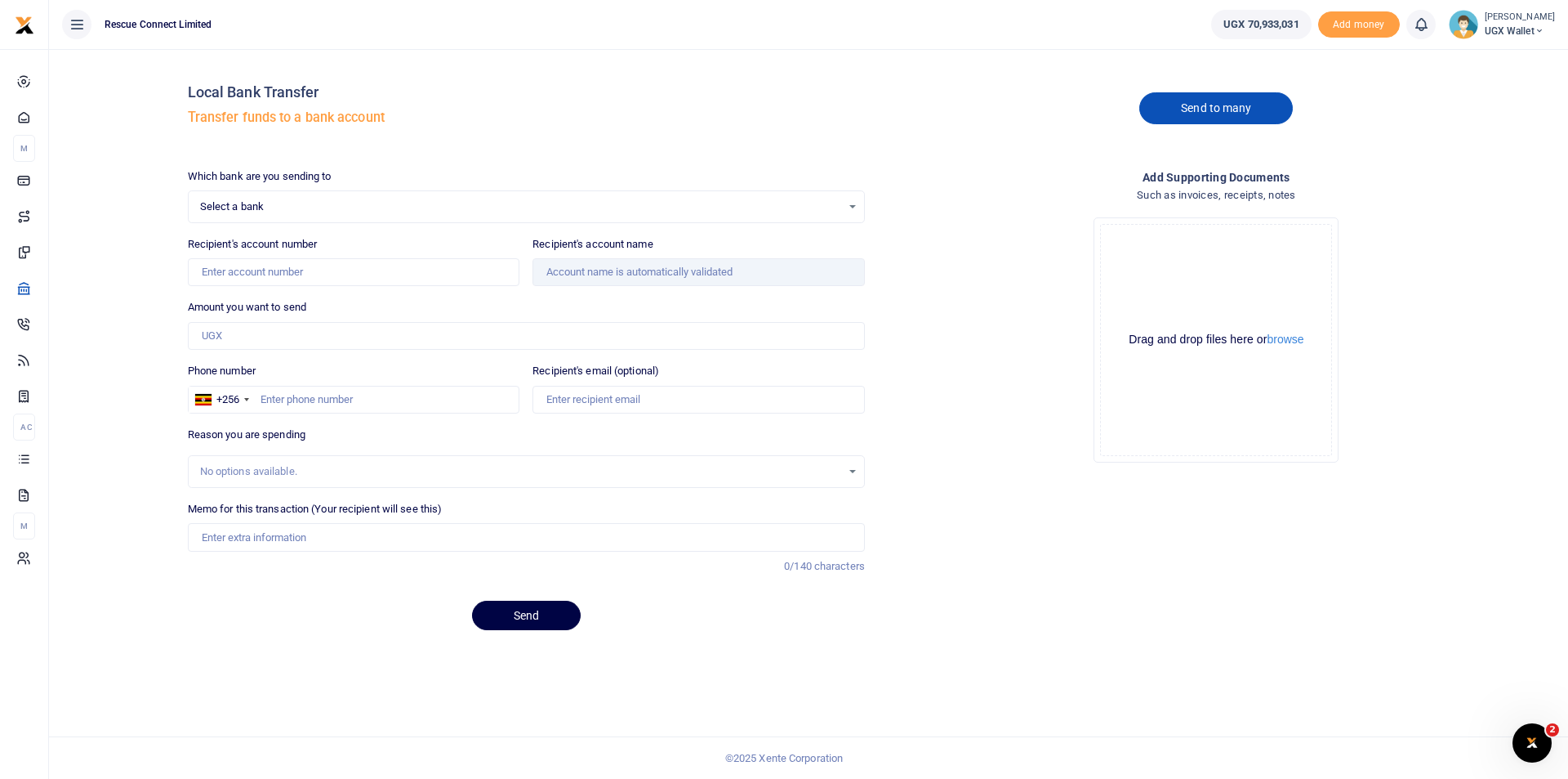
click at [1191, 106] on link "Send to many" at bounding box center [1216, 108] width 153 height 31
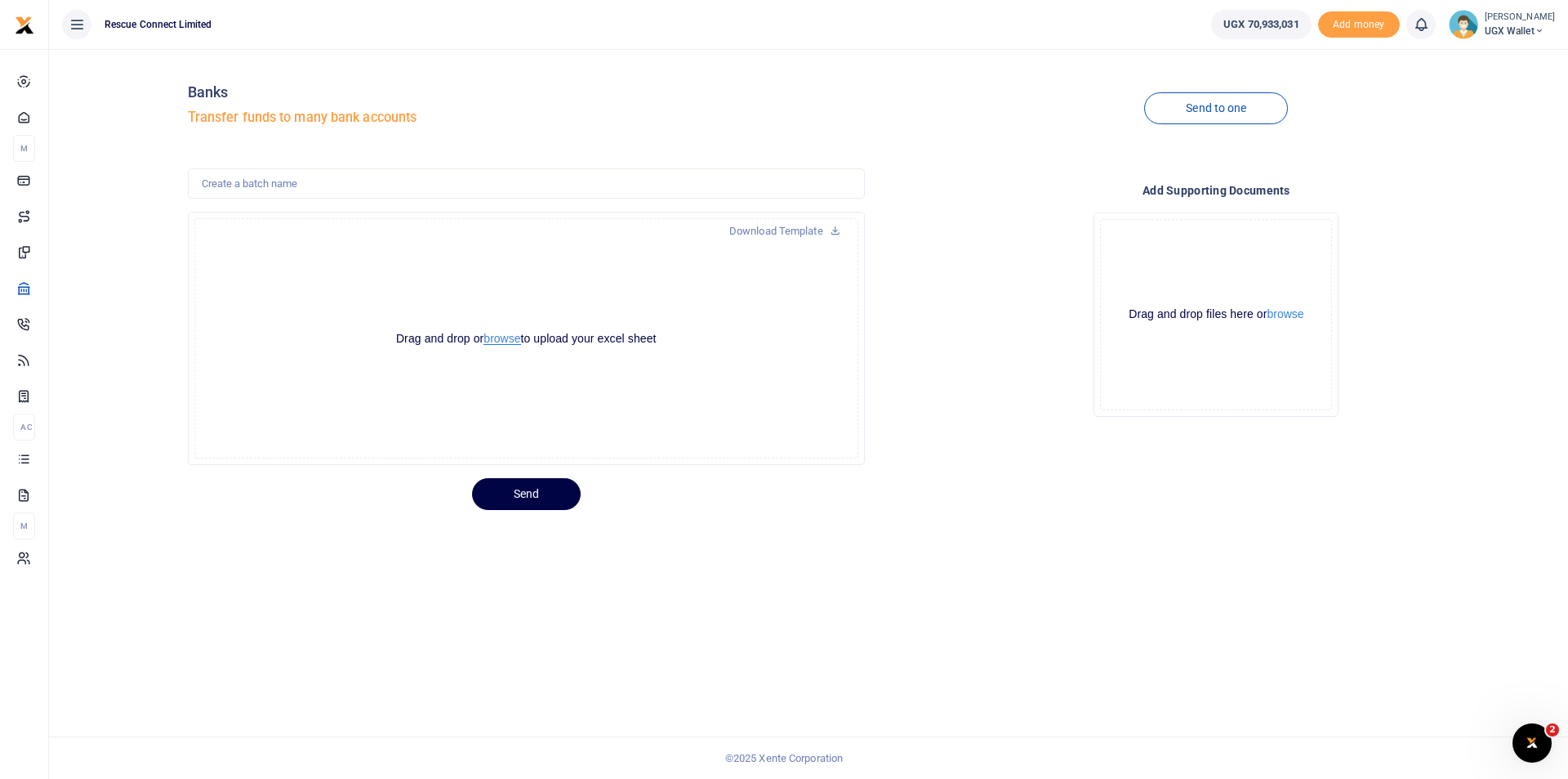
click at [509, 336] on button "browse" at bounding box center [501, 338] width 37 height 12
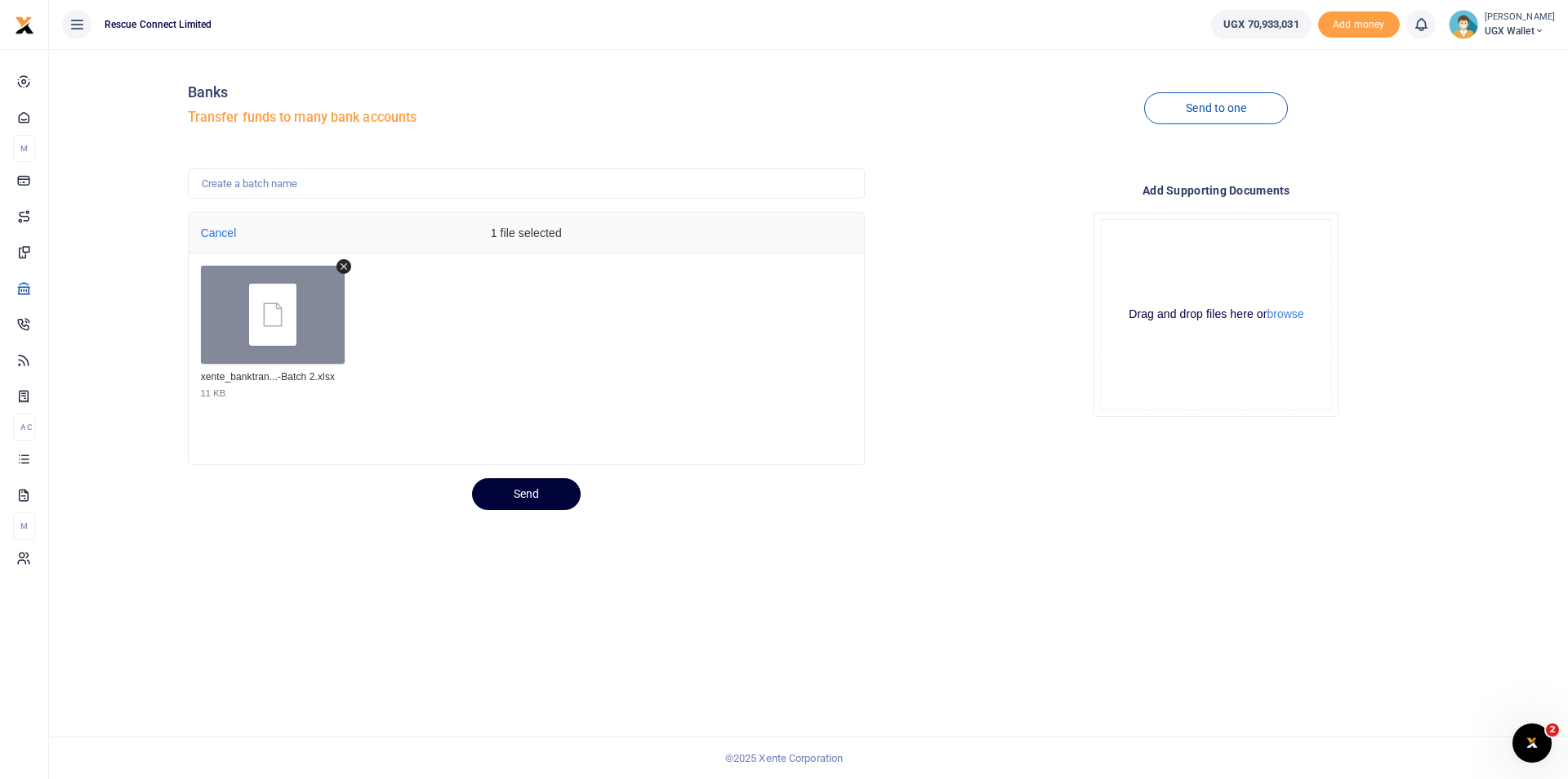
click at [522, 487] on button "Send" at bounding box center [526, 493] width 109 height 31
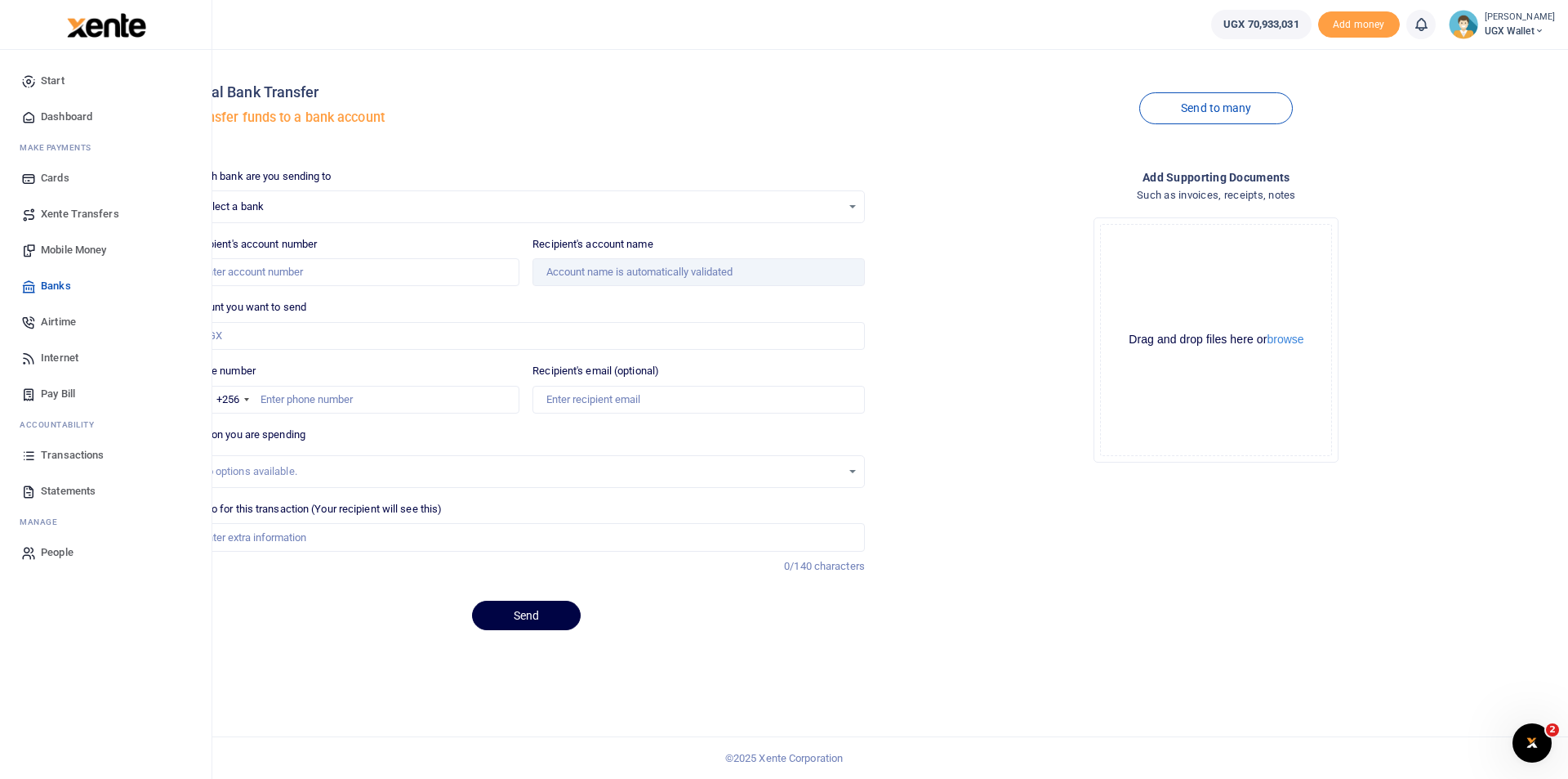
click at [71, 456] on span "Transactions" at bounding box center [72, 455] width 63 height 16
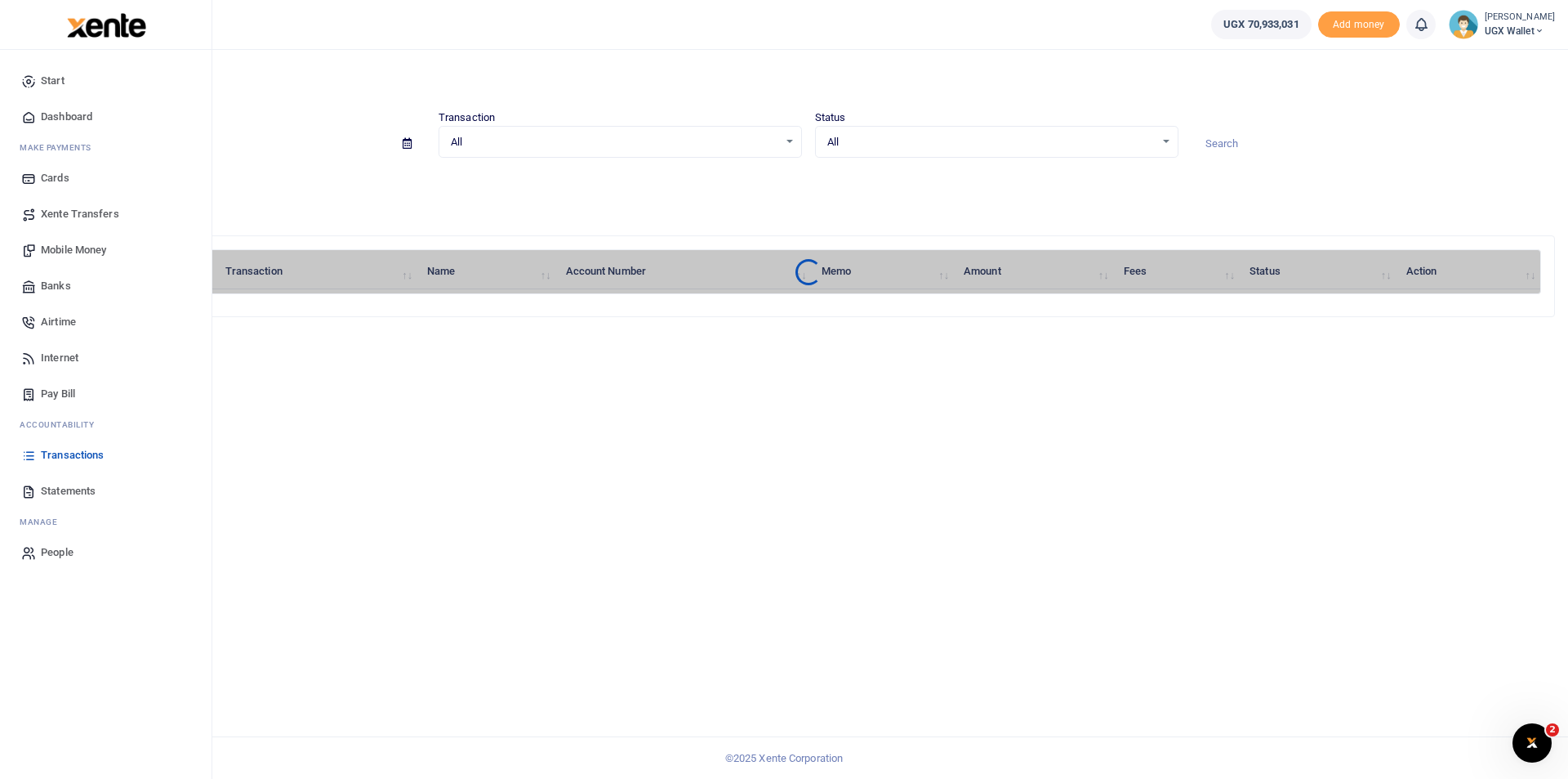
click at [60, 456] on span "Transactions" at bounding box center [72, 455] width 63 height 16
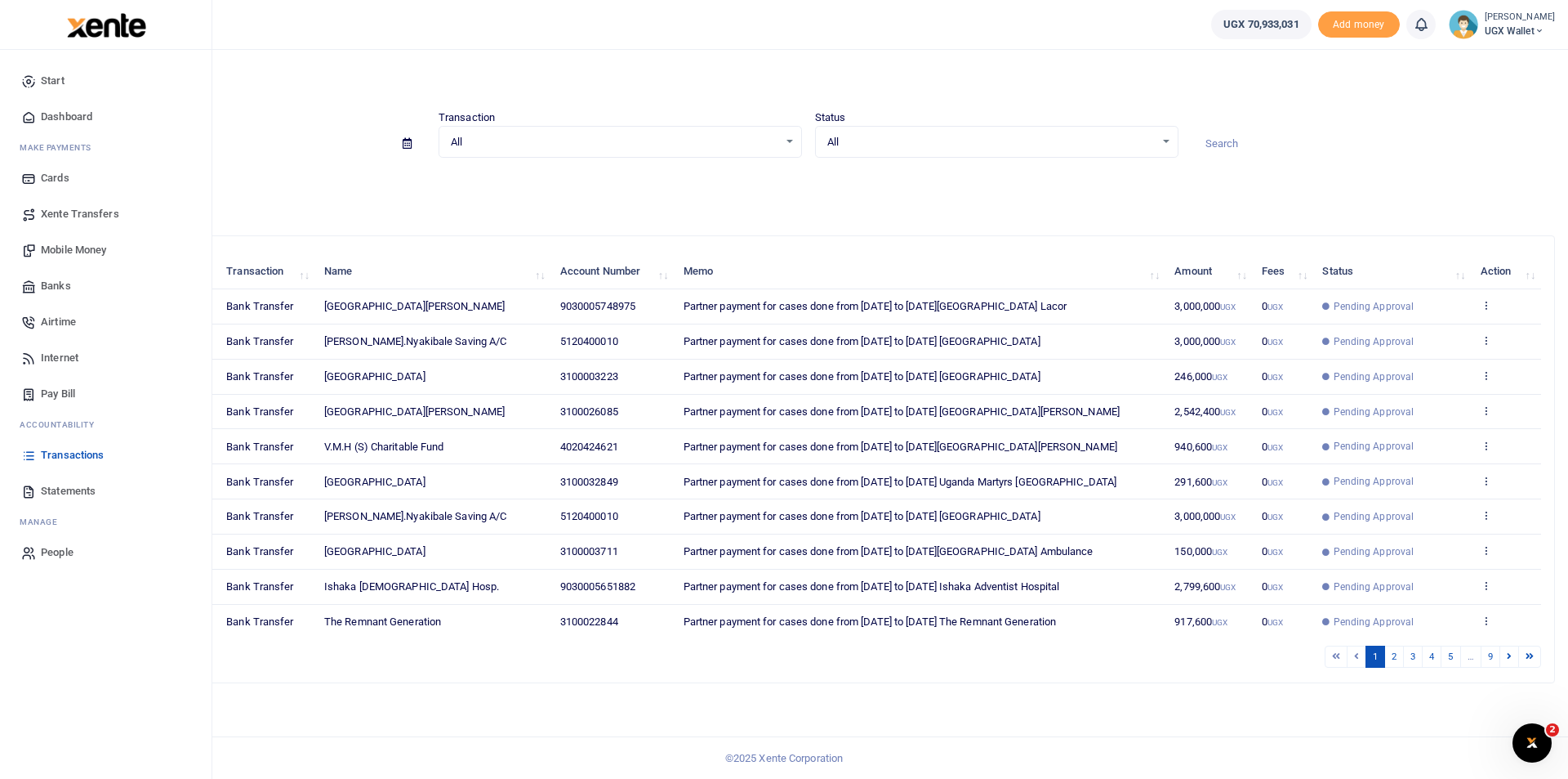
click at [55, 286] on span "Banks" at bounding box center [56, 285] width 31 height 16
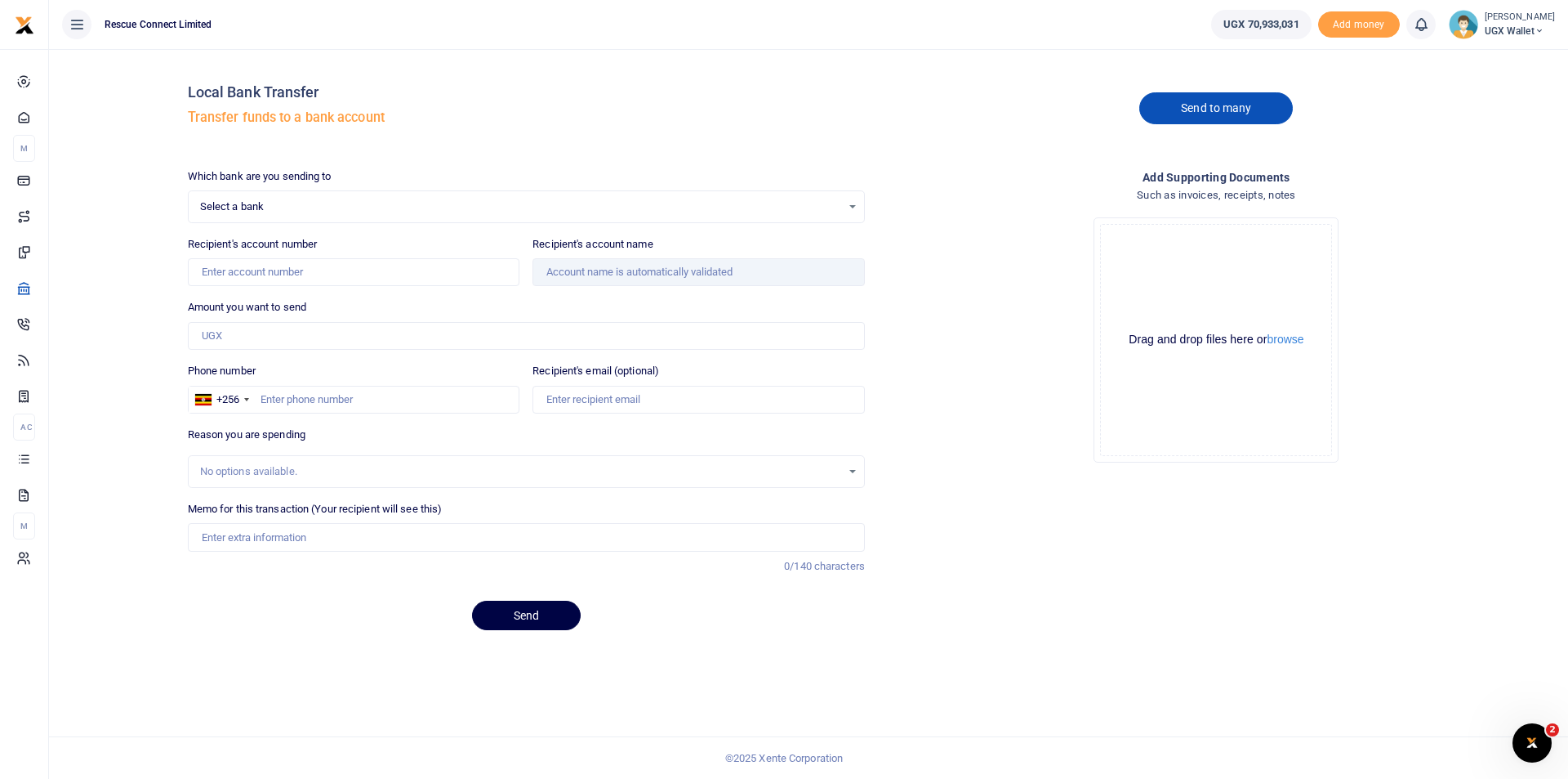
click at [1237, 106] on link "Send to many" at bounding box center [1216, 108] width 153 height 31
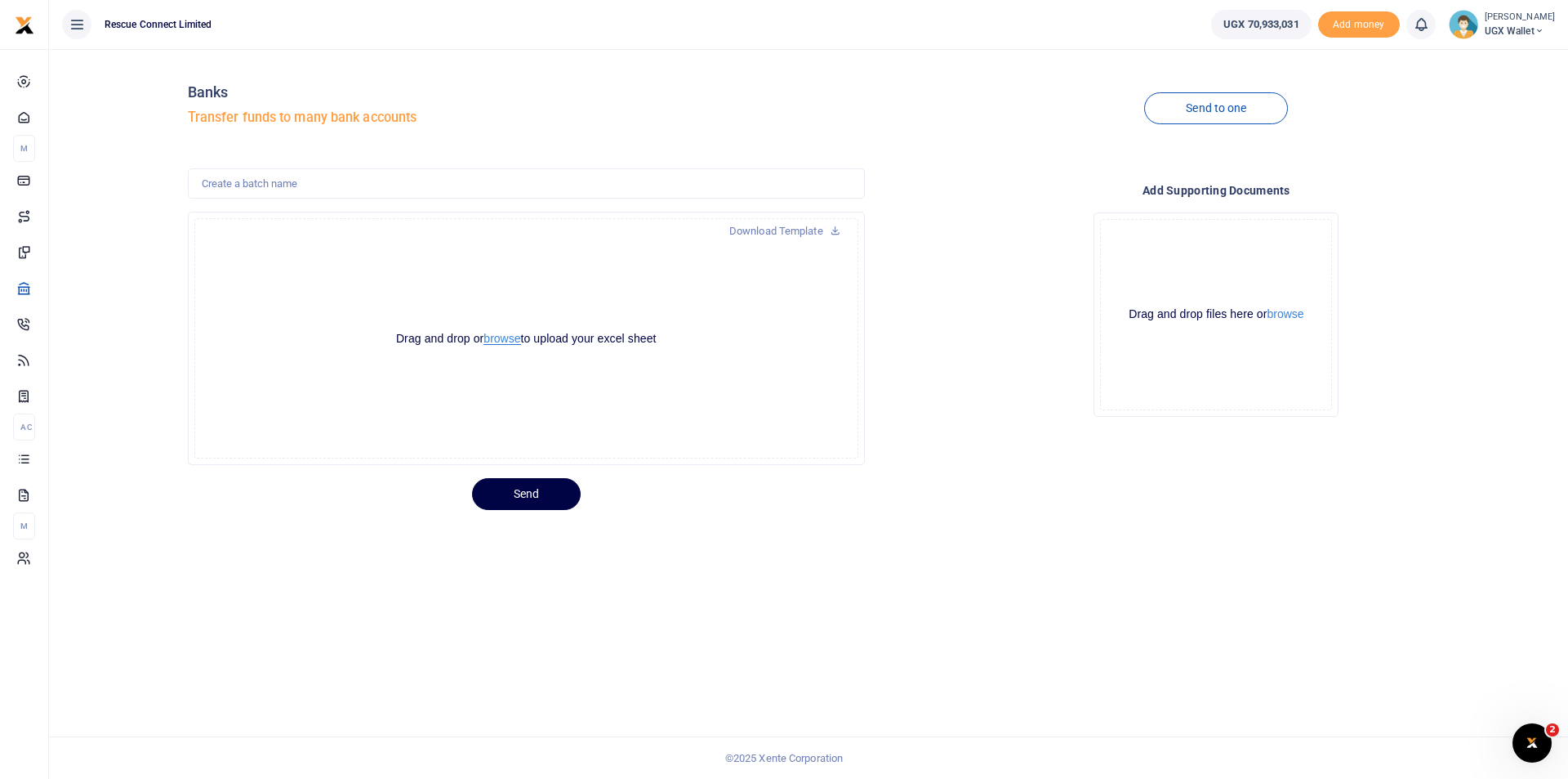
click at [502, 338] on button "browse" at bounding box center [501, 338] width 37 height 12
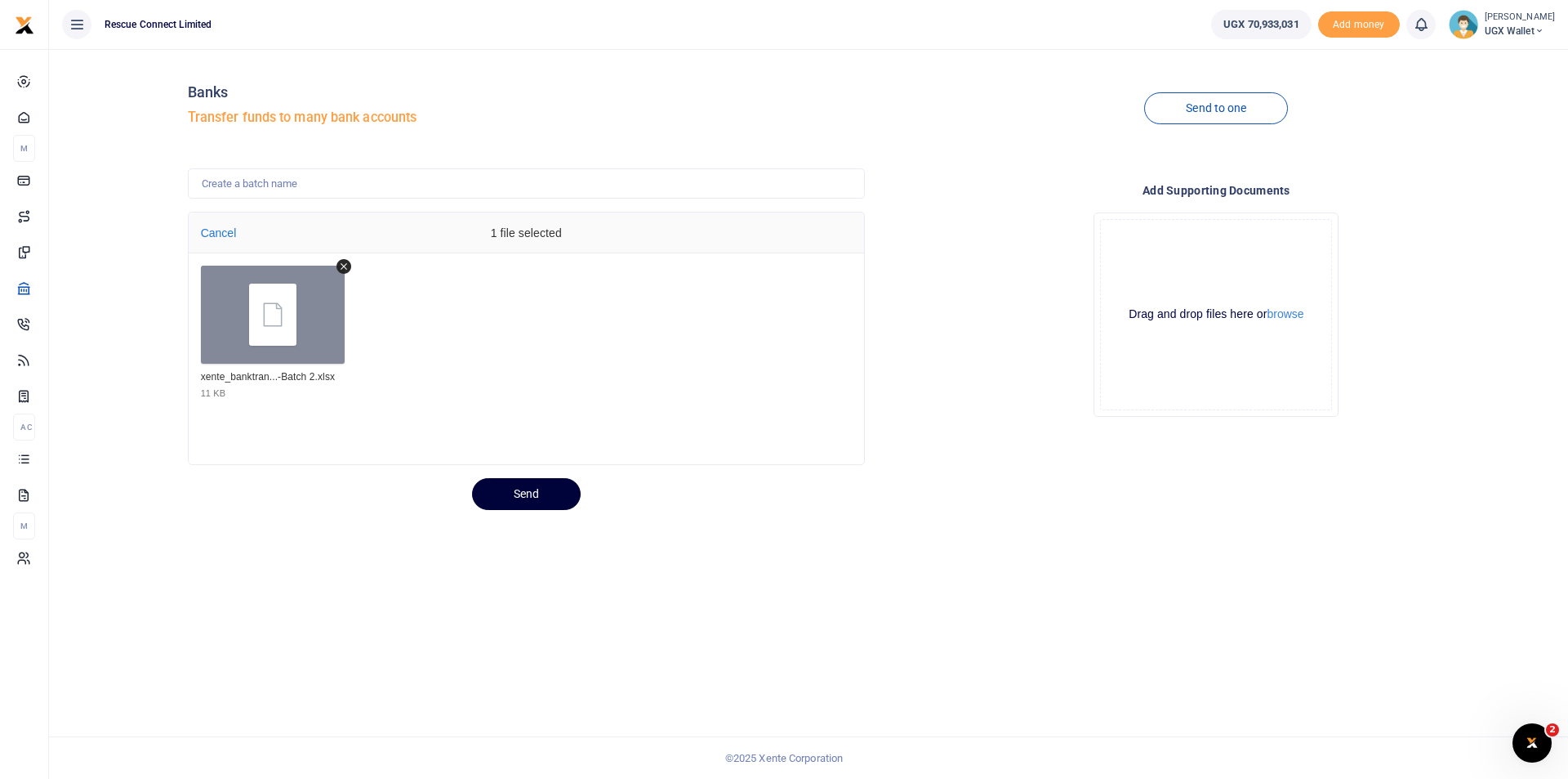
click at [532, 501] on button "Send" at bounding box center [526, 493] width 109 height 31
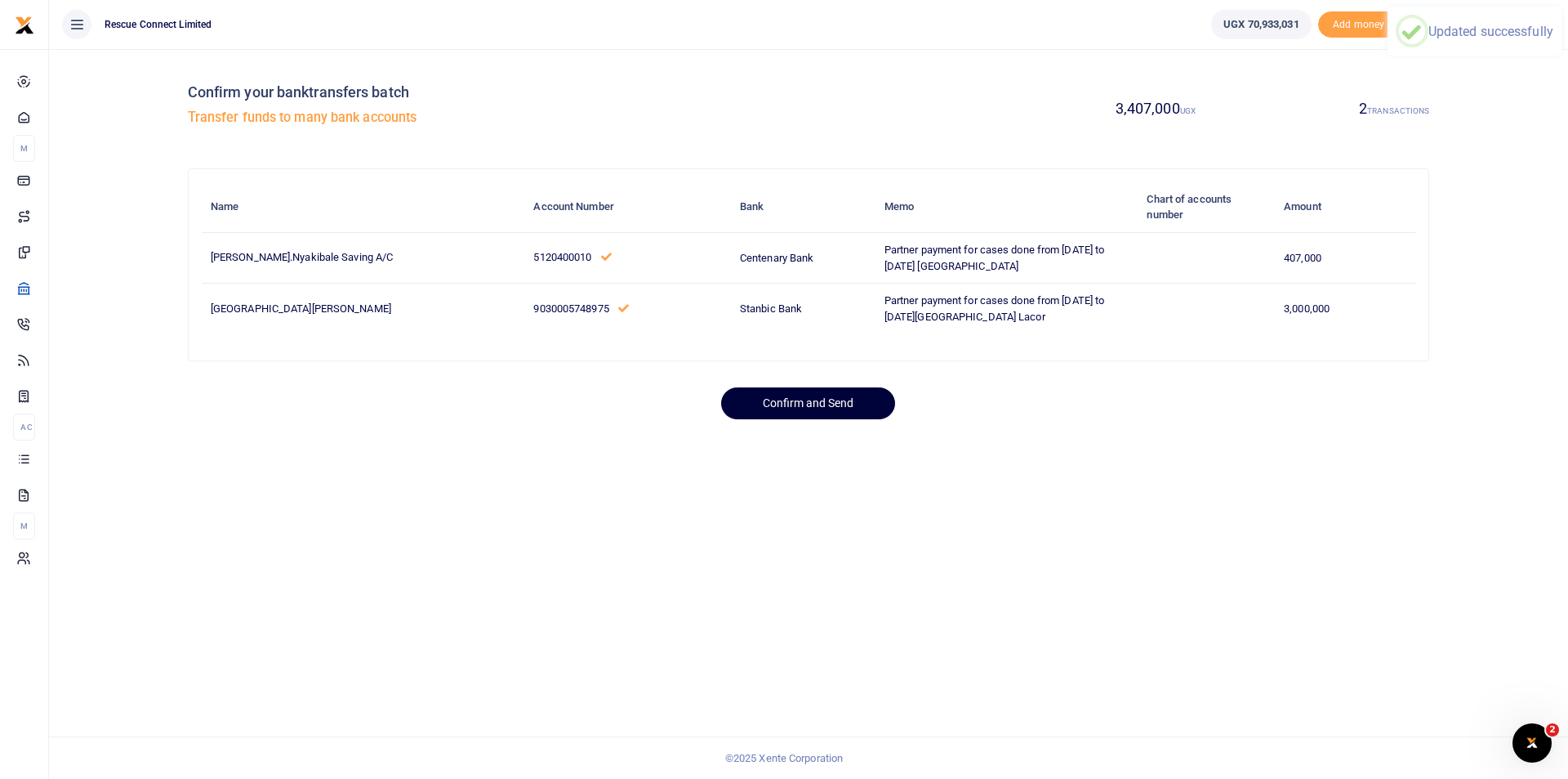
click at [755, 420] on button "Confirm and Send" at bounding box center [808, 402] width 174 height 31
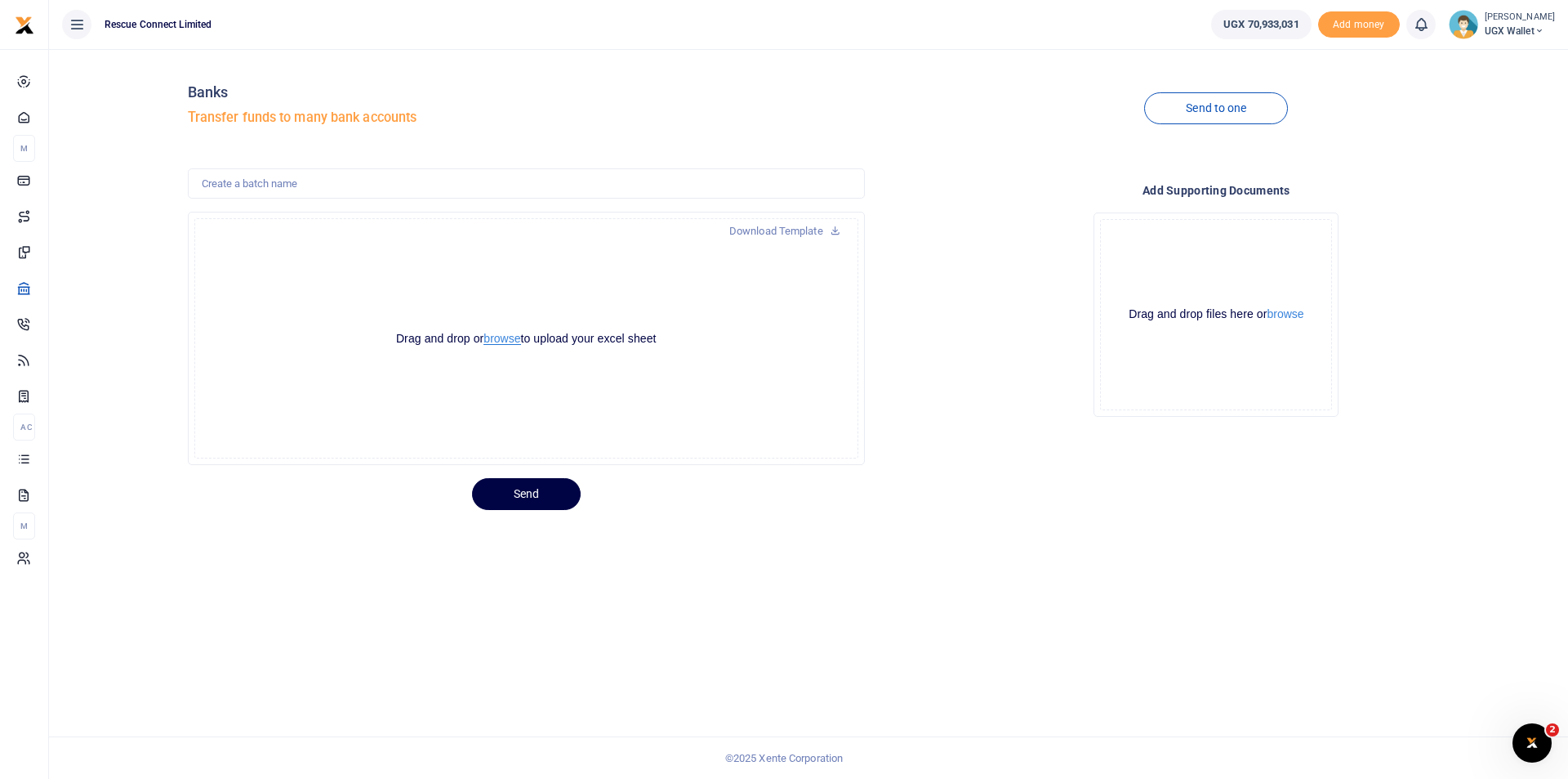
click at [499, 338] on button "browse" at bounding box center [501, 338] width 37 height 12
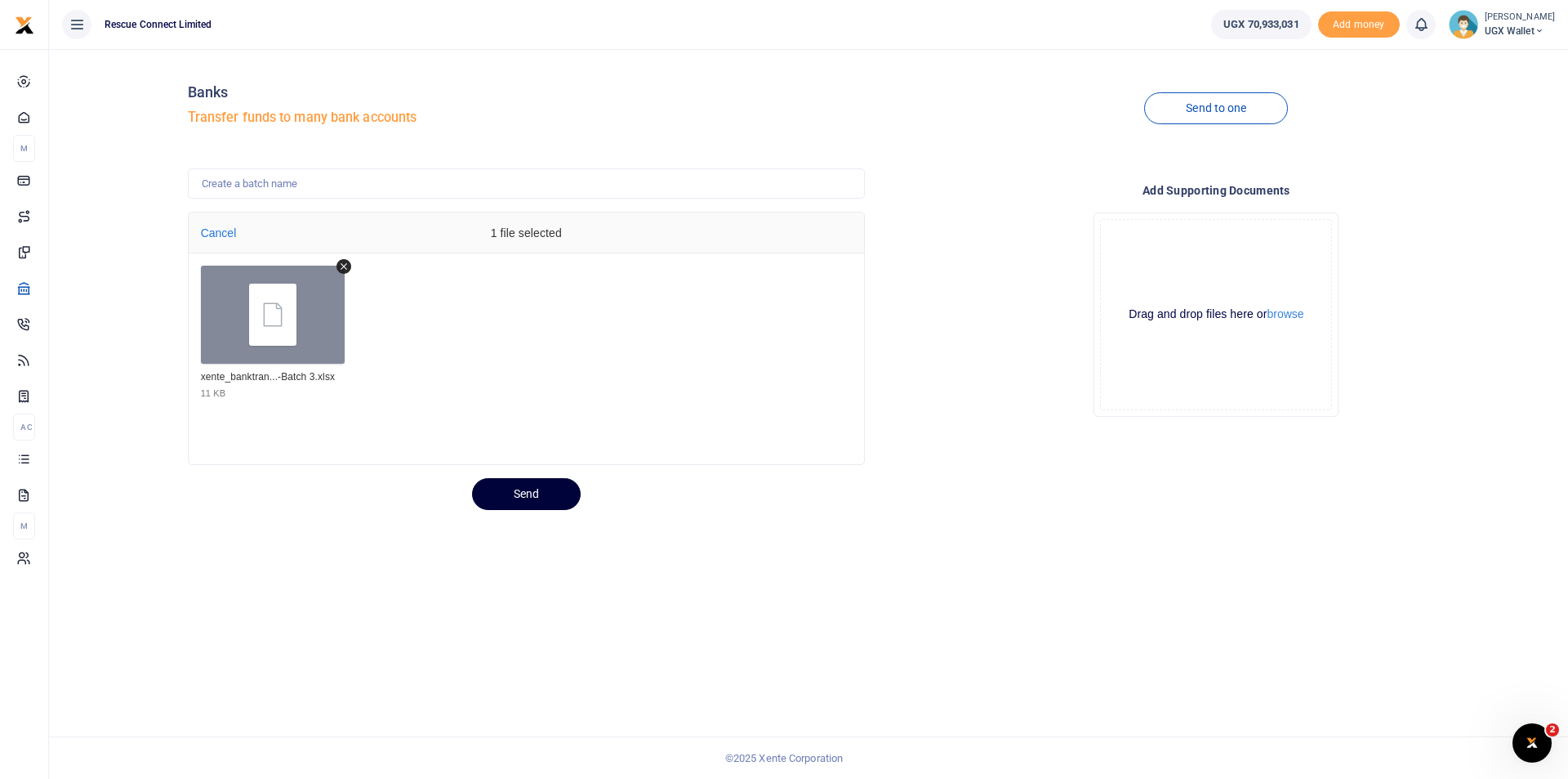
click at [526, 508] on button "Send" at bounding box center [526, 493] width 109 height 31
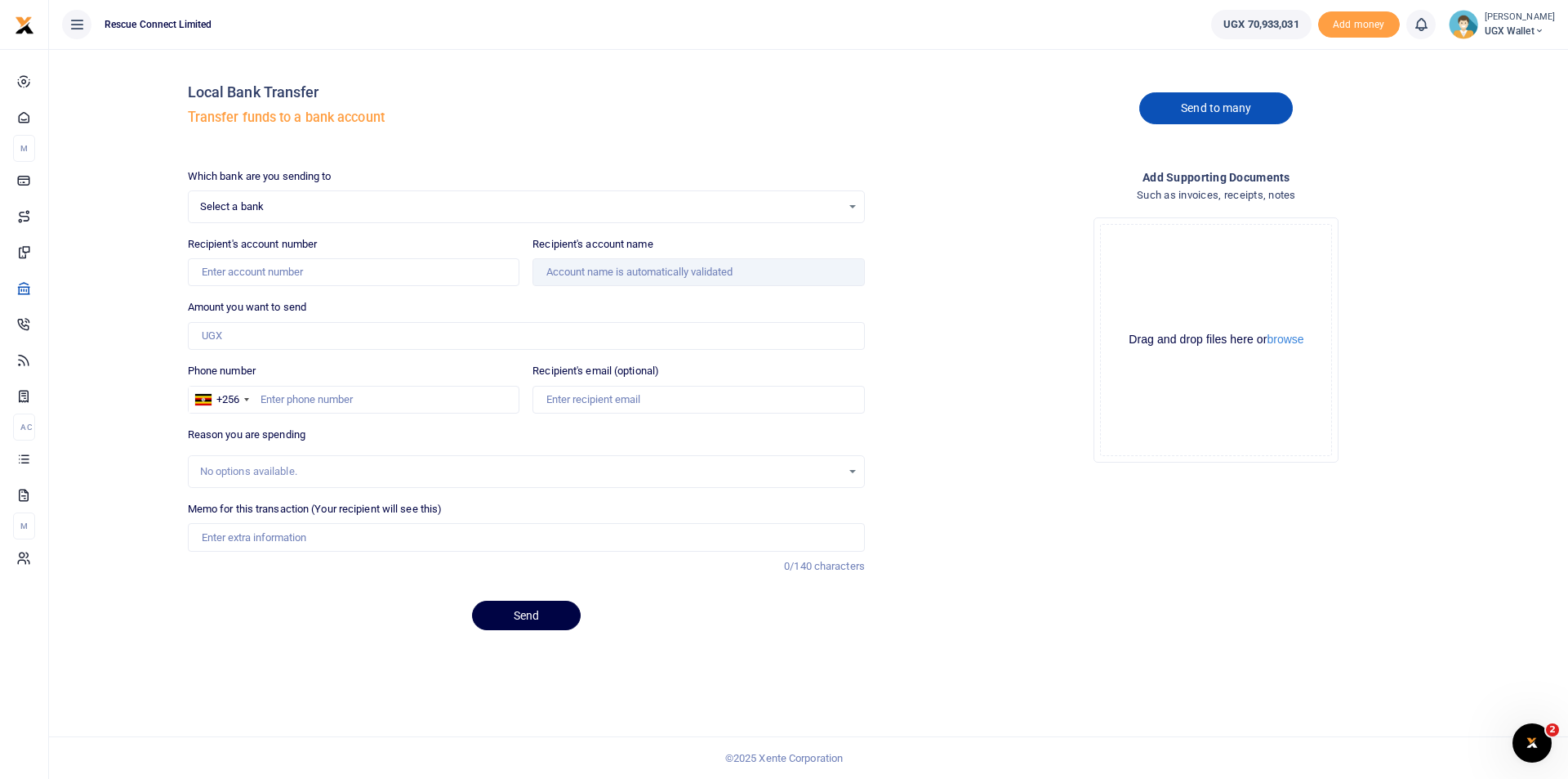
click at [1191, 107] on link "Send to many" at bounding box center [1216, 108] width 153 height 31
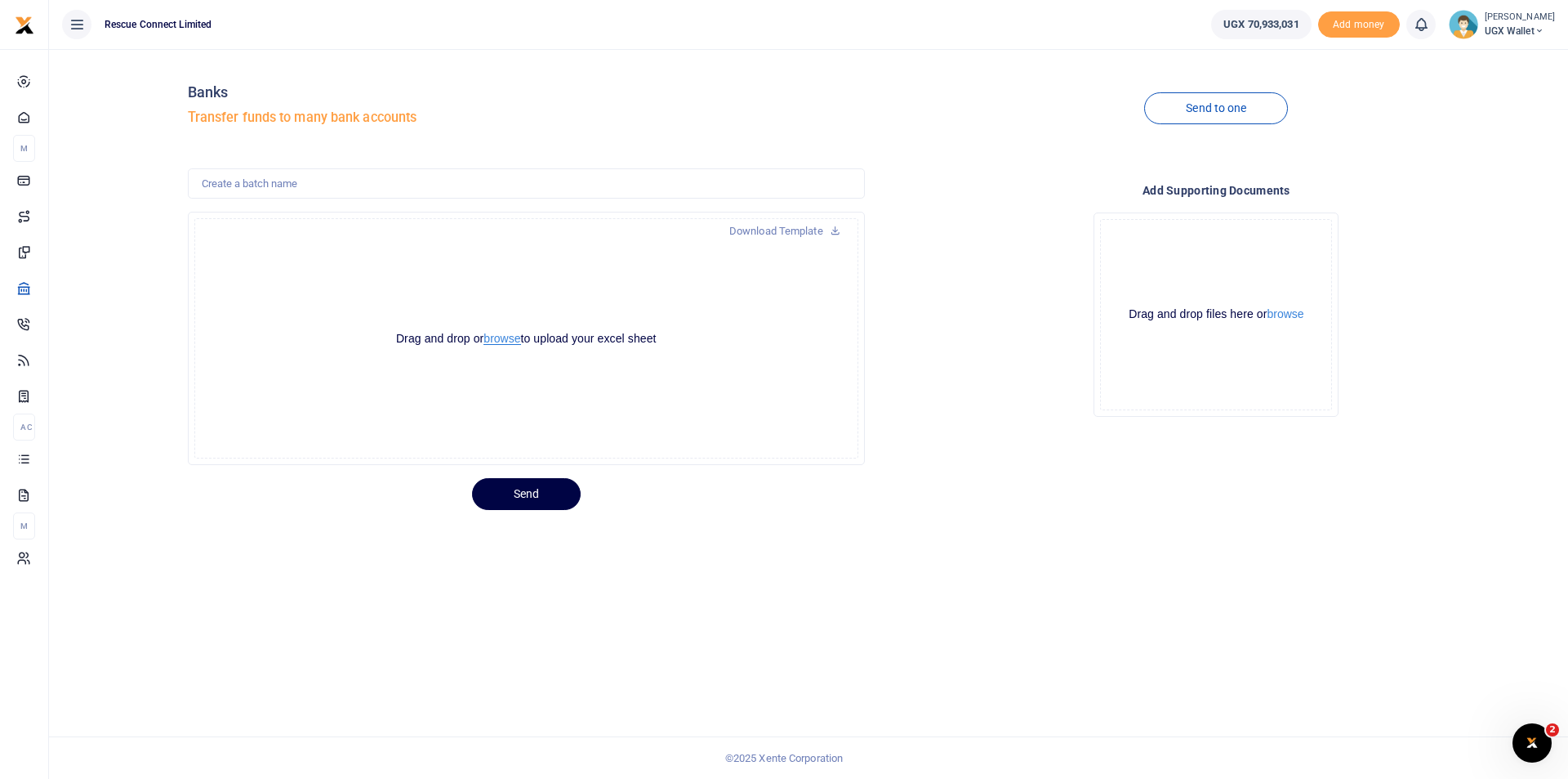
click at [506, 340] on button "browse" at bounding box center [501, 338] width 37 height 12
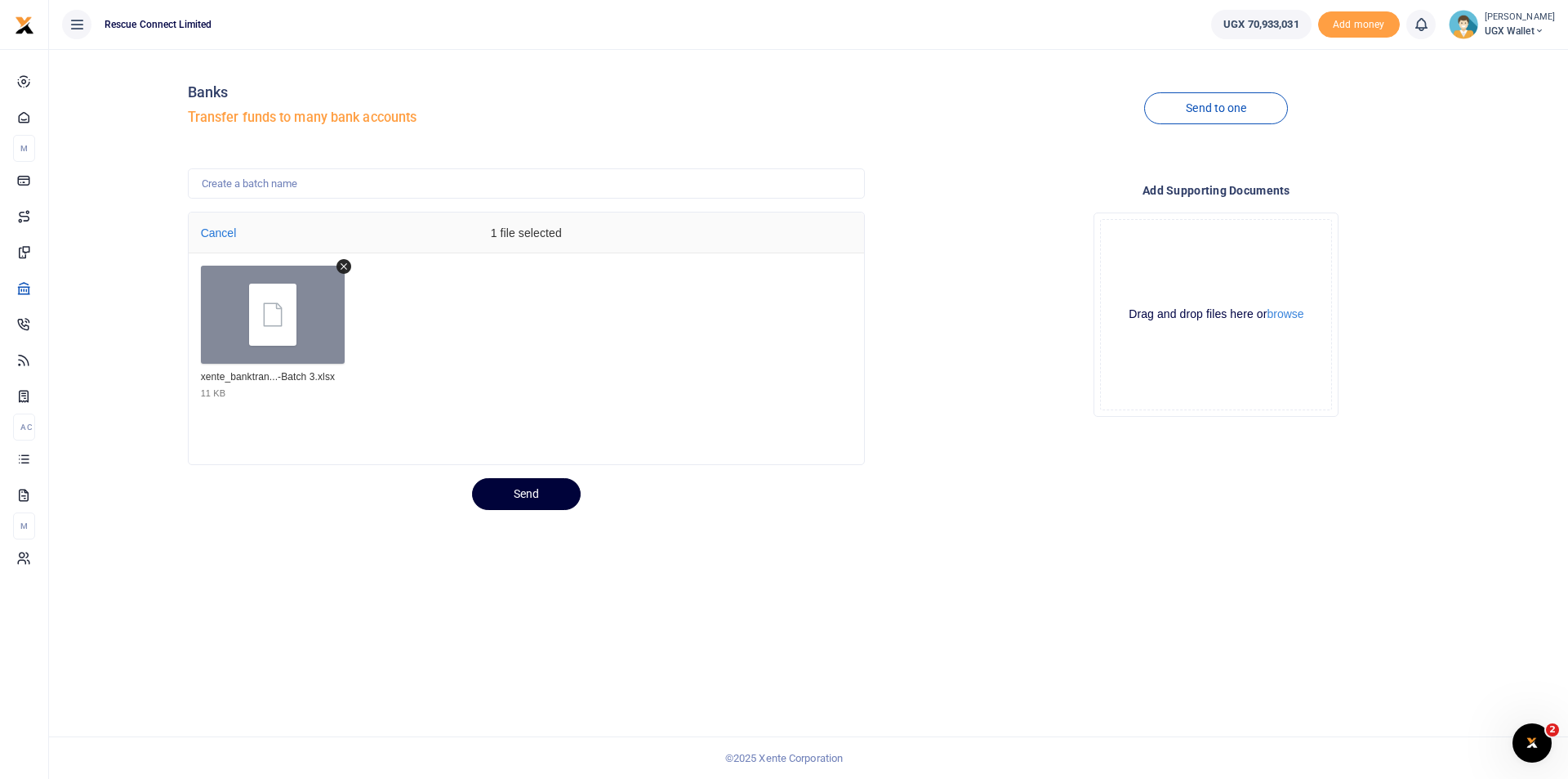
click at [548, 490] on button "Send" at bounding box center [526, 493] width 109 height 31
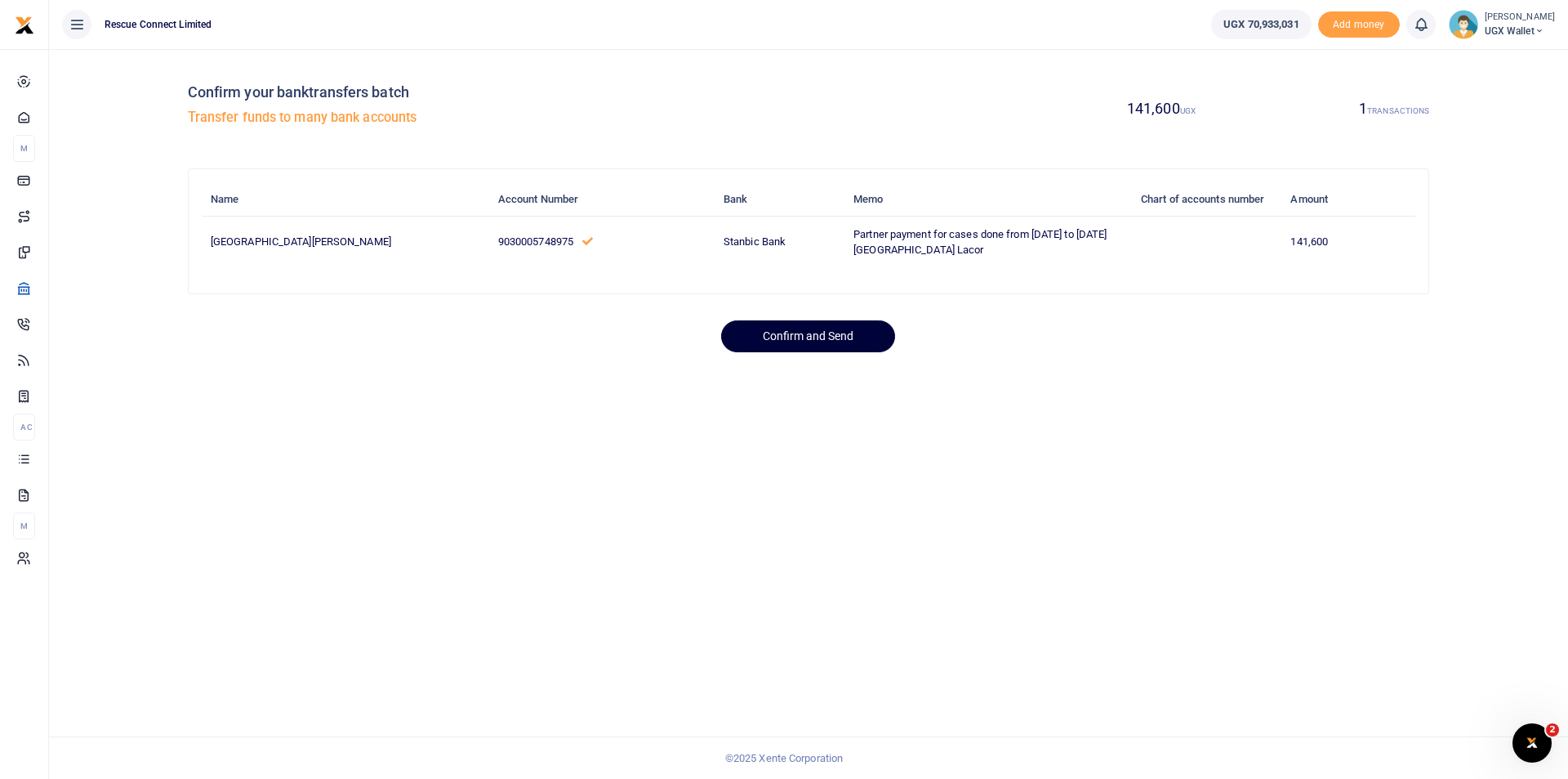
click at [802, 349] on button "Confirm and Send" at bounding box center [808, 336] width 174 height 31
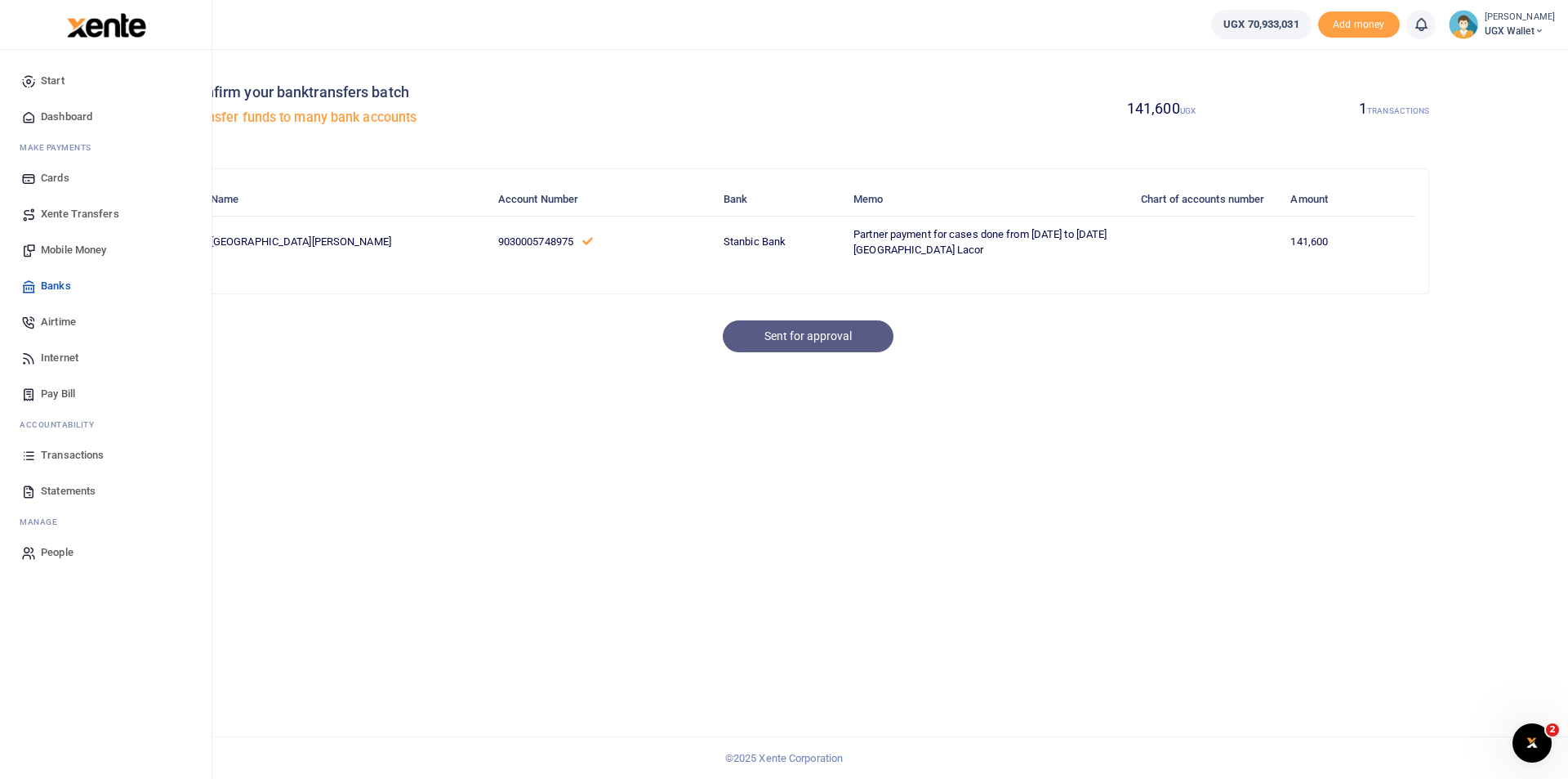
click at [86, 460] on span "Transactions" at bounding box center [72, 455] width 63 height 16
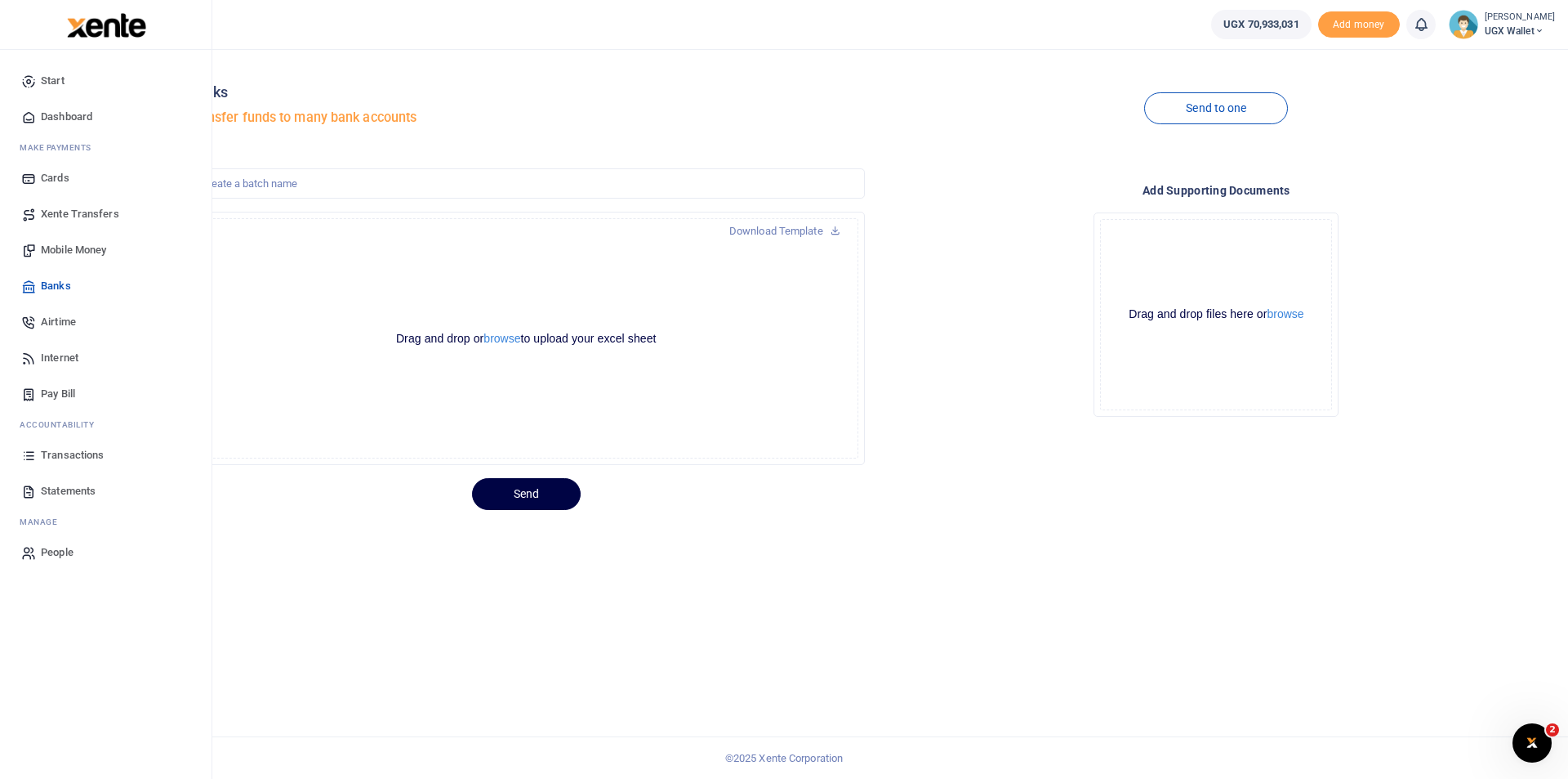
click at [68, 448] on span "Transactions" at bounding box center [72, 455] width 63 height 16
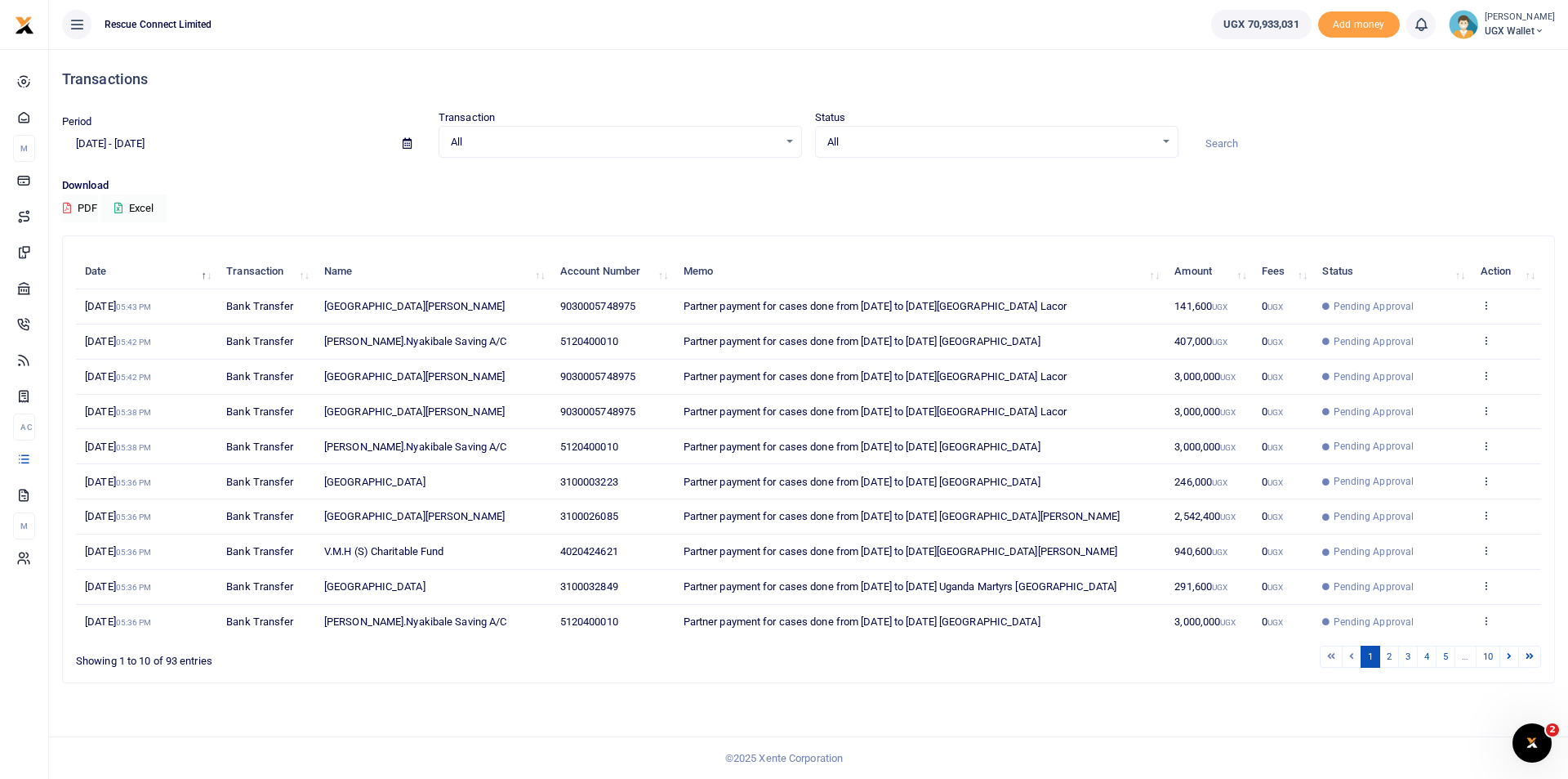
click at [138, 146] on input "[DATE] - [DATE]" at bounding box center [226, 143] width 328 height 28
click at [111, 329] on li "Last 6 Month" at bounding box center [120, 329] width 114 height 26
type input "[DATE] - [DATE]"
click at [1254, 140] on input at bounding box center [1373, 143] width 363 height 28
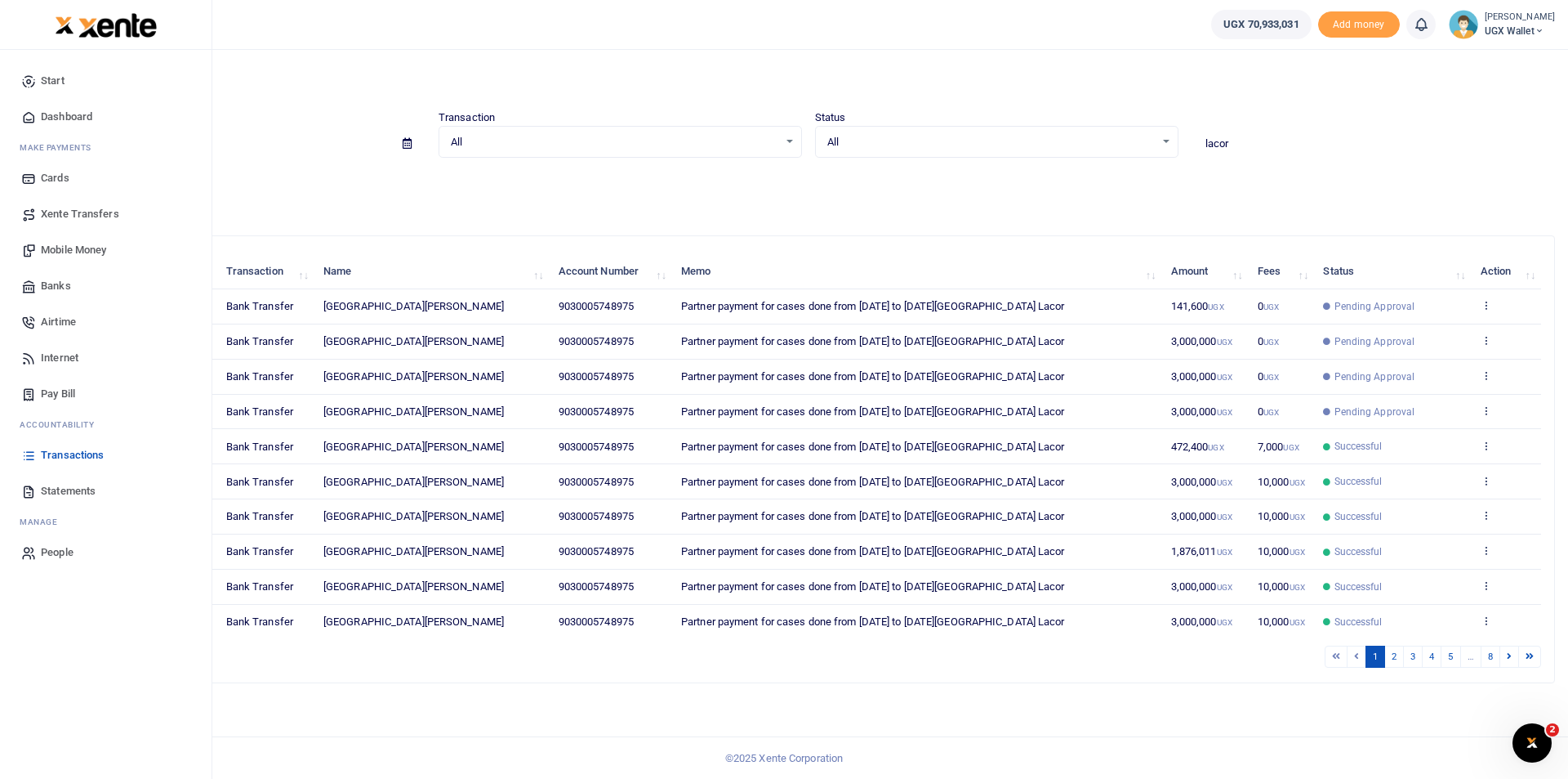
type input "lacor"
